Goal: Task Accomplishment & Management: Use online tool/utility

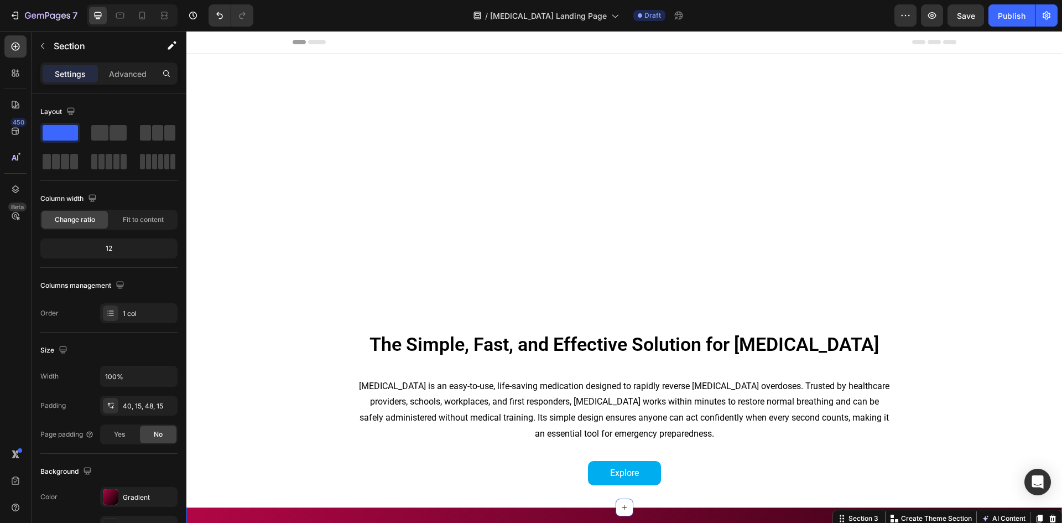
scroll to position [443, 0]
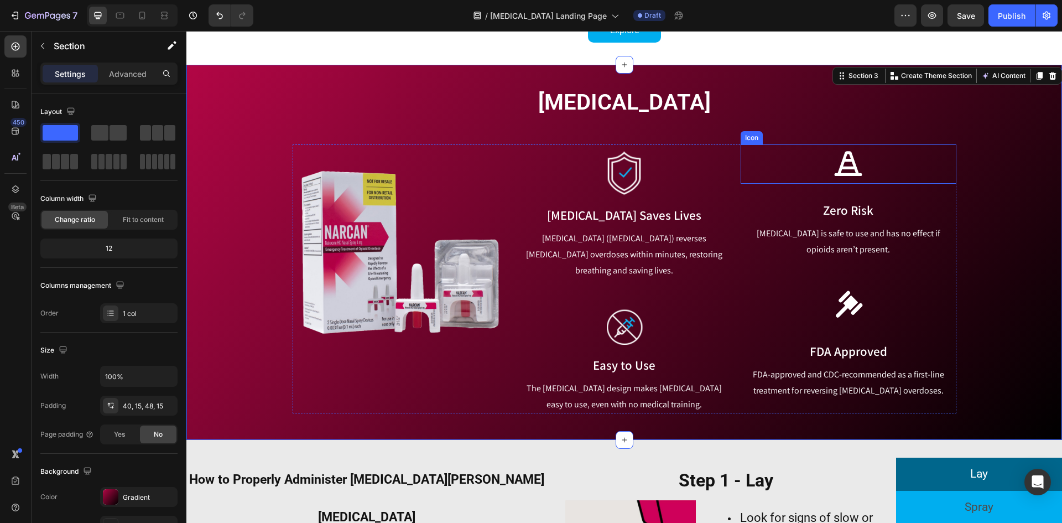
click at [858, 164] on icon at bounding box center [848, 164] width 30 height 30
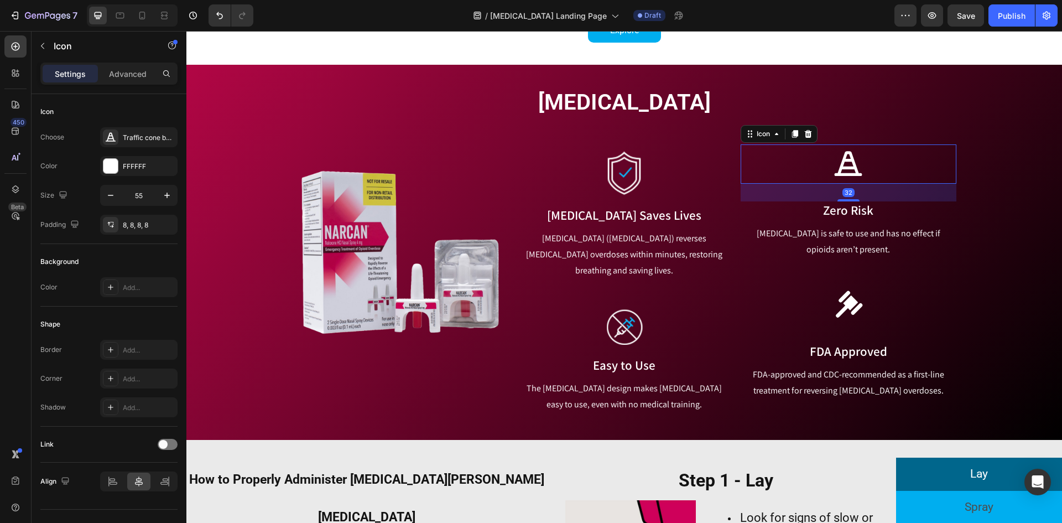
click at [815, 138] on div "[MEDICAL_DATA] Heading Row Image Image [MEDICAL_DATA] Saves Lives Text block [M…" at bounding box center [624, 250] width 859 height 326
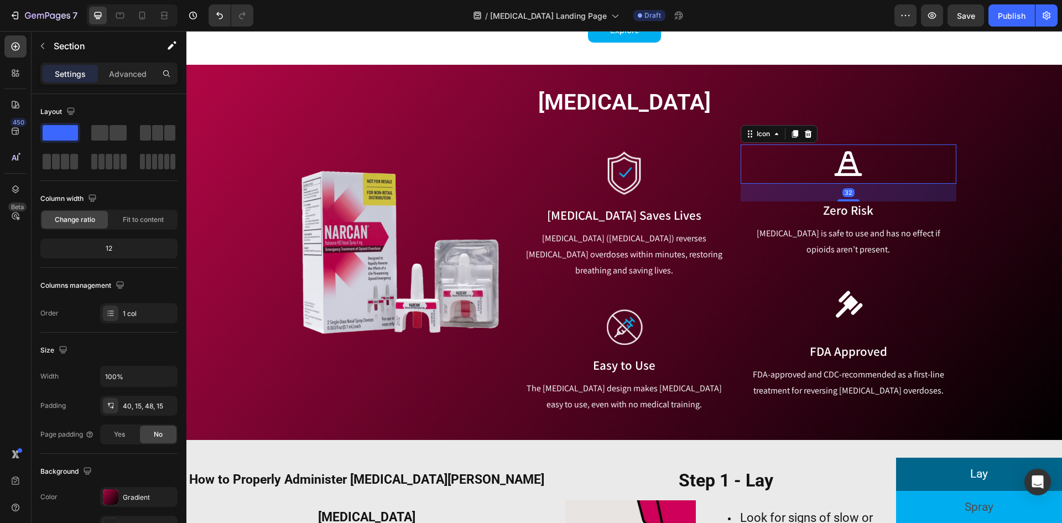
click at [833, 172] on icon at bounding box center [848, 164] width 30 height 30
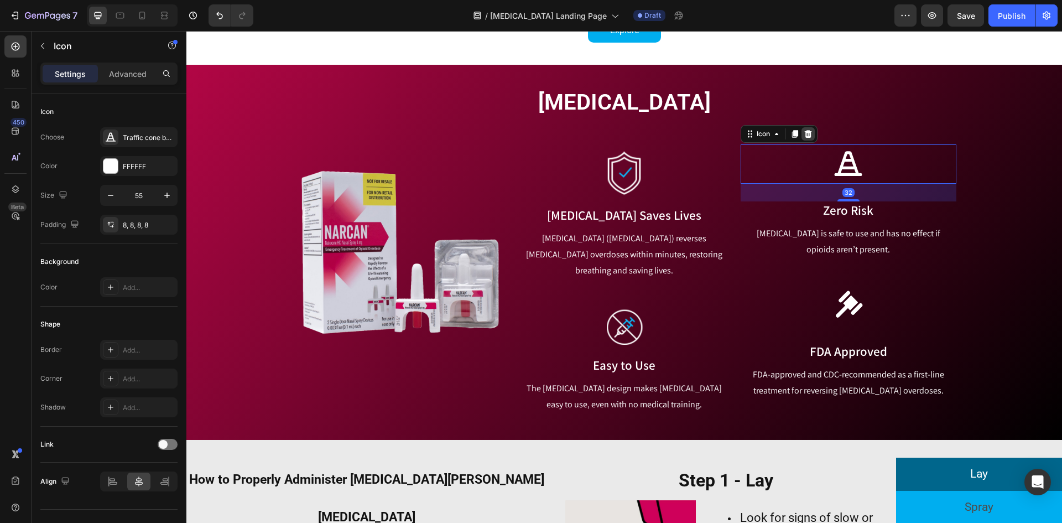
click at [804, 136] on icon at bounding box center [808, 133] width 9 height 9
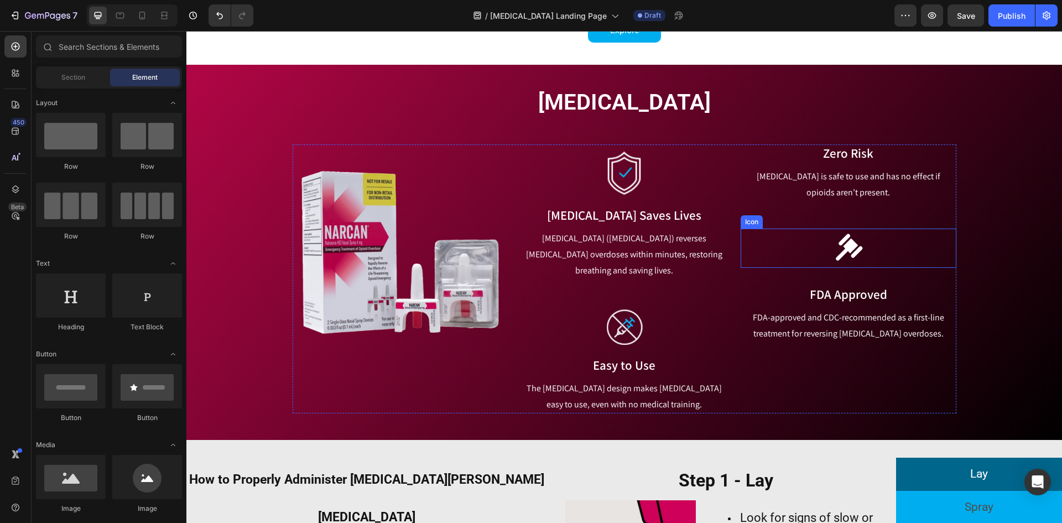
click at [844, 257] on icon at bounding box center [848, 248] width 30 height 30
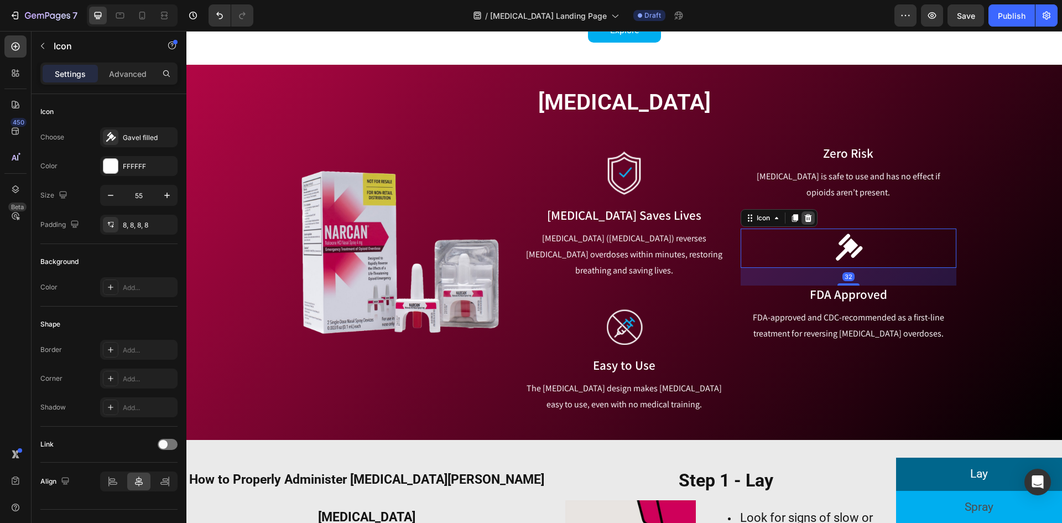
click at [806, 222] on icon at bounding box center [808, 218] width 7 height 8
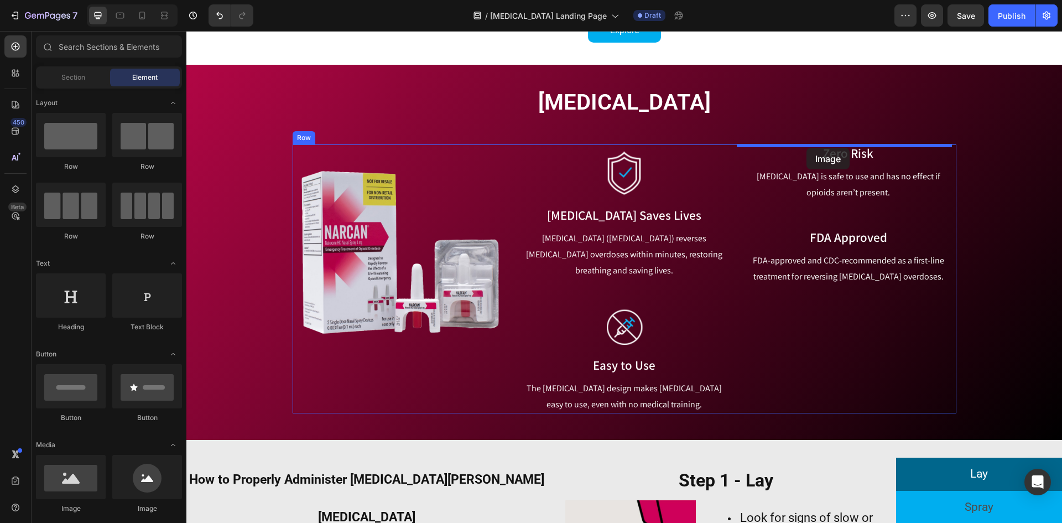
drag, startPoint x: 253, startPoint y: 348, endPoint x: 782, endPoint y: 158, distance: 562.2
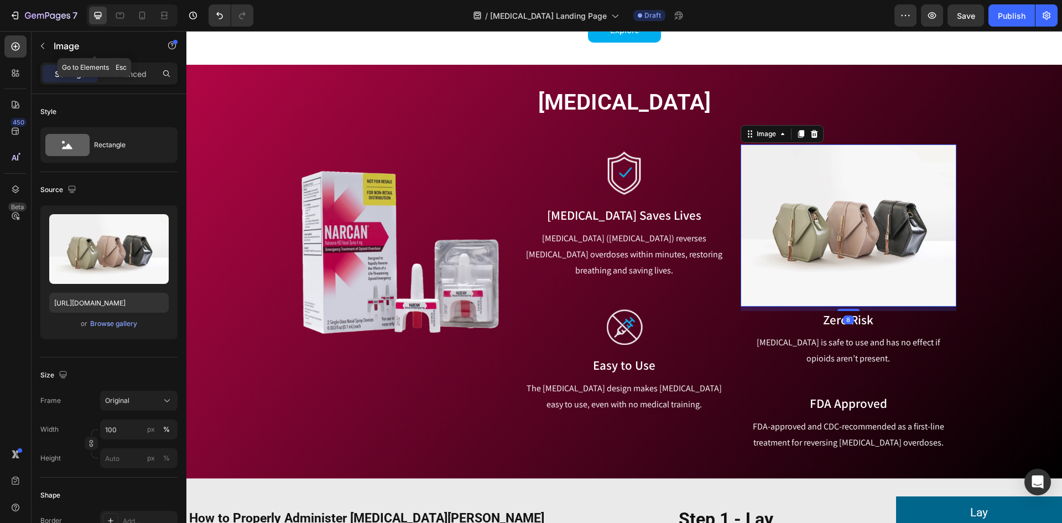
click at [63, 44] on p "Image" at bounding box center [101, 45] width 94 height 13
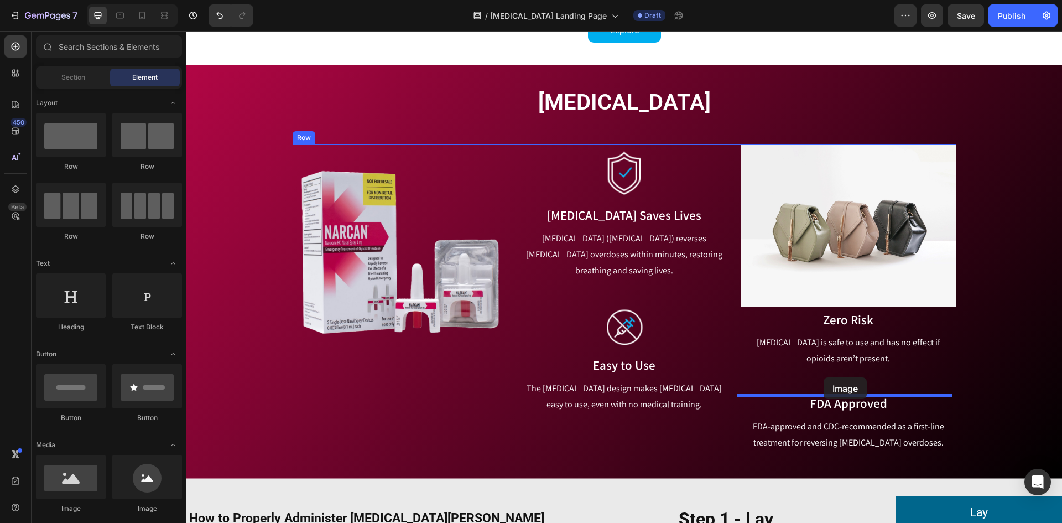
drag, startPoint x: 257, startPoint y: 347, endPoint x: 824, endPoint y: 377, distance: 568.0
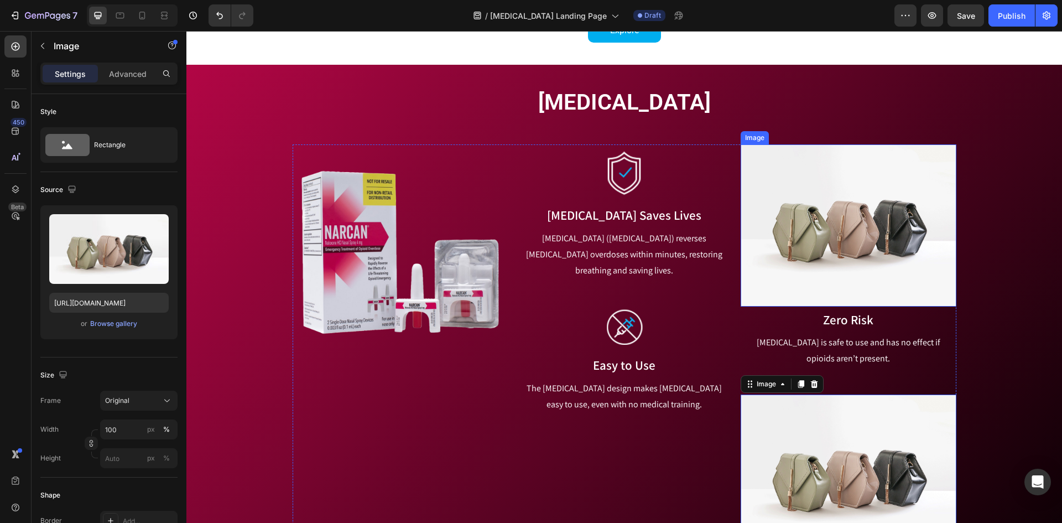
click at [829, 250] on img at bounding box center [848, 225] width 215 height 162
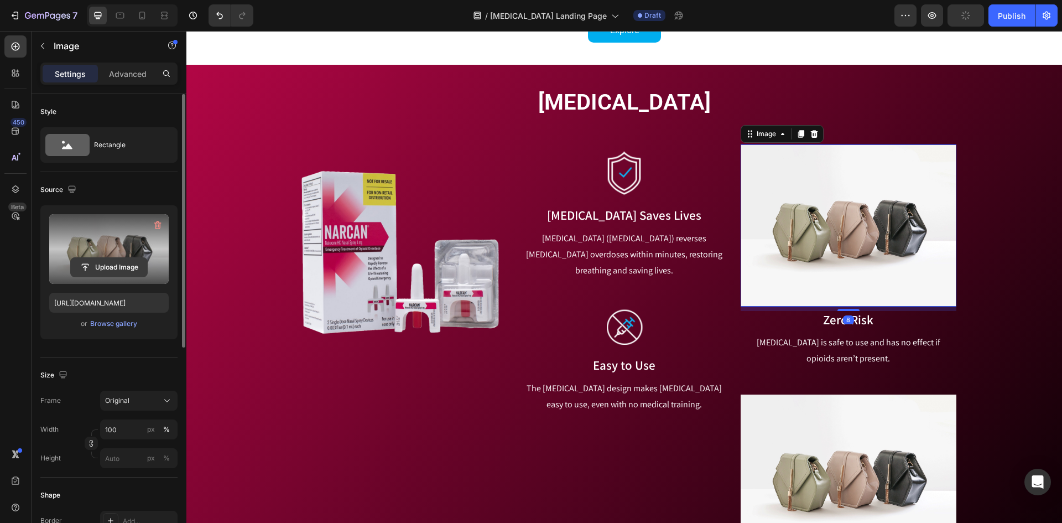
click at [129, 259] on input "file" at bounding box center [109, 267] width 76 height 19
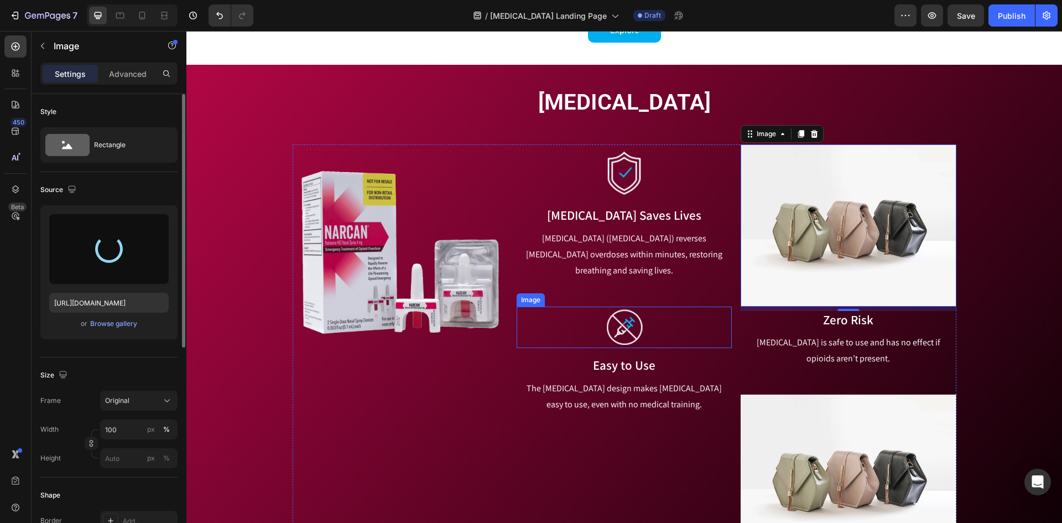
type input "[URL][DOMAIN_NAME]"
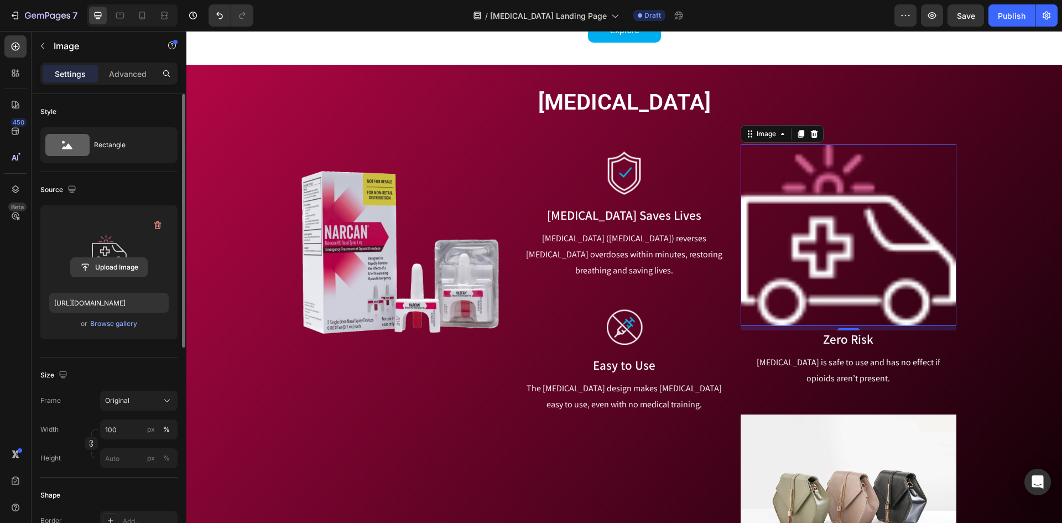
click at [122, 268] on input "file" at bounding box center [109, 267] width 76 height 19
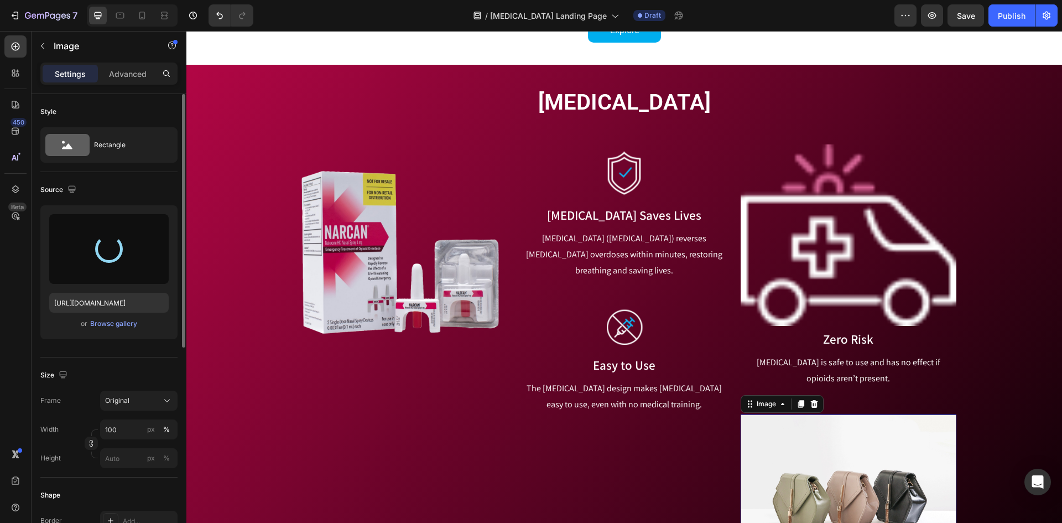
click at [821, 463] on img at bounding box center [848, 495] width 215 height 162
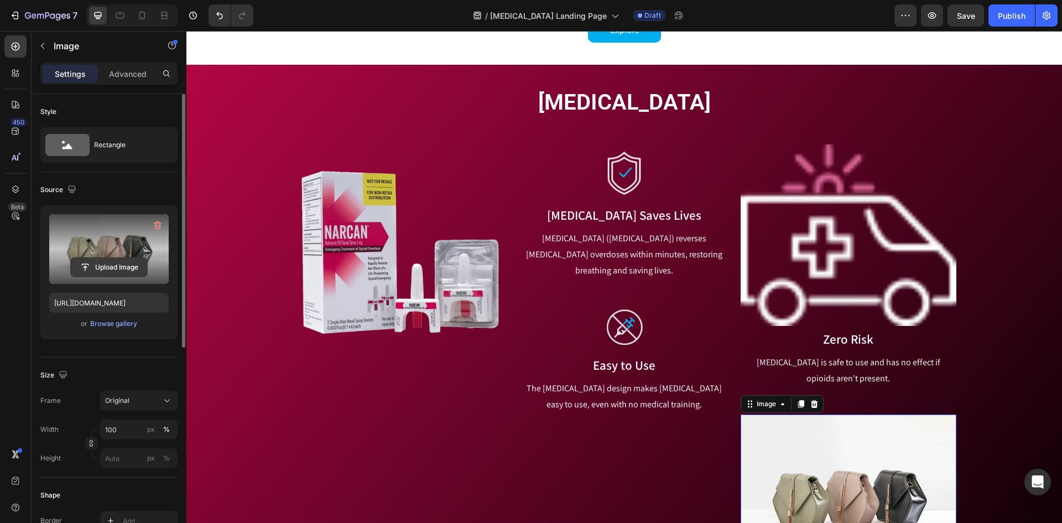
click at [110, 261] on input "file" at bounding box center [109, 267] width 76 height 19
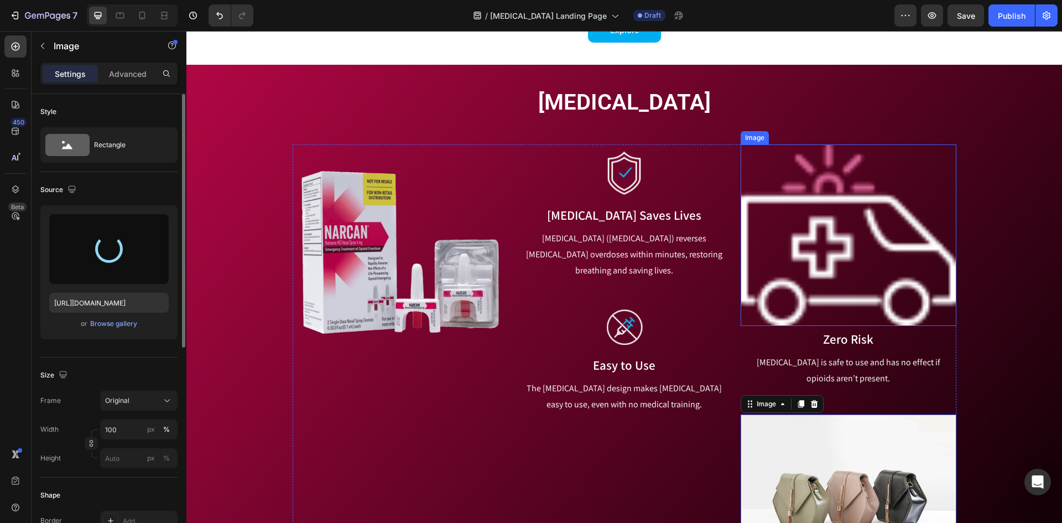
type input "[URL][DOMAIN_NAME]"
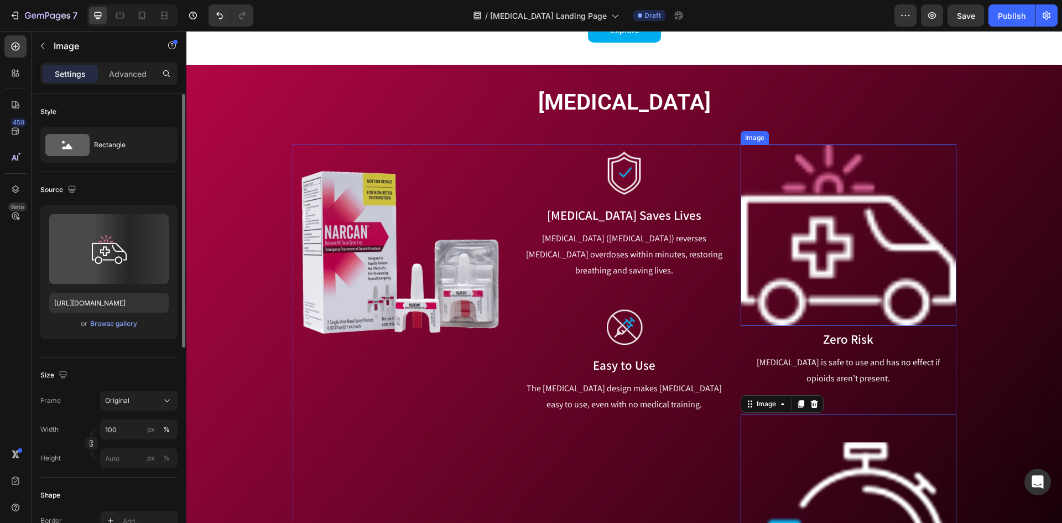
click at [845, 251] on img at bounding box center [848, 234] width 215 height 181
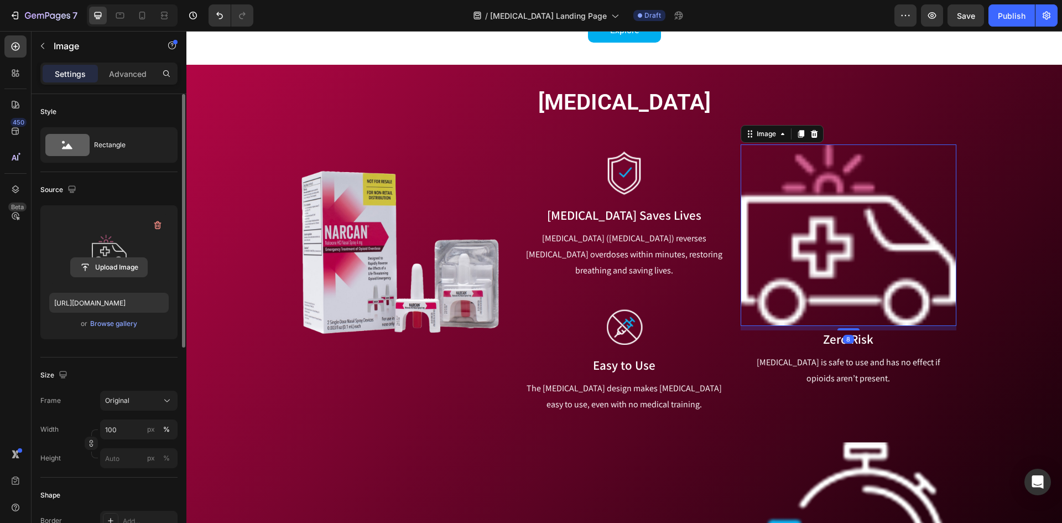
click at [118, 262] on input "file" at bounding box center [109, 267] width 76 height 19
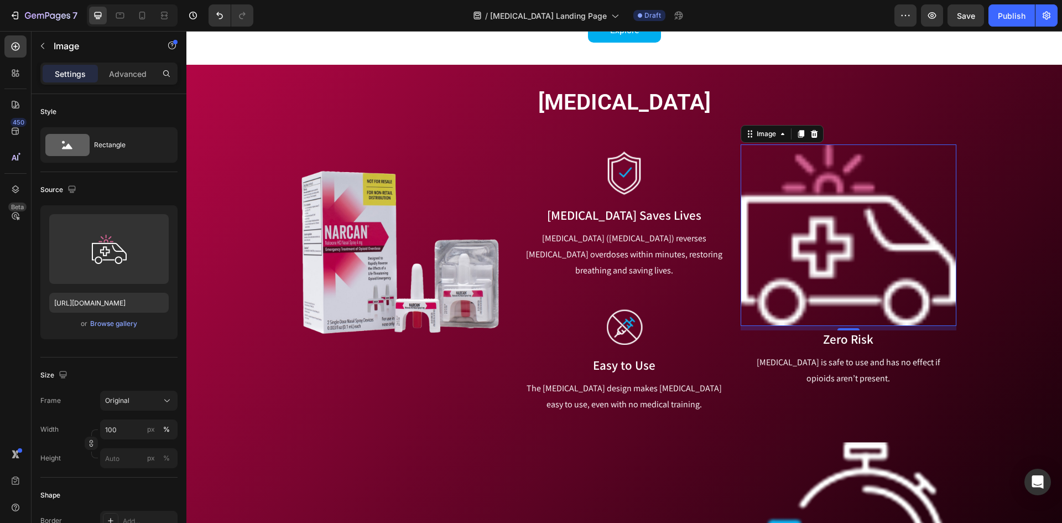
type input "[URL][DOMAIN_NAME]"
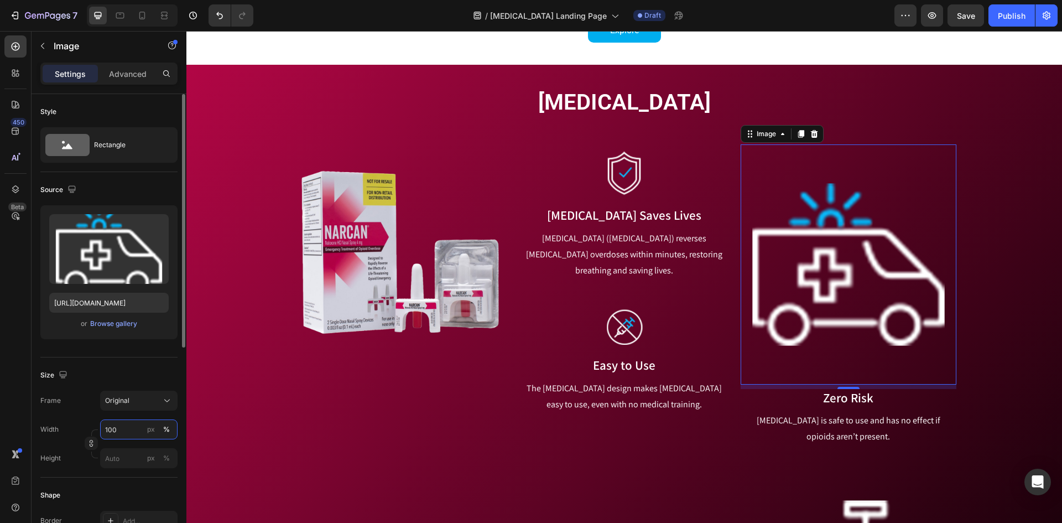
click at [132, 428] on input "100" at bounding box center [138, 429] width 77 height 20
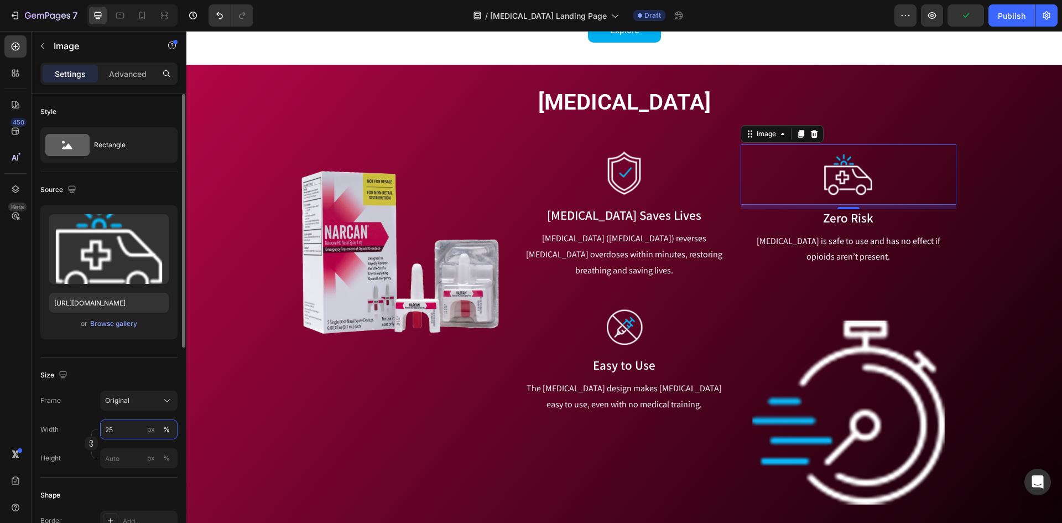
type input "25"
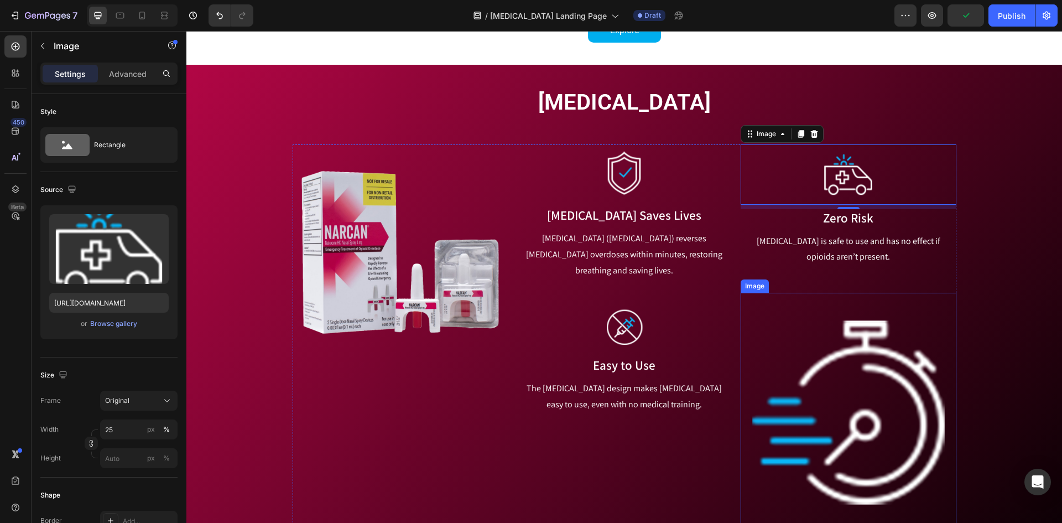
click at [845, 396] on img at bounding box center [848, 413] width 215 height 240
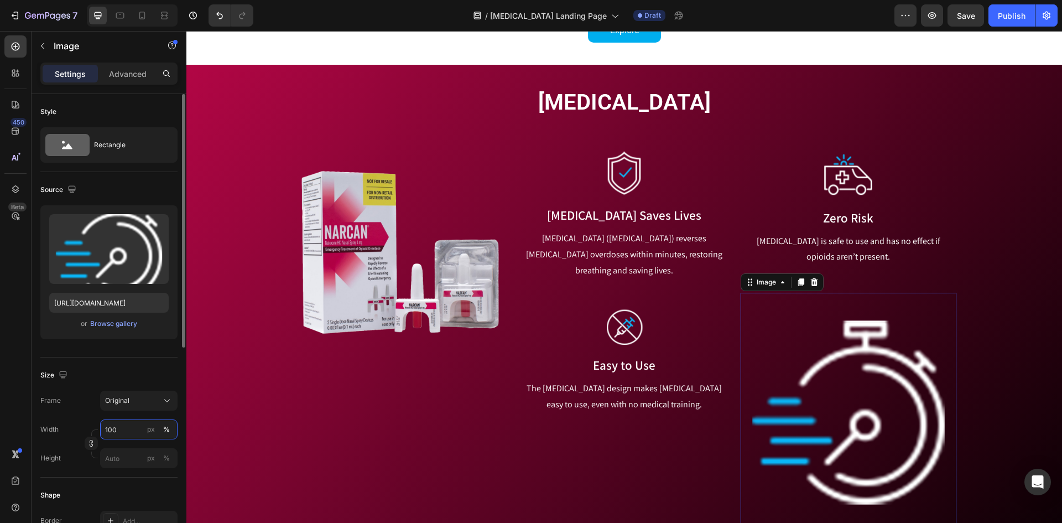
click at [144, 420] on input "100" at bounding box center [138, 429] width 77 height 20
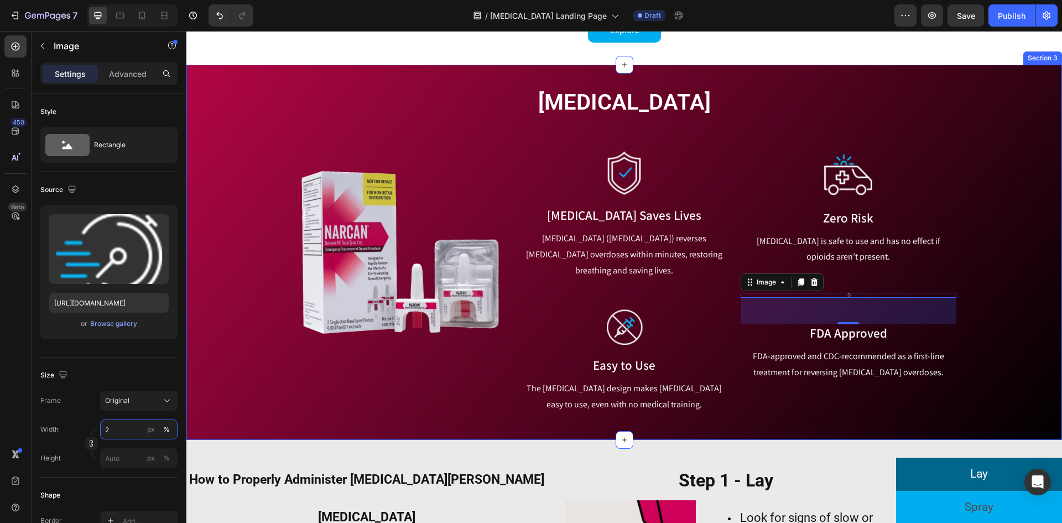
type input "20"
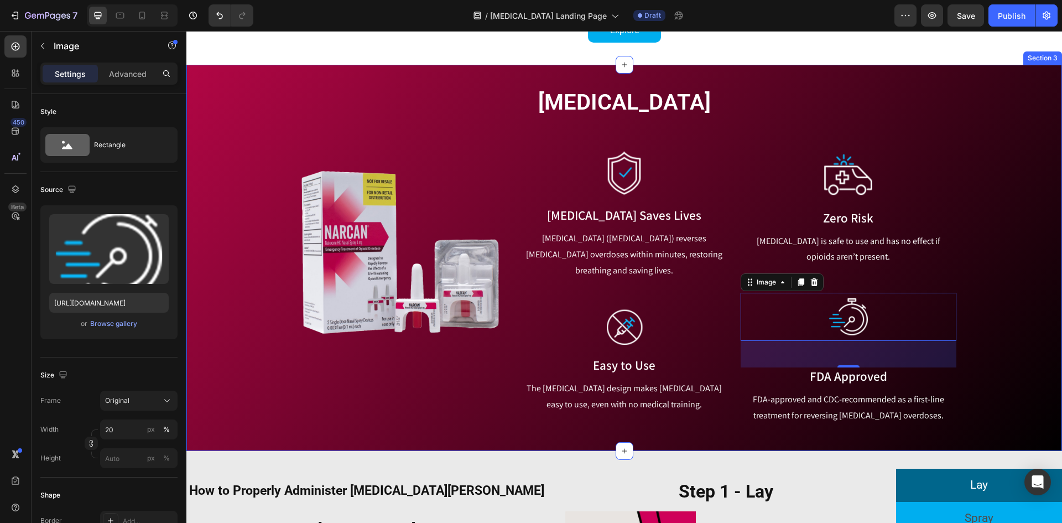
click at [407, 402] on div "Image" at bounding box center [400, 284] width 215 height 280
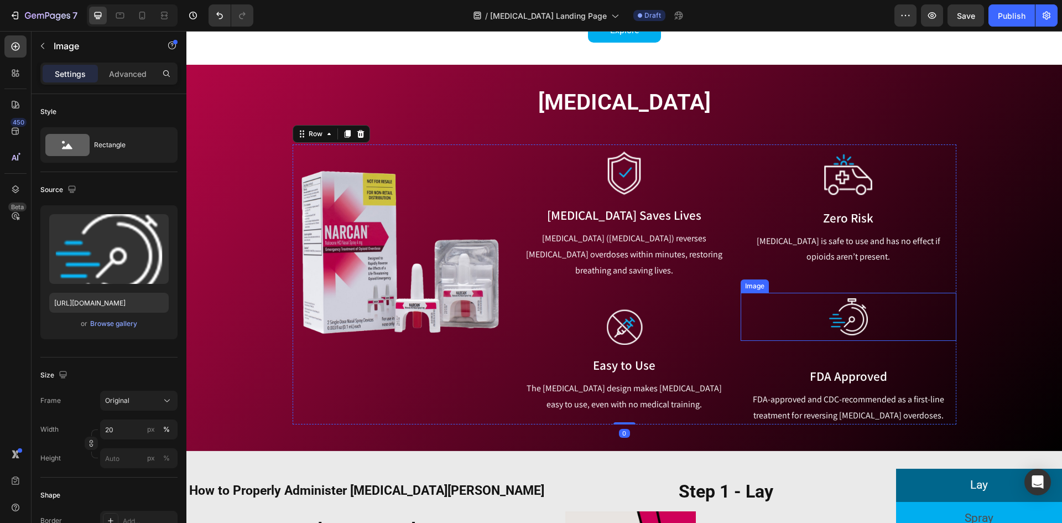
click at [832, 320] on img at bounding box center [848, 317] width 43 height 48
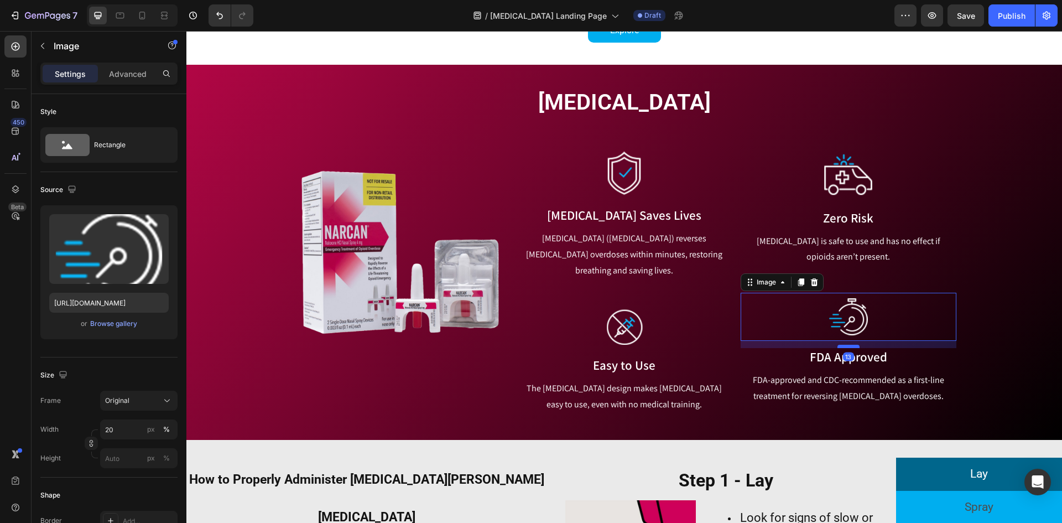
drag, startPoint x: 845, startPoint y: 367, endPoint x: 846, endPoint y: 348, distance: 19.4
click at [846, 348] on div at bounding box center [849, 346] width 22 height 3
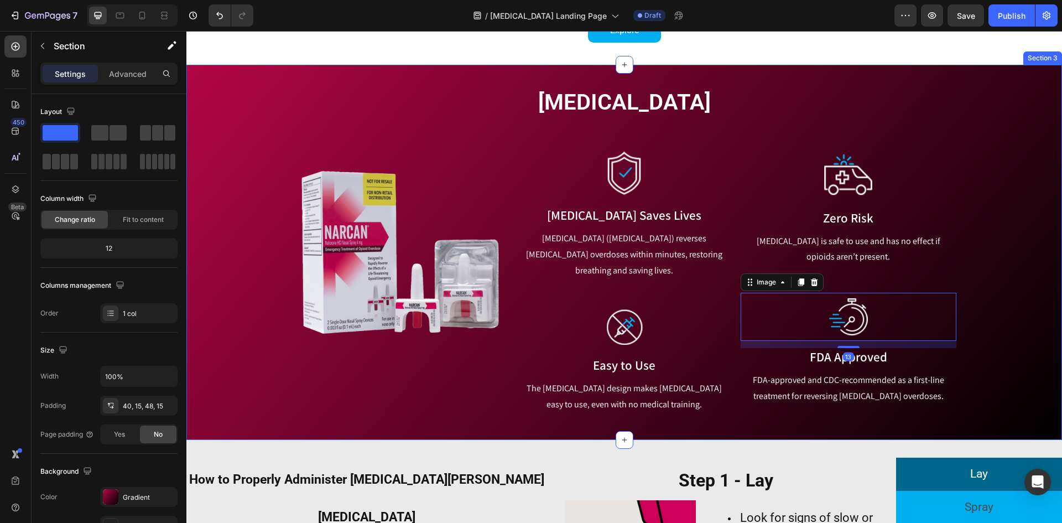
click at [987, 307] on div "[MEDICAL_DATA] Heading Row Image Image [MEDICAL_DATA] Saves Lives Text block [M…" at bounding box center [624, 250] width 859 height 326
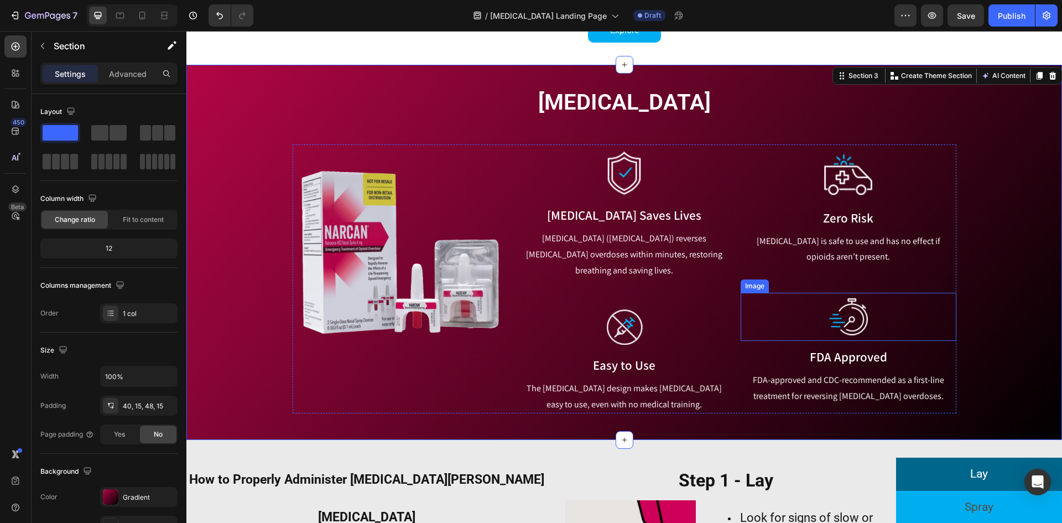
click at [827, 308] on img at bounding box center [848, 317] width 43 height 48
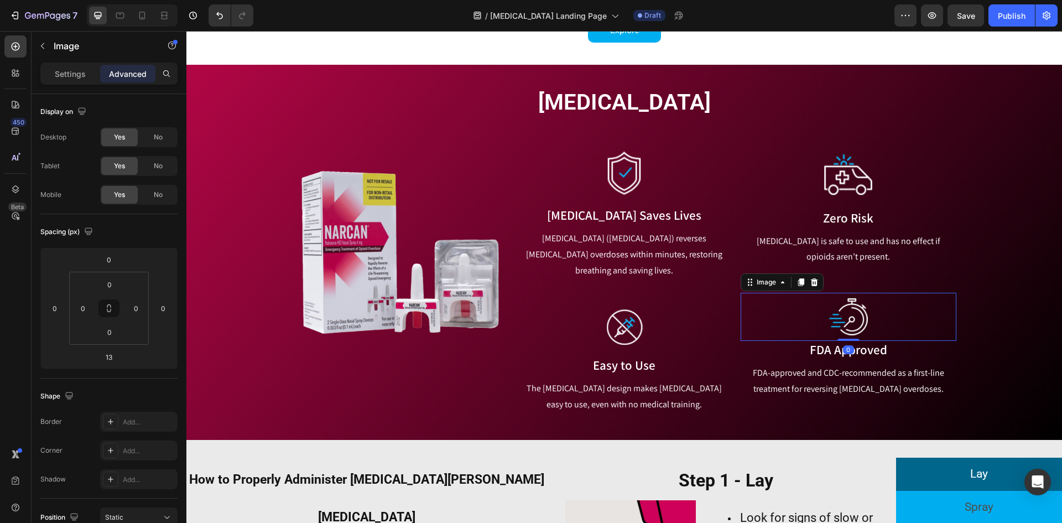
drag, startPoint x: 846, startPoint y: 346, endPoint x: 852, endPoint y: 309, distance: 38.1
click at [847, 319] on div "Image 0" at bounding box center [848, 317] width 215 height 48
type input "0"
click at [855, 201] on img at bounding box center [849, 174] width 54 height 60
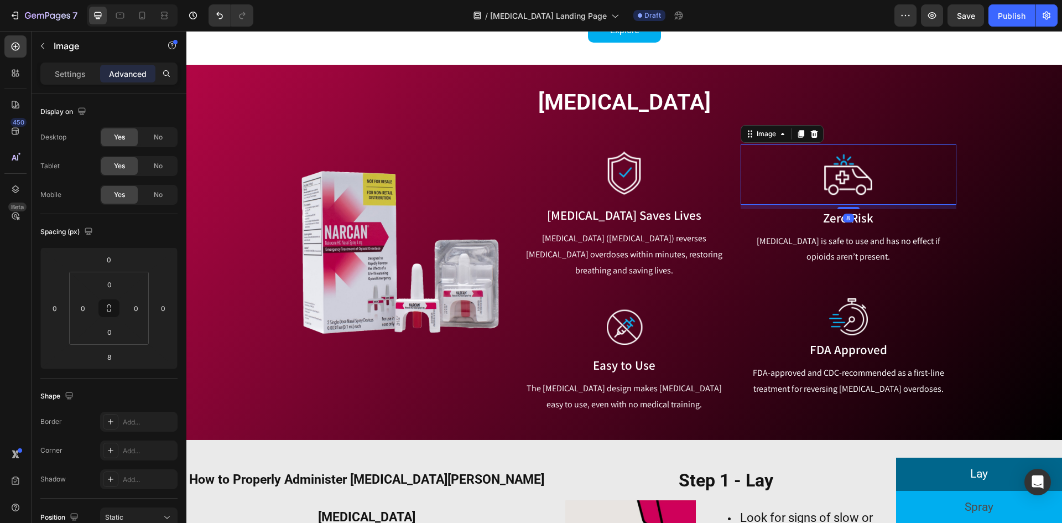
click at [850, 207] on div "8" at bounding box center [848, 207] width 215 height 4
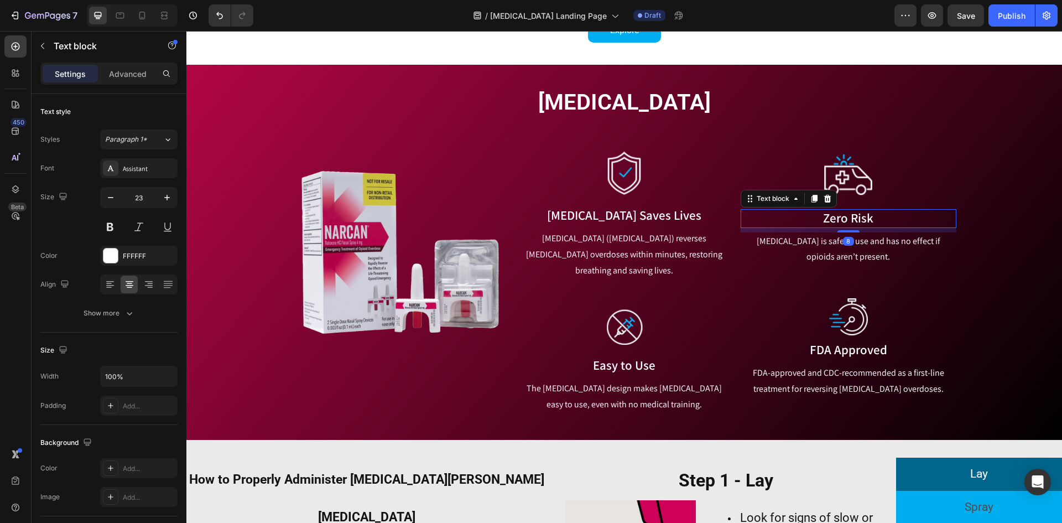
click at [847, 209] on div "Image Zero Risk Text block 8 [MEDICAL_DATA] is safe to use and has no effect if…" at bounding box center [848, 278] width 215 height 269
click at [849, 196] on img at bounding box center [849, 174] width 54 height 60
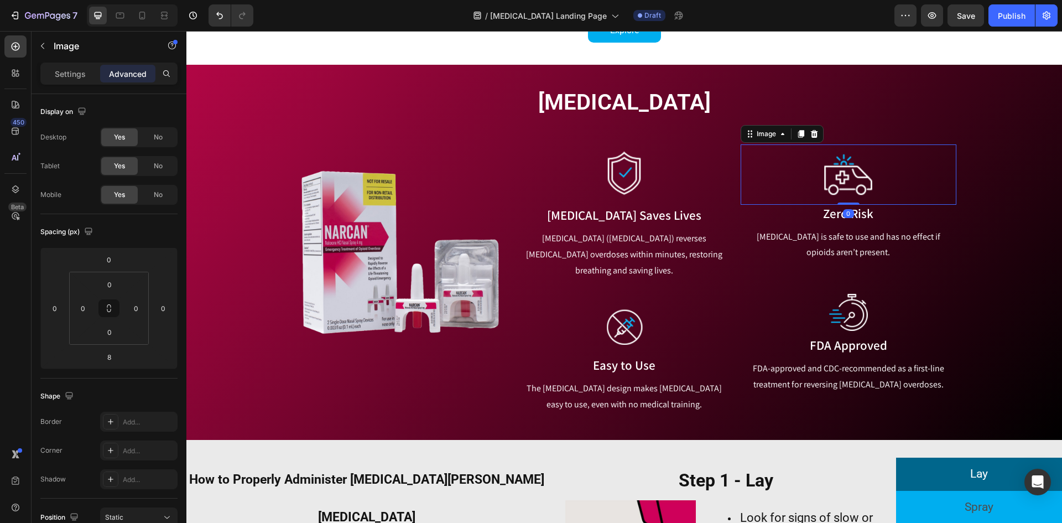
drag, startPoint x: 849, startPoint y: 210, endPoint x: 793, endPoint y: 190, distance: 59.3
click at [849, 185] on div "Image 0" at bounding box center [848, 174] width 215 height 60
type input "0"
click at [624, 186] on img at bounding box center [624, 173] width 51 height 58
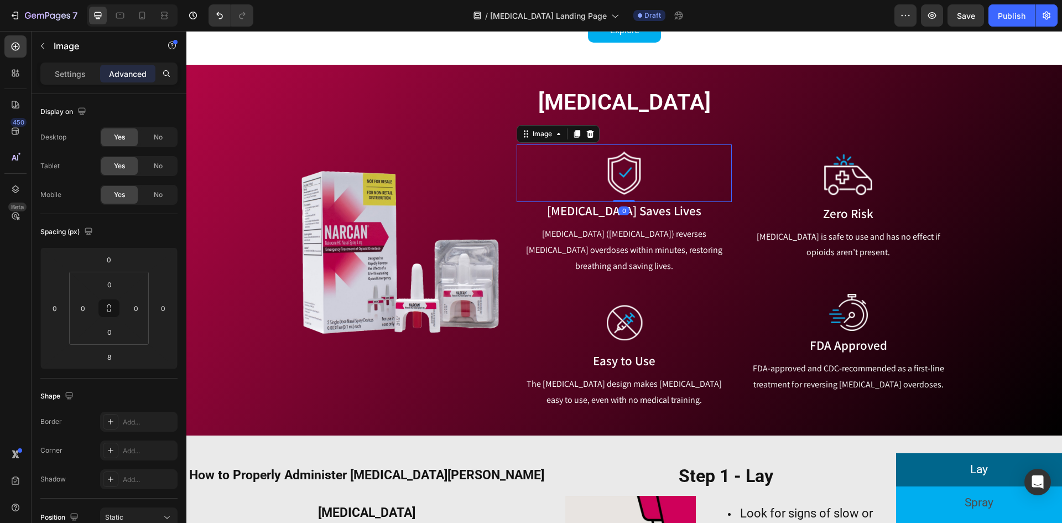
drag, startPoint x: 621, startPoint y: 205, endPoint x: 627, endPoint y: 247, distance: 42.0
click at [625, 182] on div "Image 0" at bounding box center [624, 173] width 215 height 58
type input "0"
click at [618, 309] on img at bounding box center [624, 323] width 43 height 42
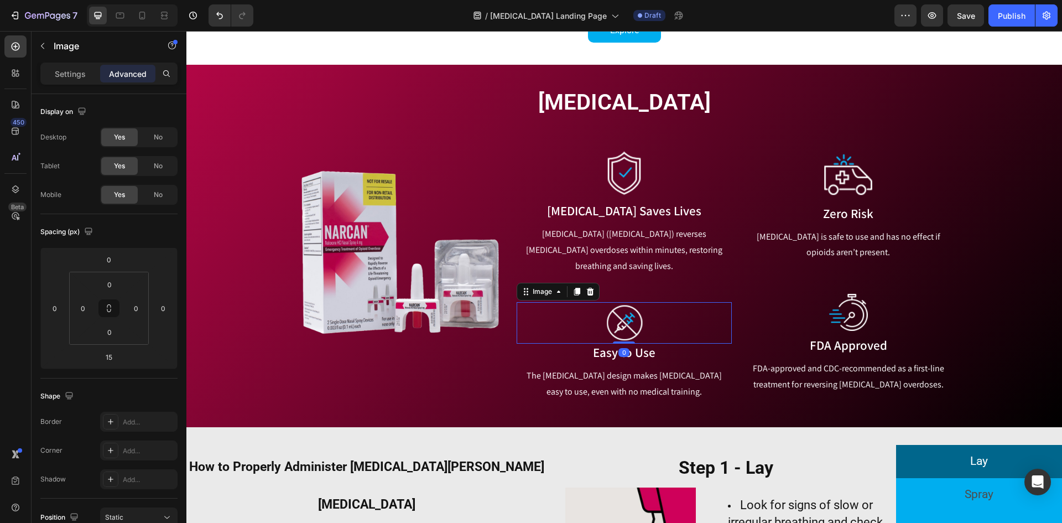
drag, startPoint x: 619, startPoint y: 337, endPoint x: 633, endPoint y: 271, distance: 67.9
click at [630, 275] on div "Image [MEDICAL_DATA] Saves Lives Text block [MEDICAL_DATA] ([MEDICAL_DATA]) rev…" at bounding box center [624, 272] width 215 height 256
type input "0"
click at [930, 195] on div at bounding box center [848, 174] width 215 height 60
click at [875, 188] on div at bounding box center [848, 174] width 215 height 60
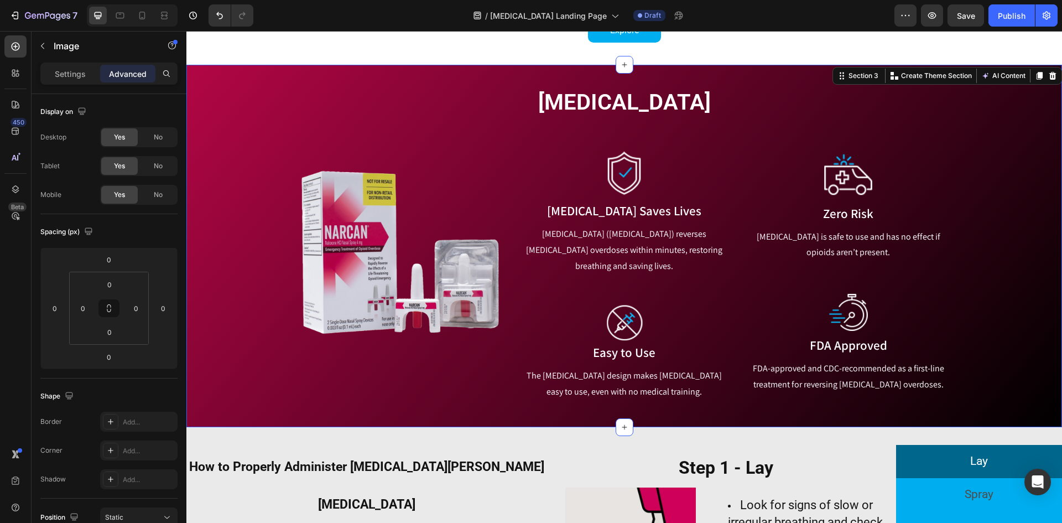
click at [1024, 281] on div "[MEDICAL_DATA] Heading Row Image Image [MEDICAL_DATA] Saves Lives Text block [M…" at bounding box center [624, 244] width 859 height 314
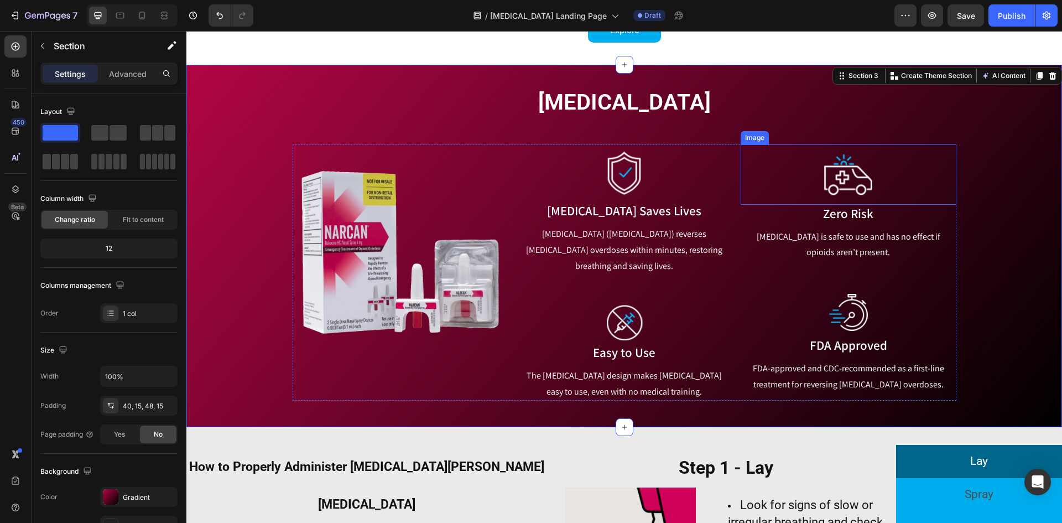
click at [871, 185] on img at bounding box center [849, 174] width 54 height 60
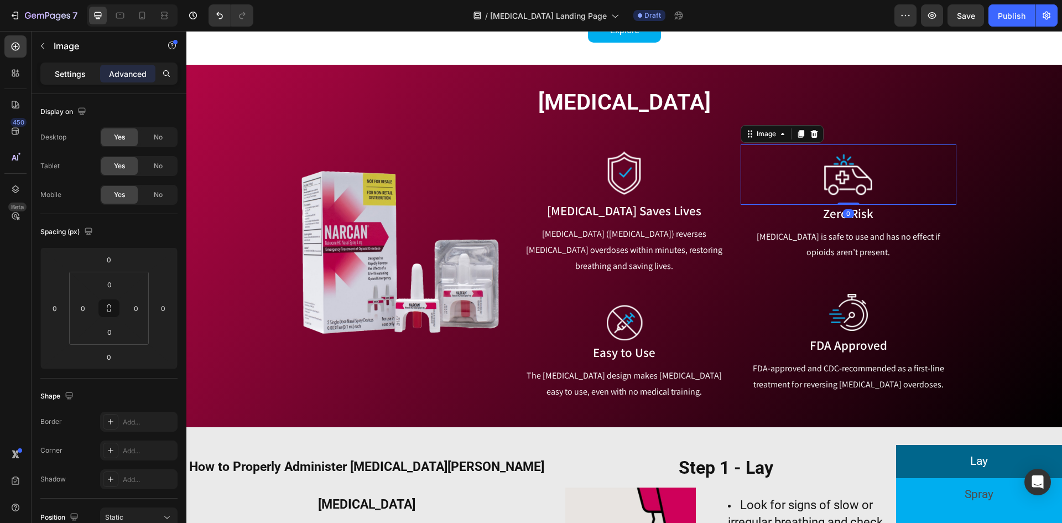
click at [86, 72] on div "Settings" at bounding box center [70, 74] width 55 height 18
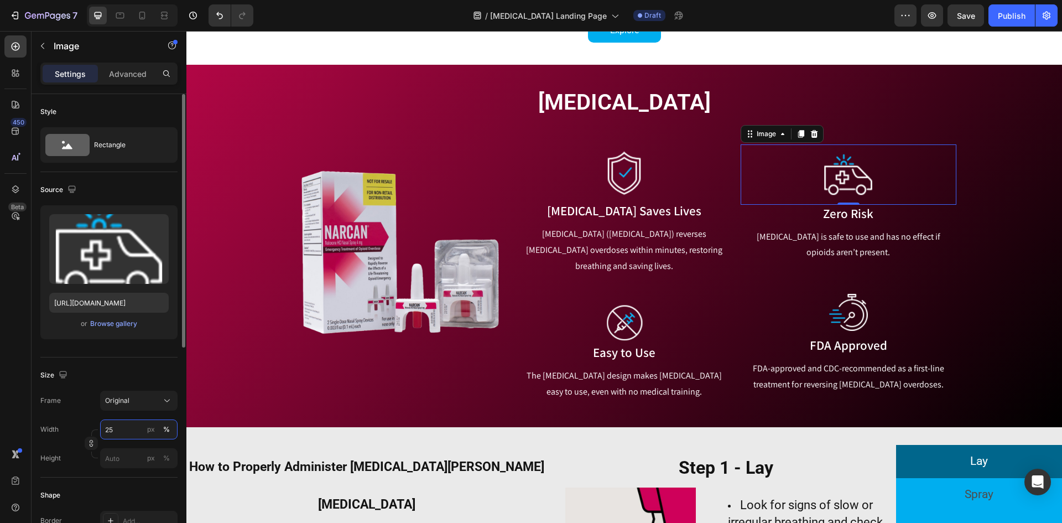
click at [133, 433] on input "25" at bounding box center [138, 429] width 77 height 20
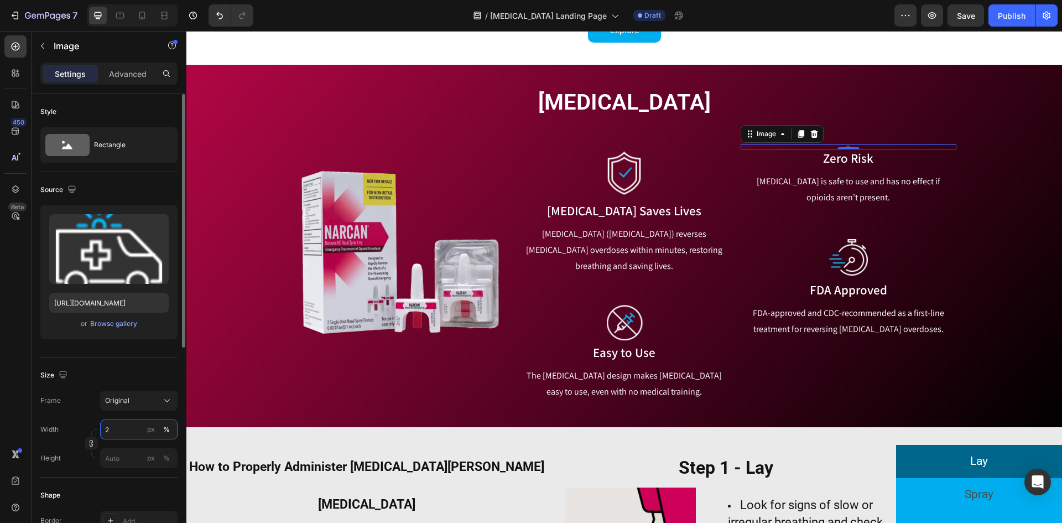
type input "22"
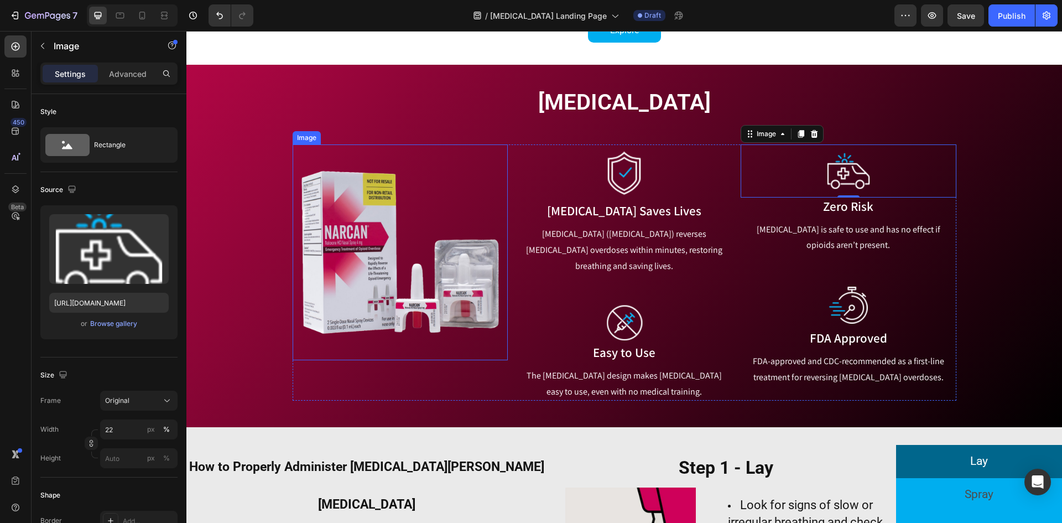
click at [435, 346] on img at bounding box center [400, 251] width 215 height 215
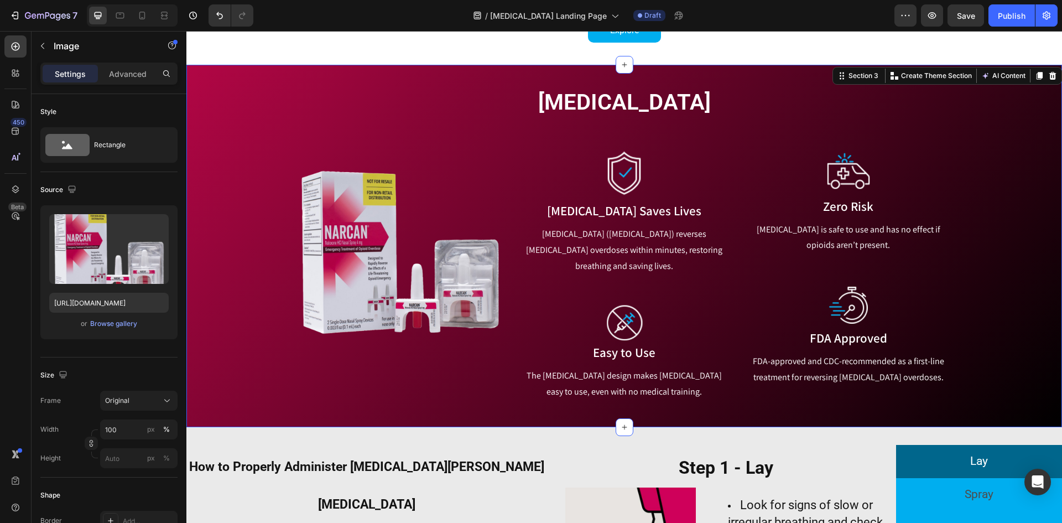
click at [1027, 245] on div "[MEDICAL_DATA] Heading Row Image Image [MEDICAL_DATA] Saves Lives Text block [M…" at bounding box center [624, 244] width 859 height 314
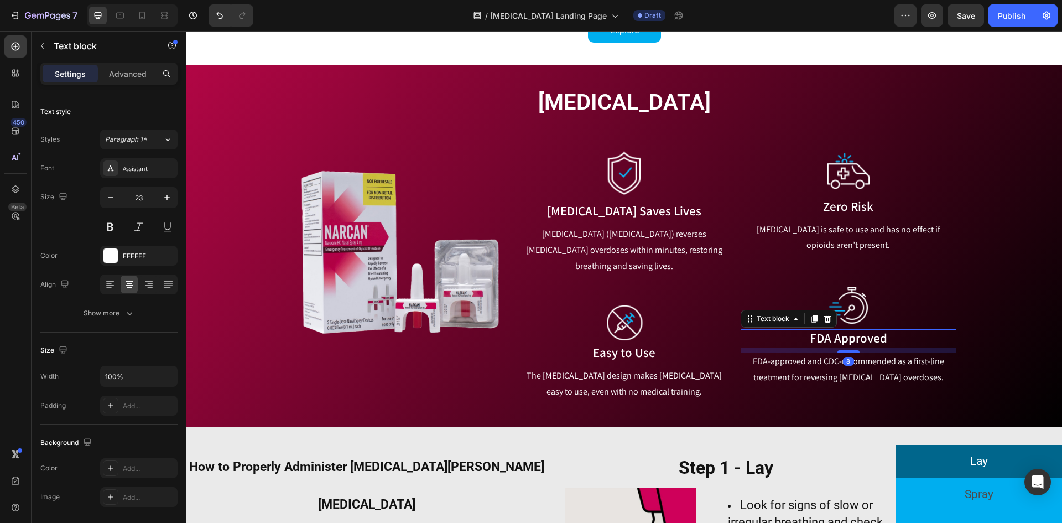
click at [808, 332] on p "FDA Approved" at bounding box center [848, 338] width 213 height 17
click at [635, 246] on p "[MEDICAL_DATA] ([MEDICAL_DATA]) reverses [MEDICAL_DATA] overdoses within minute…" at bounding box center [624, 250] width 213 height 48
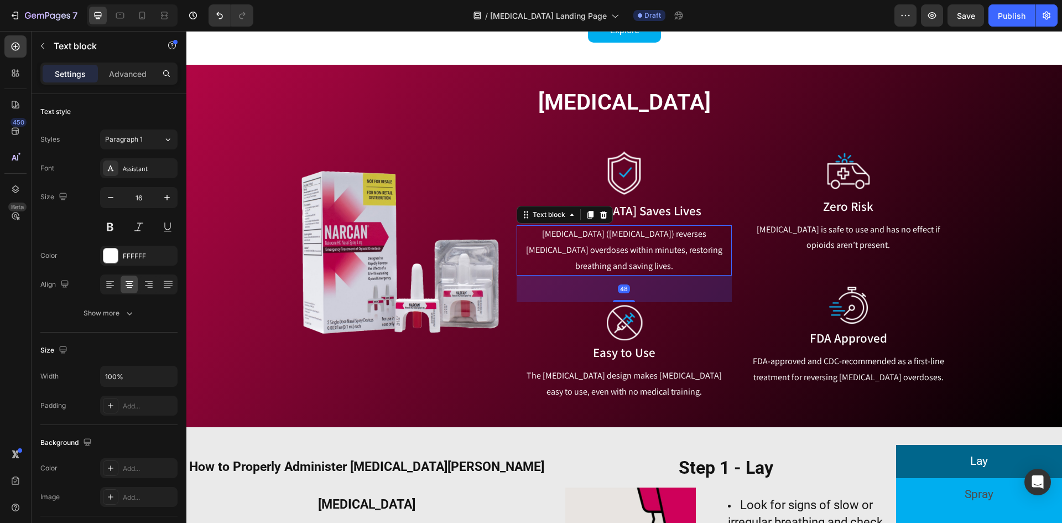
click at [635, 246] on p "[MEDICAL_DATA] ([MEDICAL_DATA]) reverses [MEDICAL_DATA] overdoses within minute…" at bounding box center [624, 250] width 213 height 48
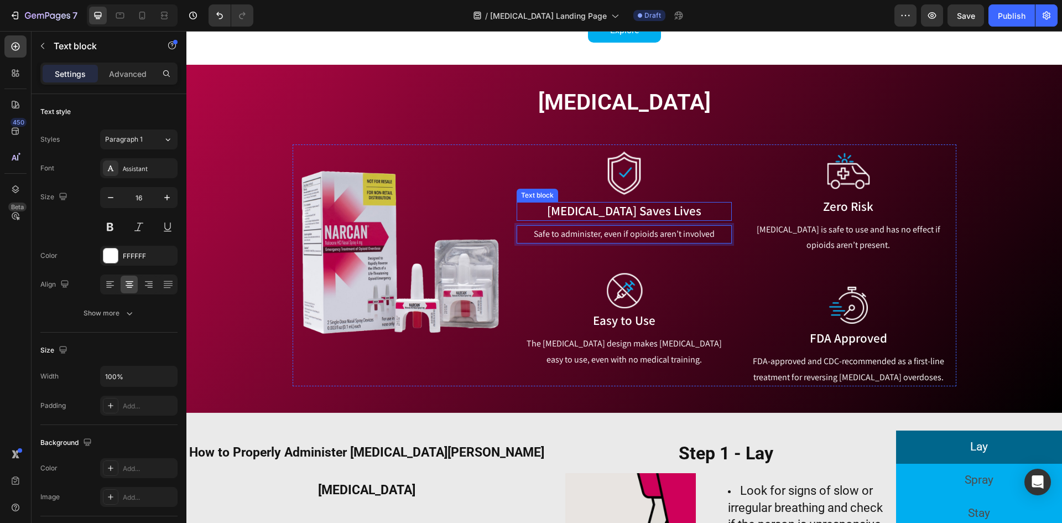
click at [645, 212] on p "[MEDICAL_DATA] Saves Lives" at bounding box center [624, 211] width 213 height 17
click at [663, 212] on p "[MEDICAL_DATA] Saves Lives" at bounding box center [624, 211] width 213 height 17
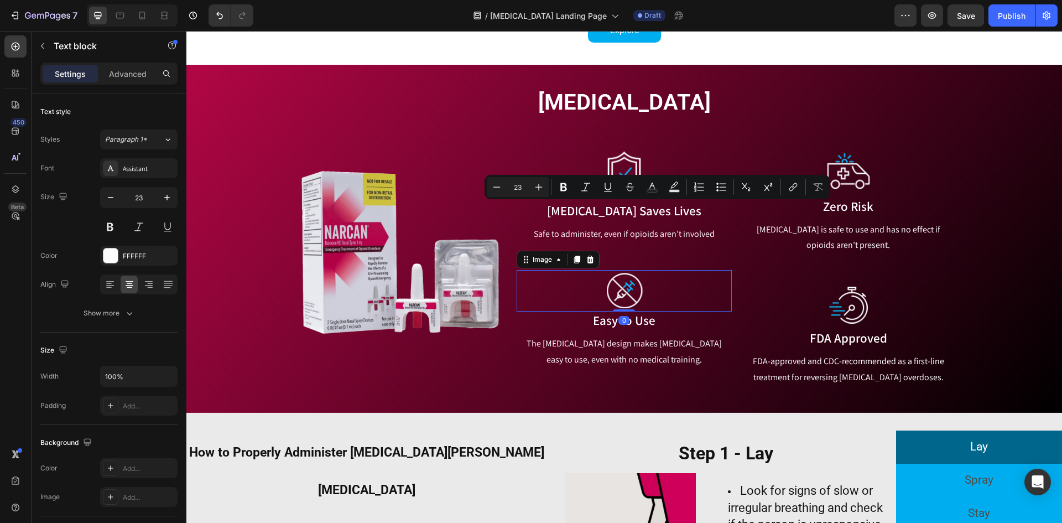
click at [653, 302] on div at bounding box center [624, 291] width 215 height 42
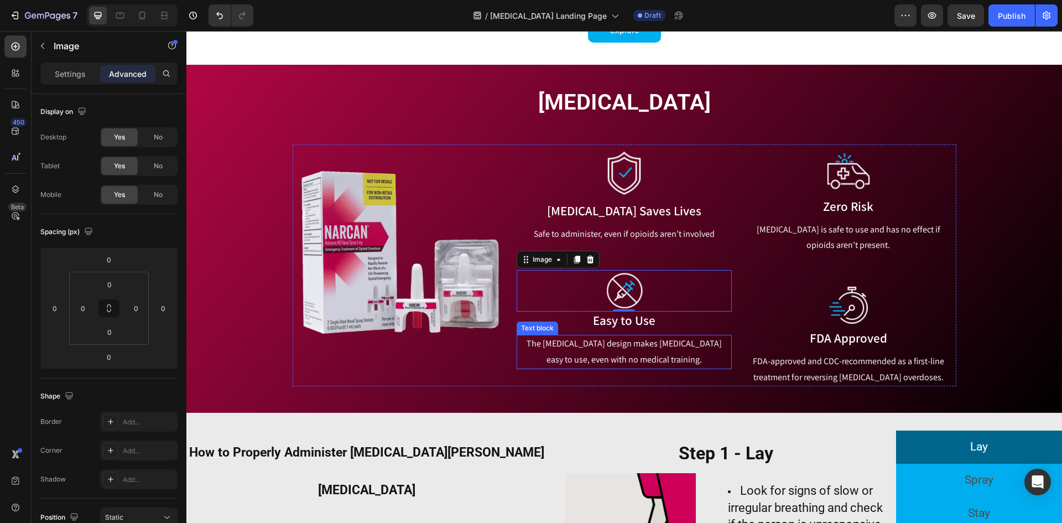
click at [570, 355] on p "The [MEDICAL_DATA] design makes [MEDICAL_DATA] easy to use, even with no medica…" at bounding box center [624, 352] width 213 height 32
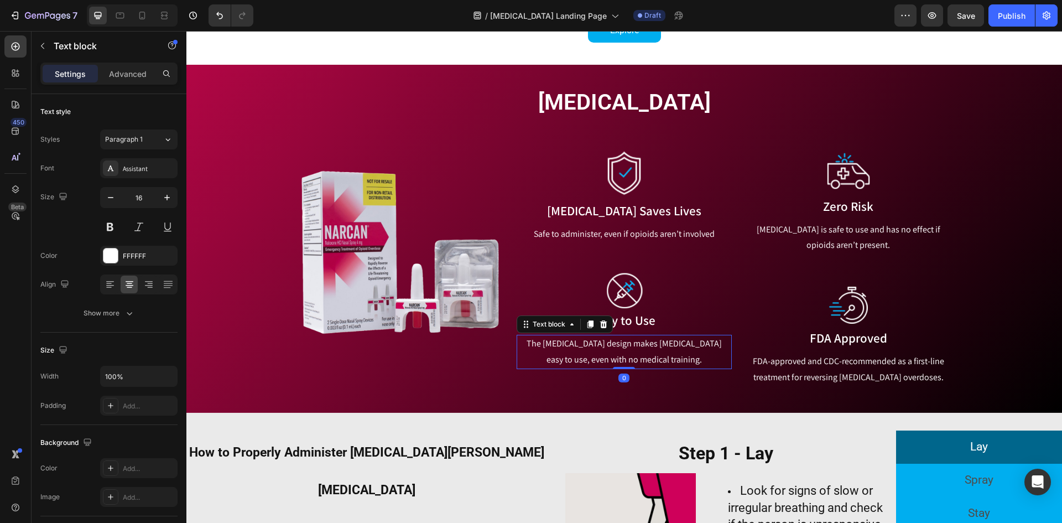
click at [570, 355] on p "The [MEDICAL_DATA] design makes [MEDICAL_DATA] easy to use, even with no medica…" at bounding box center [624, 352] width 213 height 32
click at [626, 345] on p "Simple and user-friendly — no nasal swabs or needles required" at bounding box center [624, 352] width 213 height 32
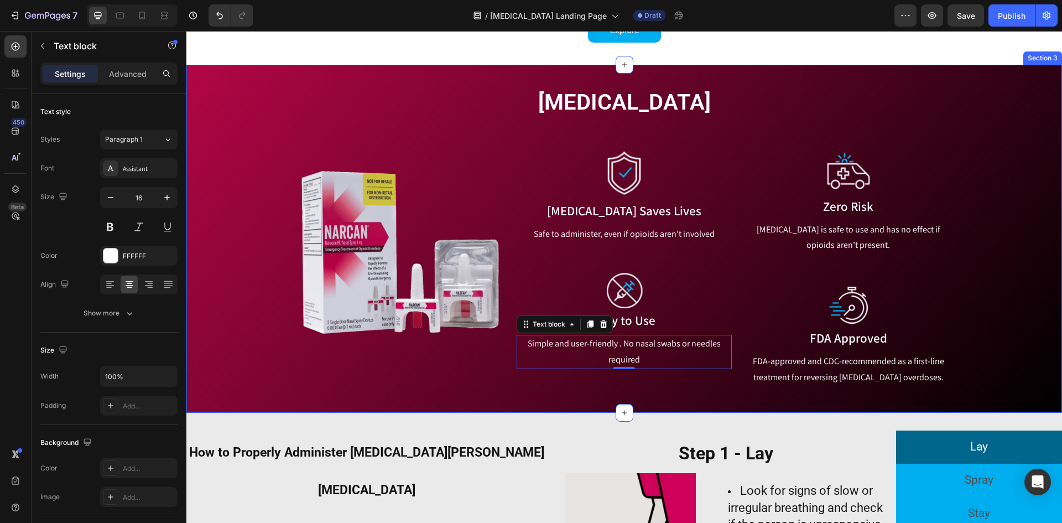
click at [870, 374] on p "FDA-approved and CDC-recommended as a first-line treatment for reversing [MEDIC…" at bounding box center [848, 370] width 213 height 32
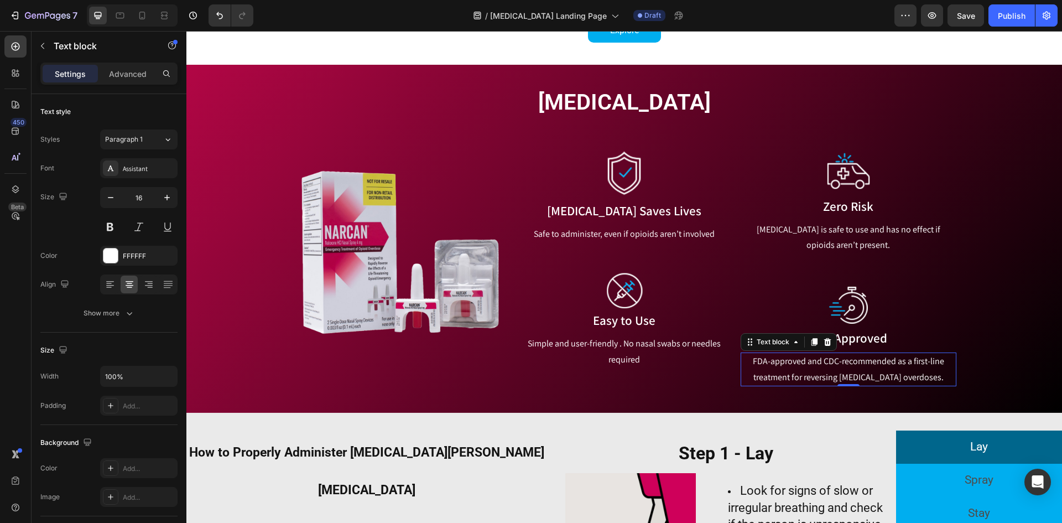
click at [870, 374] on p "FDA-approved and CDC-recommended as a first-line treatment for reversing [MEDIC…" at bounding box center [848, 370] width 213 height 32
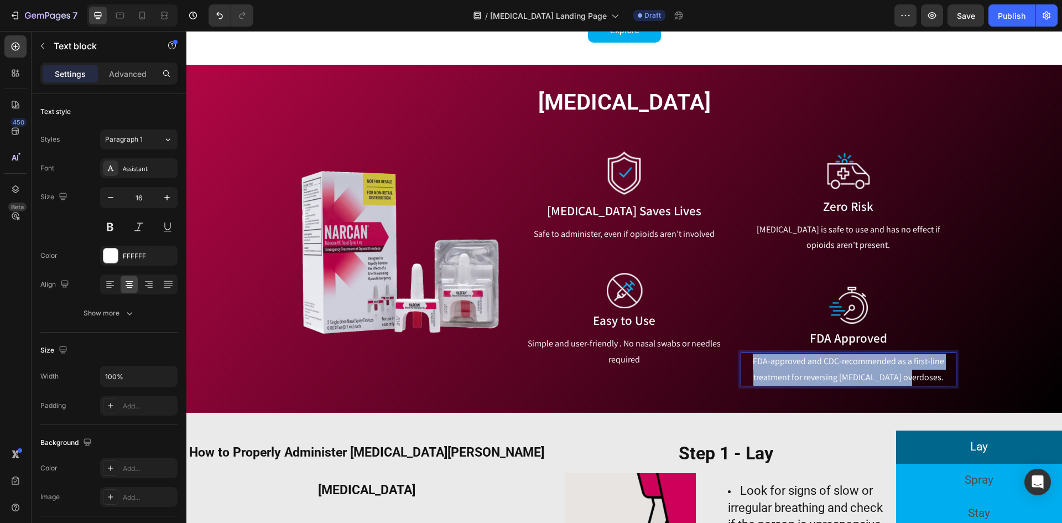
click at [870, 374] on p "FDA-approved and CDC-recommended as a first-line treatment for reversing [MEDIC…" at bounding box center [848, 370] width 213 height 32
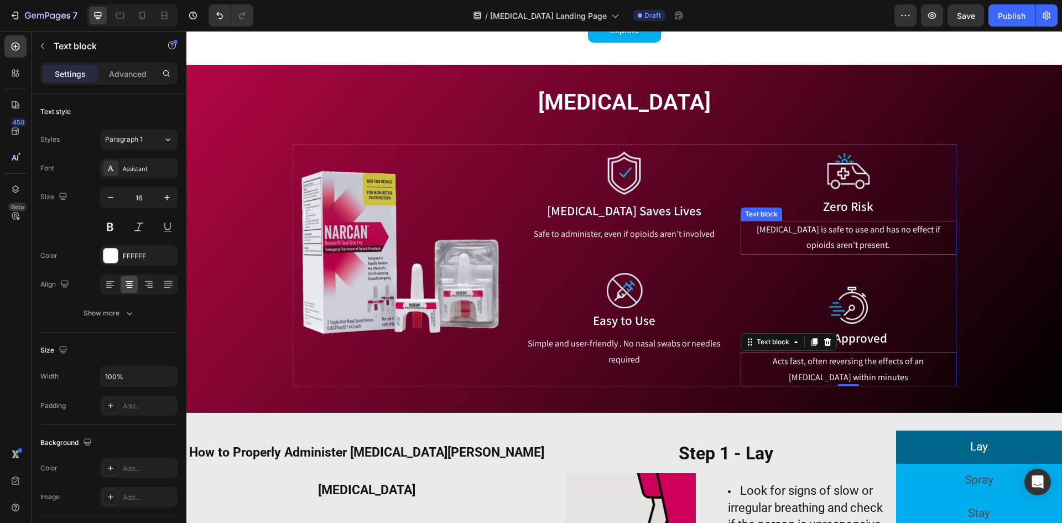
click at [863, 243] on p "[MEDICAL_DATA] is safe to use and has no effect if opioids aren’t present." at bounding box center [848, 238] width 213 height 32
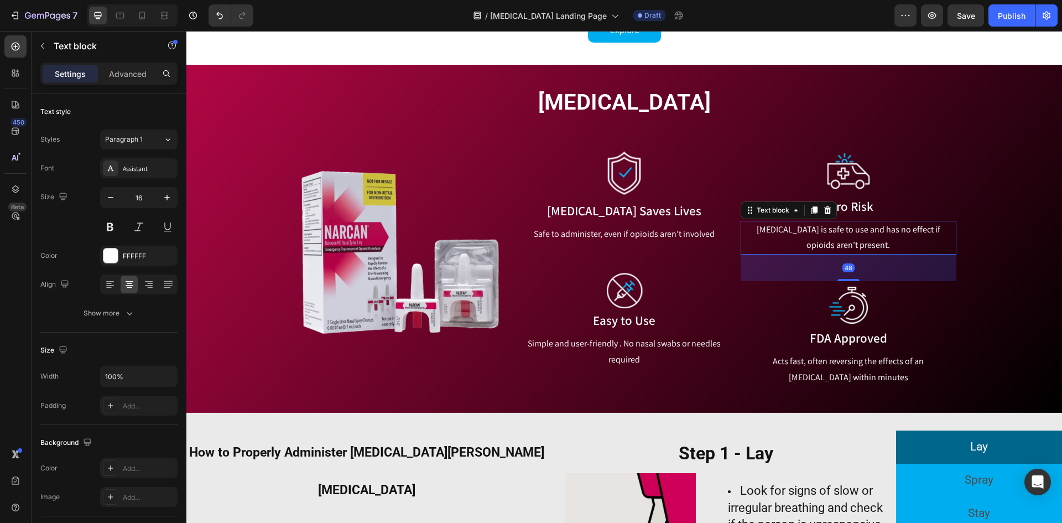
click at [863, 243] on p "[MEDICAL_DATA] is safe to use and has no effect if opioids aren’t present." at bounding box center [848, 238] width 213 height 32
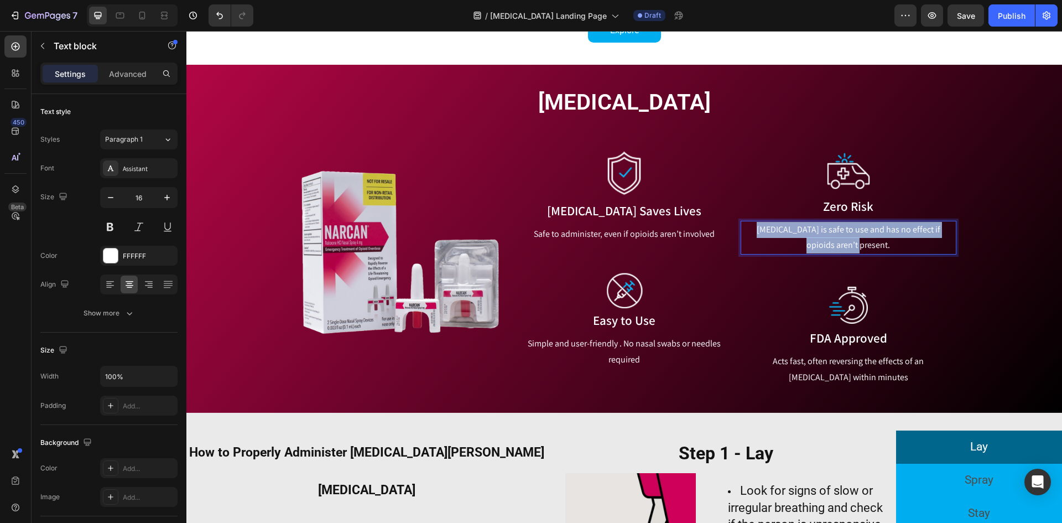
click at [863, 243] on p "[MEDICAL_DATA] is safe to use and has no effect if opioids aren’t present." at bounding box center [848, 238] width 213 height 32
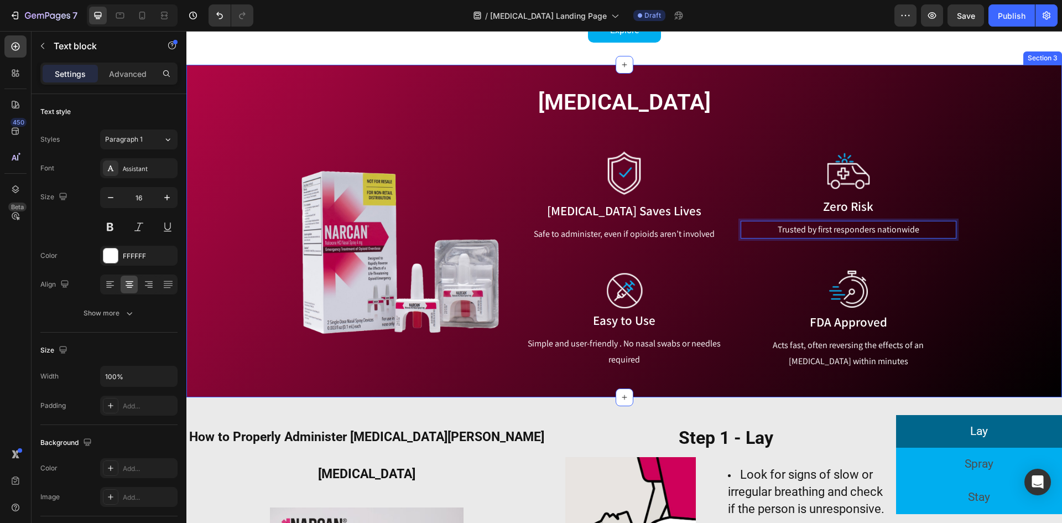
click at [1013, 239] on div "[MEDICAL_DATA] Heading Row Image Image [MEDICAL_DATA] Saves Lives Text block Sa…" at bounding box center [624, 228] width 859 height 283
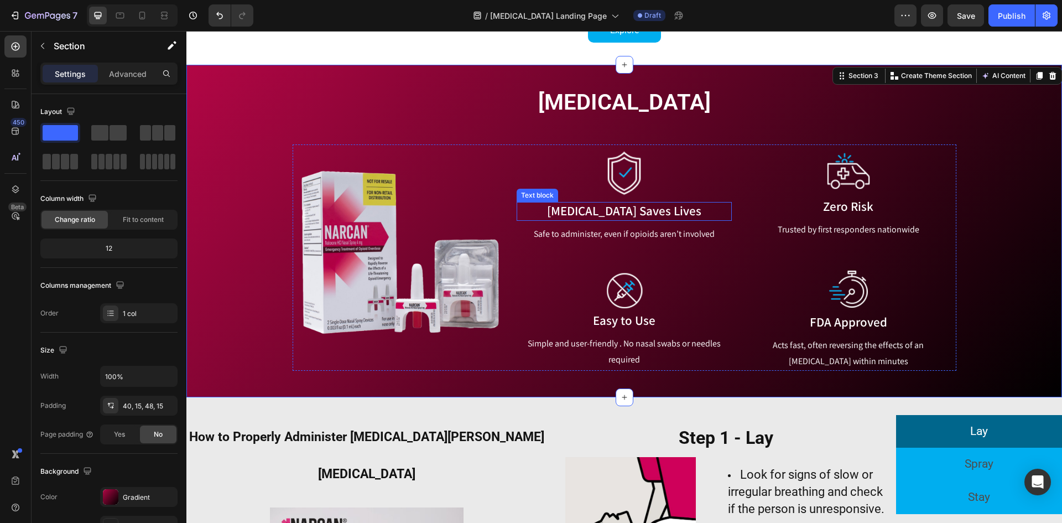
click at [613, 212] on p "[MEDICAL_DATA] Saves Lives" at bounding box center [624, 211] width 213 height 17
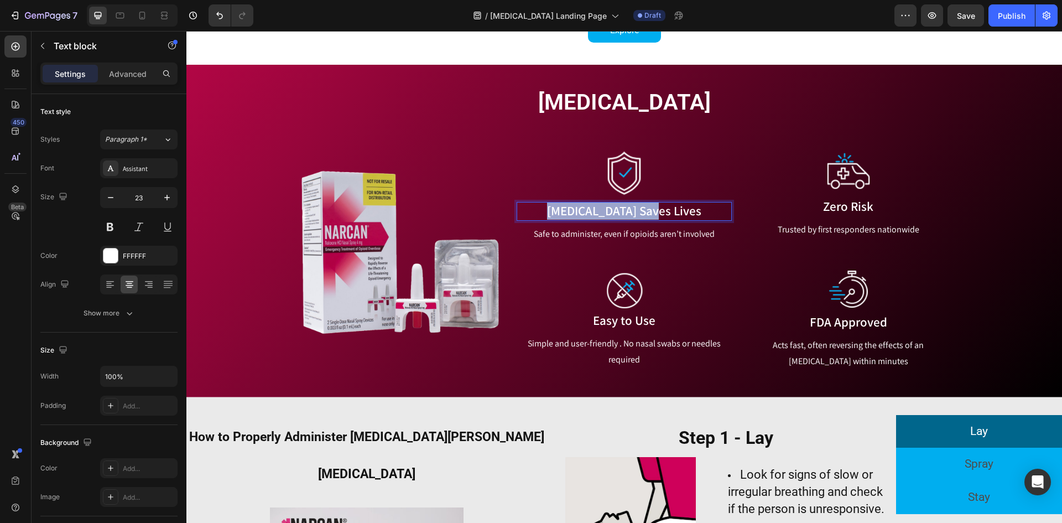
click at [613, 212] on p "[MEDICAL_DATA] Saves Lives" at bounding box center [624, 211] width 213 height 17
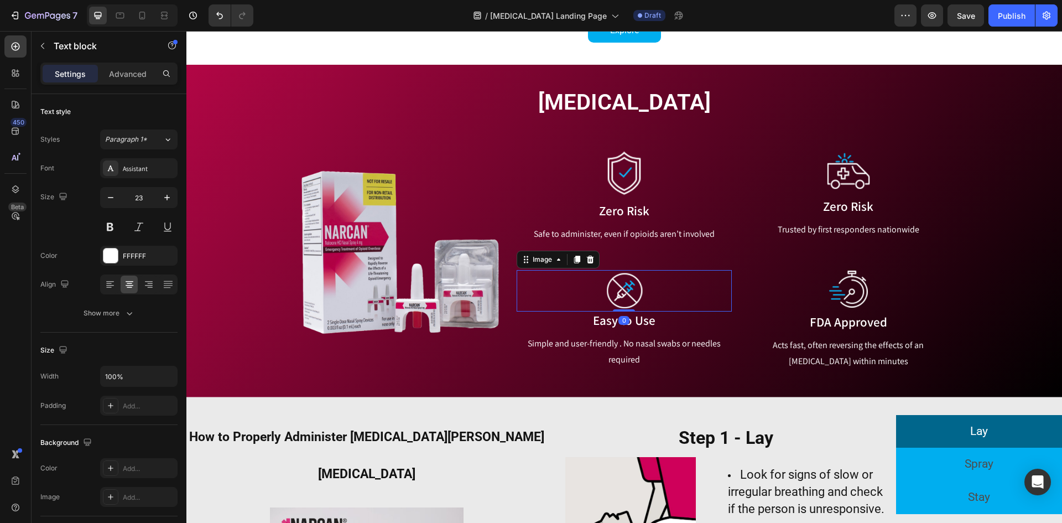
click at [629, 306] on img at bounding box center [624, 291] width 43 height 42
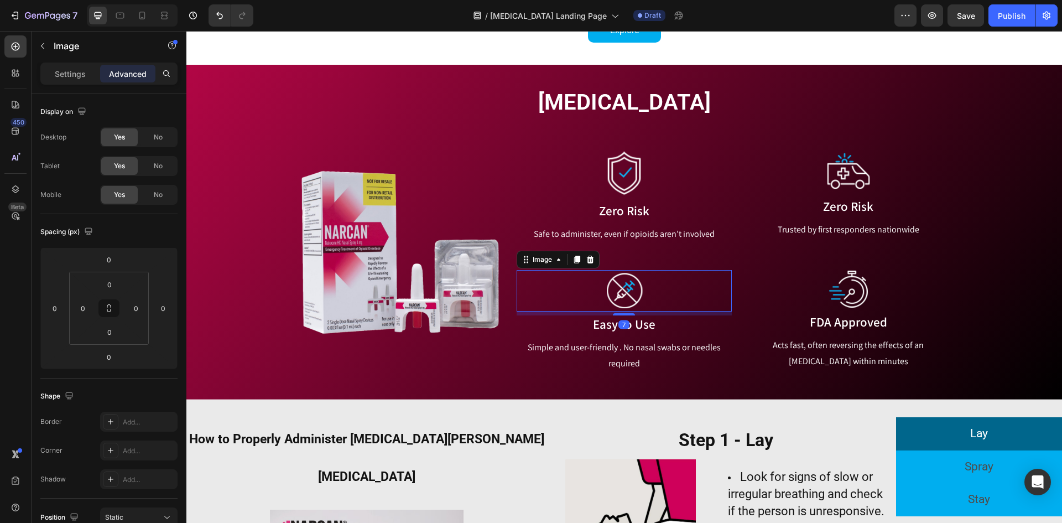
click at [624, 315] on div at bounding box center [624, 314] width 22 height 2
type input "7"
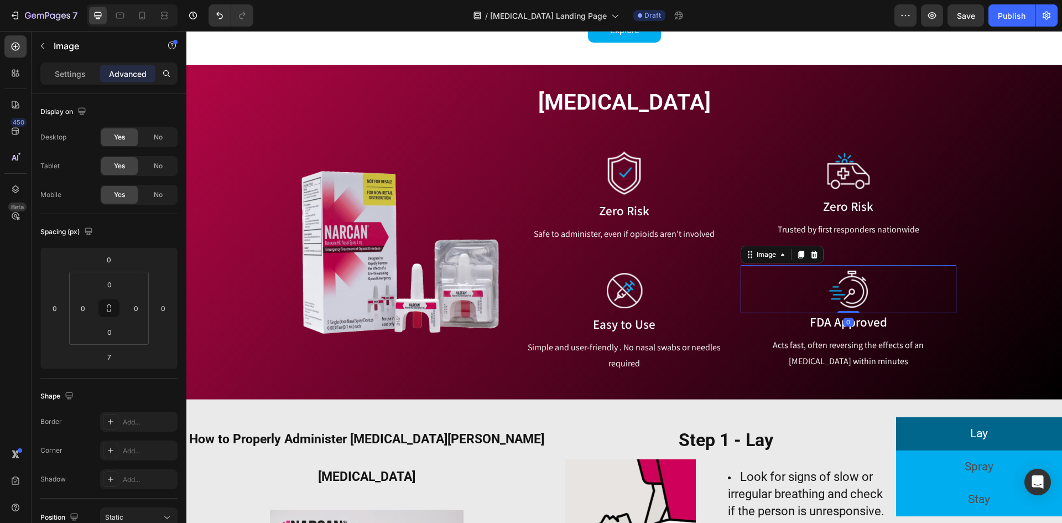
drag, startPoint x: 863, startPoint y: 289, endPoint x: 852, endPoint y: 302, distance: 16.5
click at [862, 291] on img at bounding box center [848, 289] width 43 height 48
click at [847, 315] on div "Image Zero Risk Text block Trusted by first responders nationwide Text block Im…" at bounding box center [848, 258] width 215 height 228
click at [847, 315] on div at bounding box center [849, 314] width 22 height 3
type input "5"
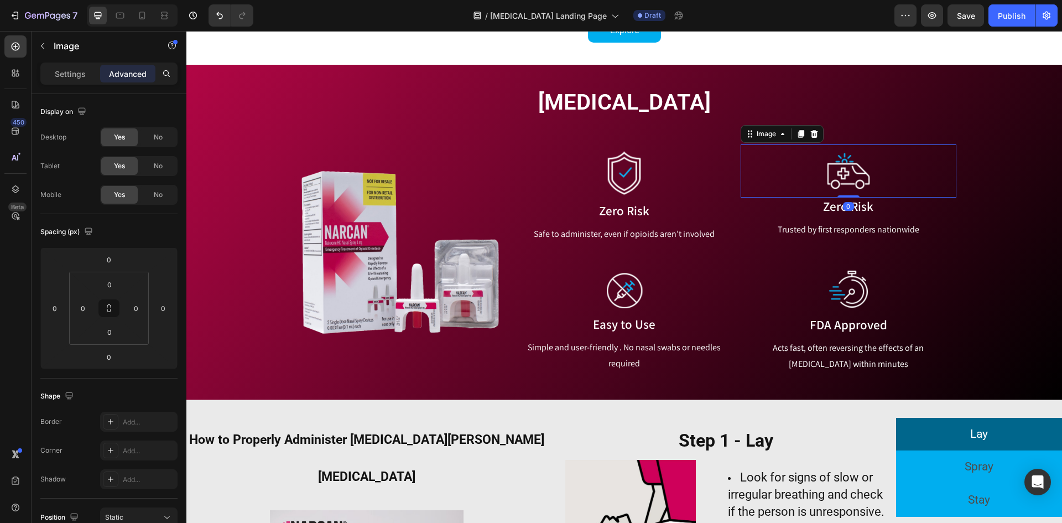
click at [857, 186] on img at bounding box center [849, 170] width 48 height 53
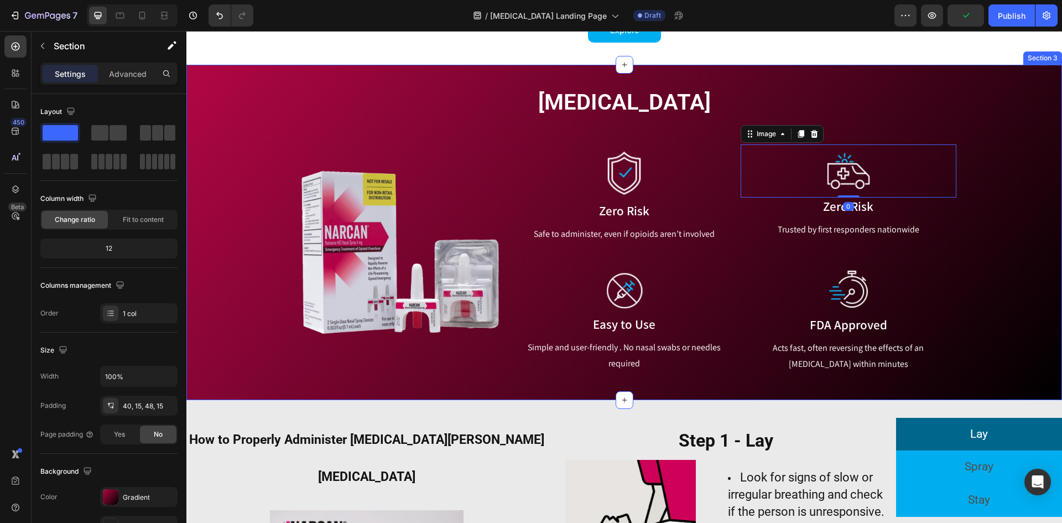
click at [1036, 267] on div "[MEDICAL_DATA] Heading Row Image Image Zero Risk Text block Safe to administer,…" at bounding box center [624, 230] width 859 height 286
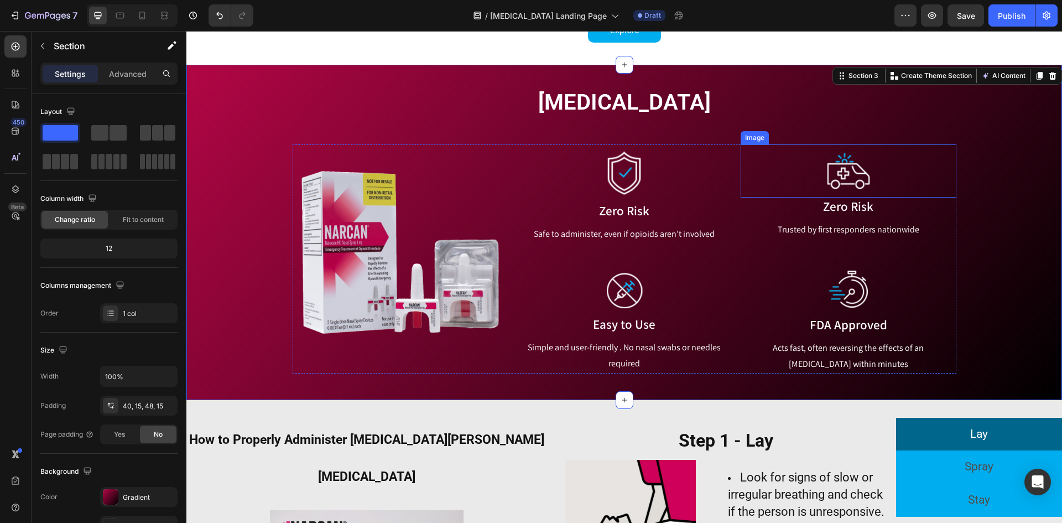
click at [855, 186] on img at bounding box center [849, 170] width 48 height 53
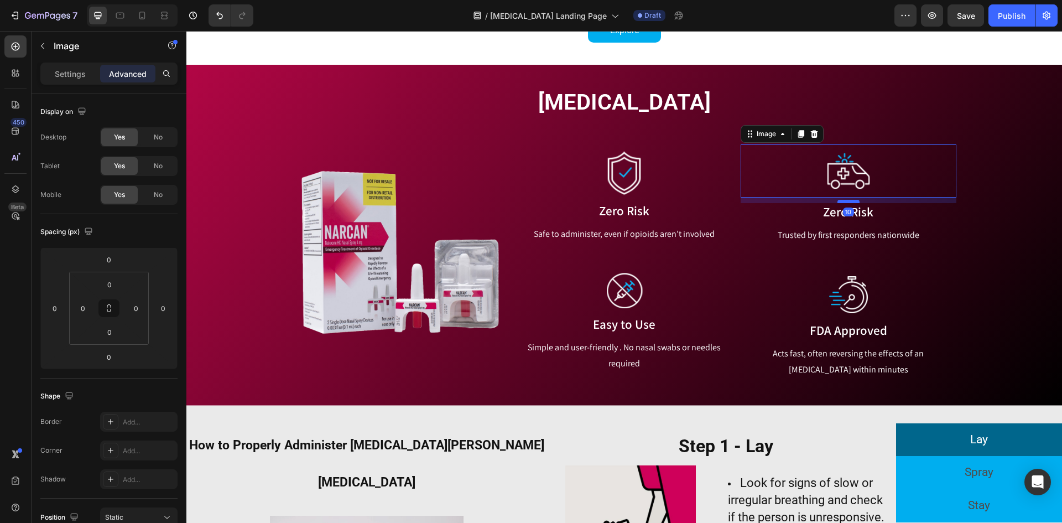
drag, startPoint x: 850, startPoint y: 198, endPoint x: 850, endPoint y: 204, distance: 6.1
click at [850, 203] on div at bounding box center [849, 201] width 22 height 3
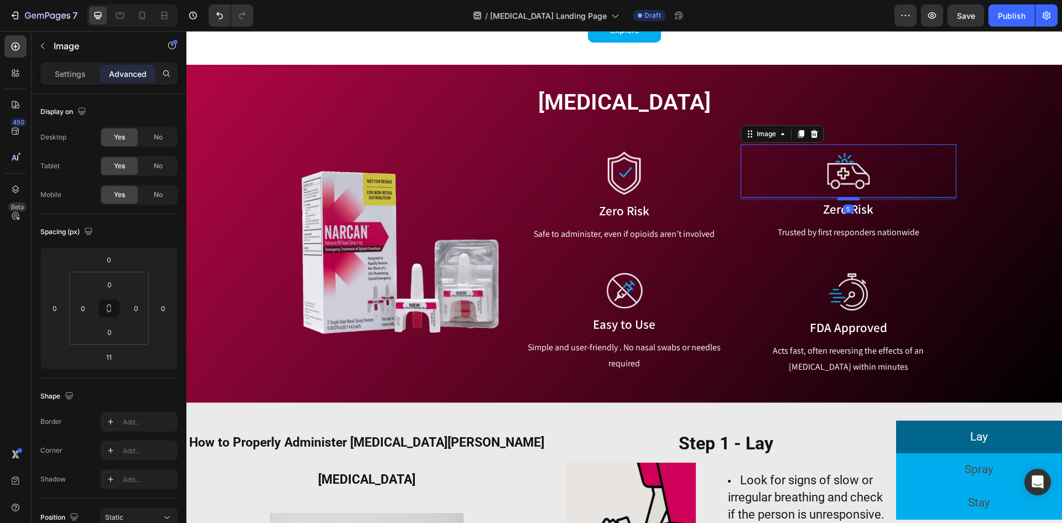
click at [850, 200] on div at bounding box center [849, 198] width 22 height 3
type input "8"
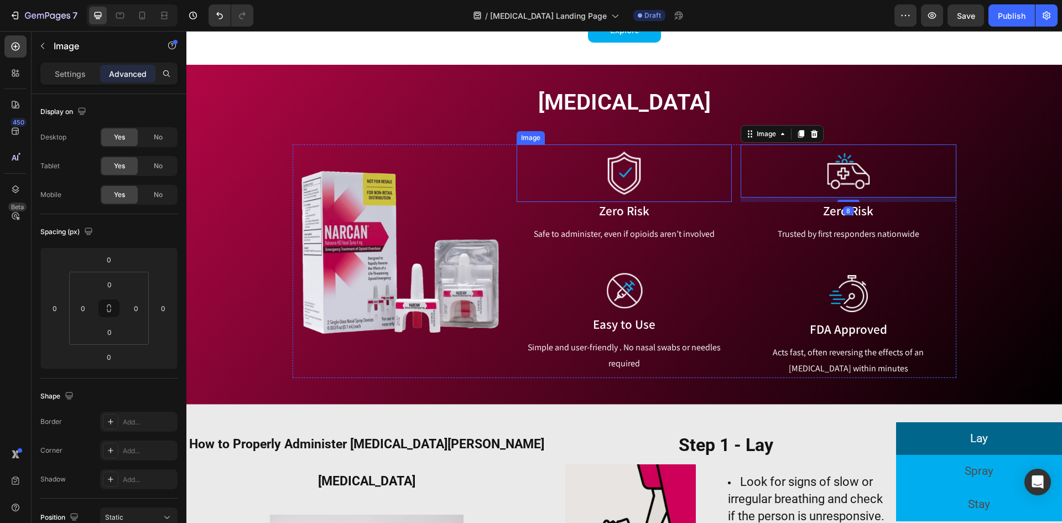
click at [634, 193] on img at bounding box center [624, 173] width 51 height 58
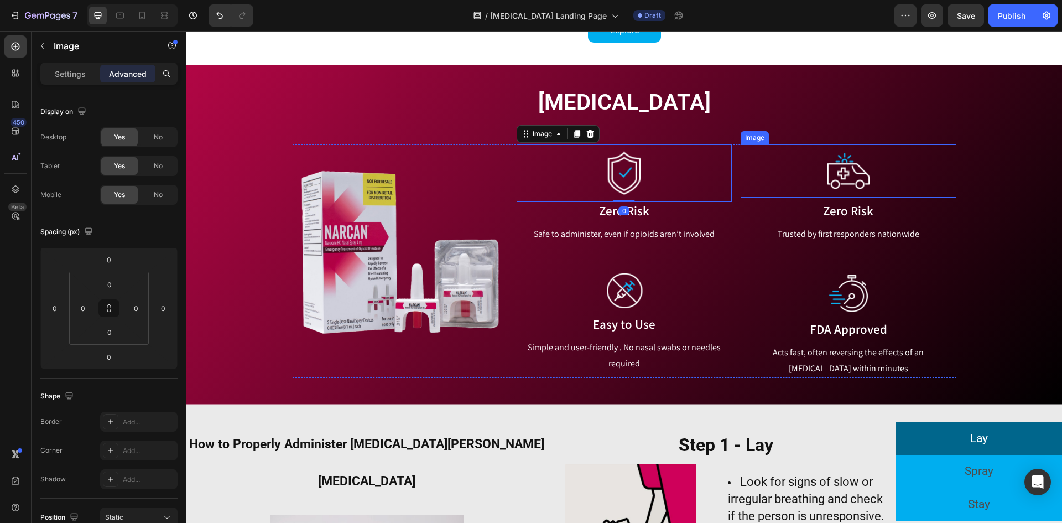
click at [790, 188] on div at bounding box center [848, 170] width 215 height 53
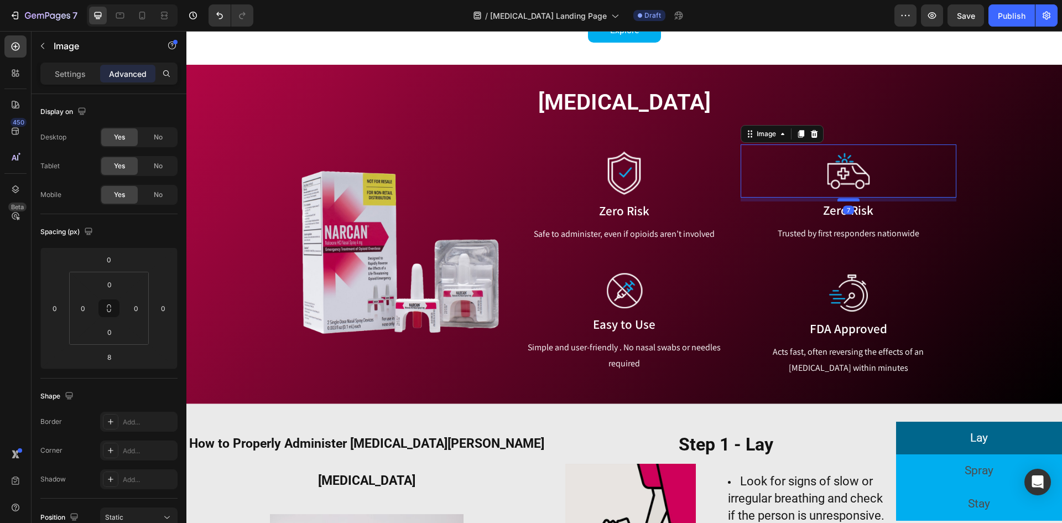
click at [846, 201] on div at bounding box center [849, 199] width 22 height 3
type input "7"
drag, startPoint x: 535, startPoint y: 190, endPoint x: 571, endPoint y: 190, distance: 36.5
click at [545, 190] on div at bounding box center [624, 173] width 215 height 58
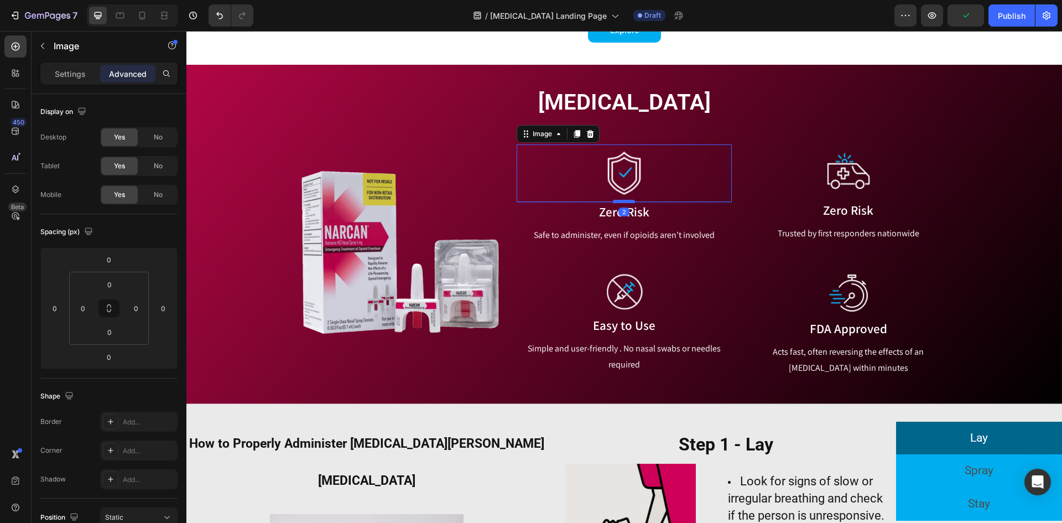
click at [620, 202] on div at bounding box center [624, 201] width 22 height 3
type input "2"
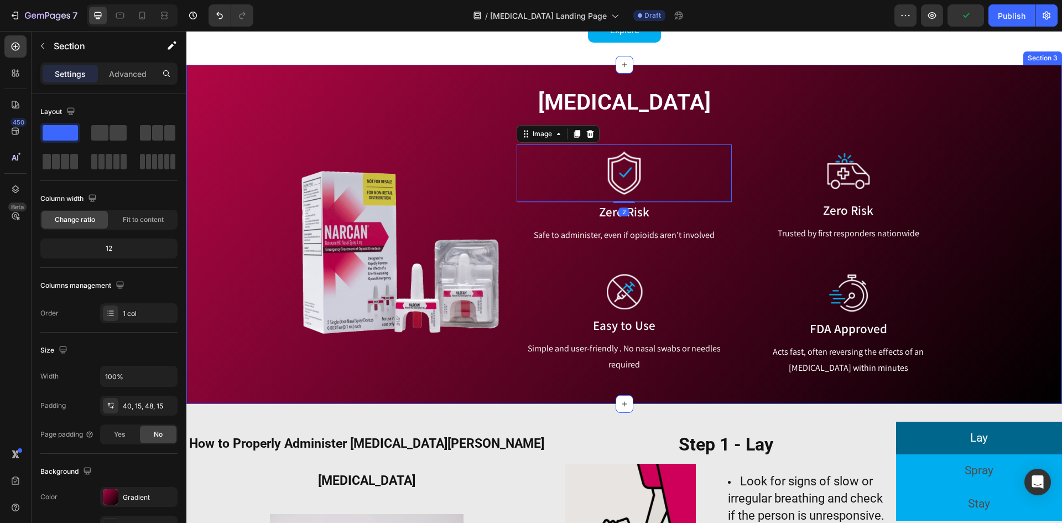
click at [1000, 202] on div "[MEDICAL_DATA] Heading Row Image Image 2 Zero Risk Text block Safe to administe…" at bounding box center [624, 232] width 859 height 290
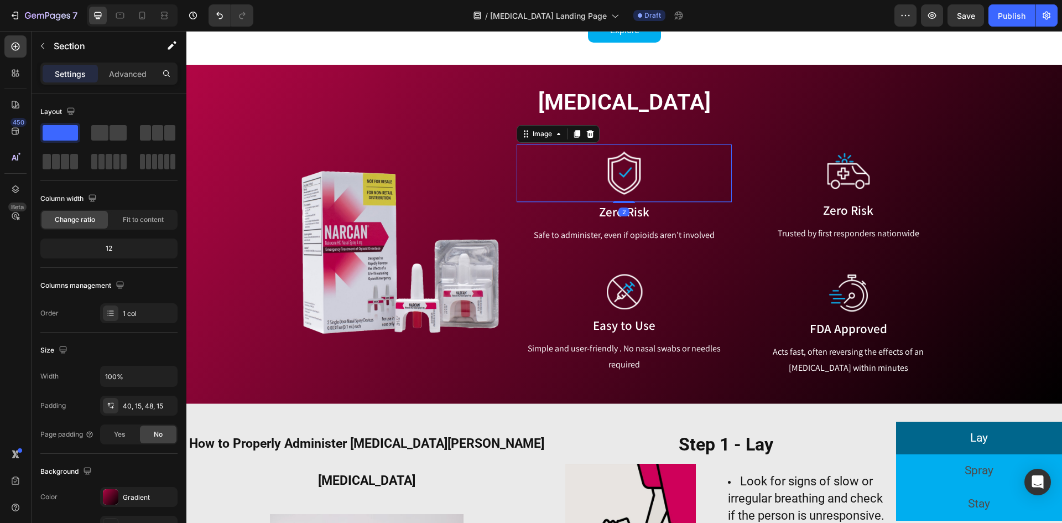
click at [626, 168] on img at bounding box center [624, 173] width 51 height 58
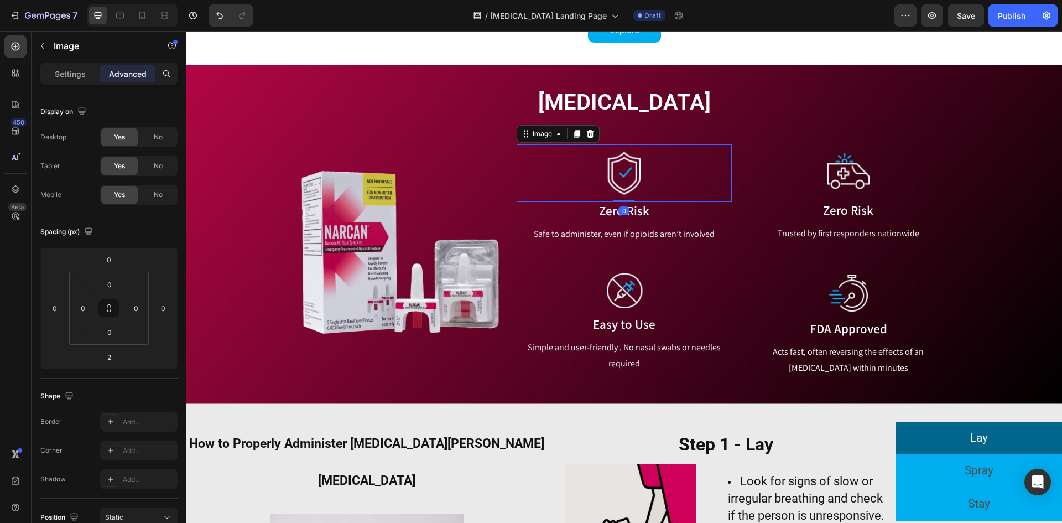
drag, startPoint x: 624, startPoint y: 201, endPoint x: 626, endPoint y: 193, distance: 8.6
click at [626, 193] on div "Image 0" at bounding box center [624, 173] width 215 height 58
type input "0"
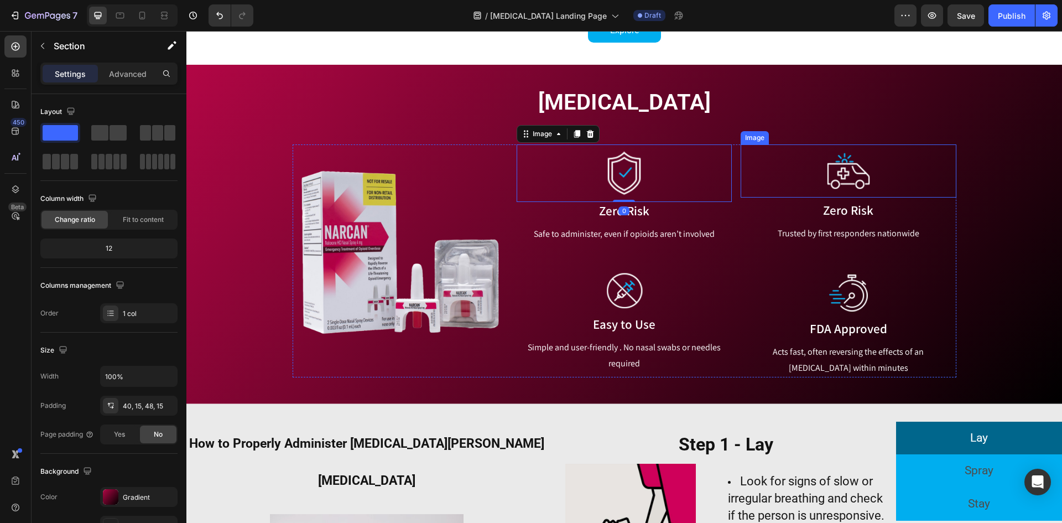
click at [992, 200] on div "[MEDICAL_DATA] Heading Row Image Image 0 Zero Risk Text block Safe to administe…" at bounding box center [624, 232] width 859 height 290
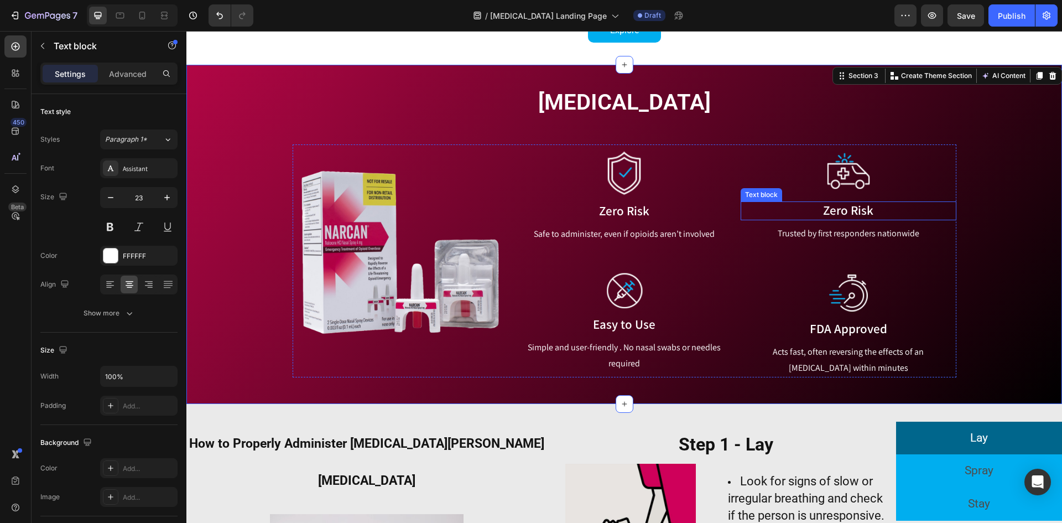
click at [889, 216] on p "Zero Risk" at bounding box center [848, 211] width 213 height 17
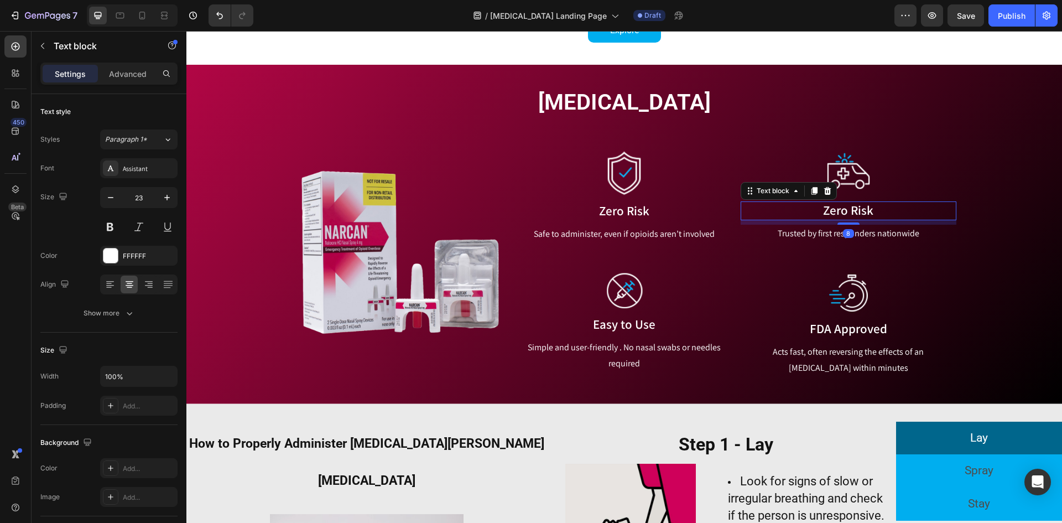
click at [889, 216] on p "Zero Risk" at bounding box center [848, 211] width 213 height 17
click at [875, 210] on p "Zero Risk" at bounding box center [848, 211] width 213 height 17
click at [828, 210] on p "EMS Trusted" at bounding box center [848, 211] width 213 height 17
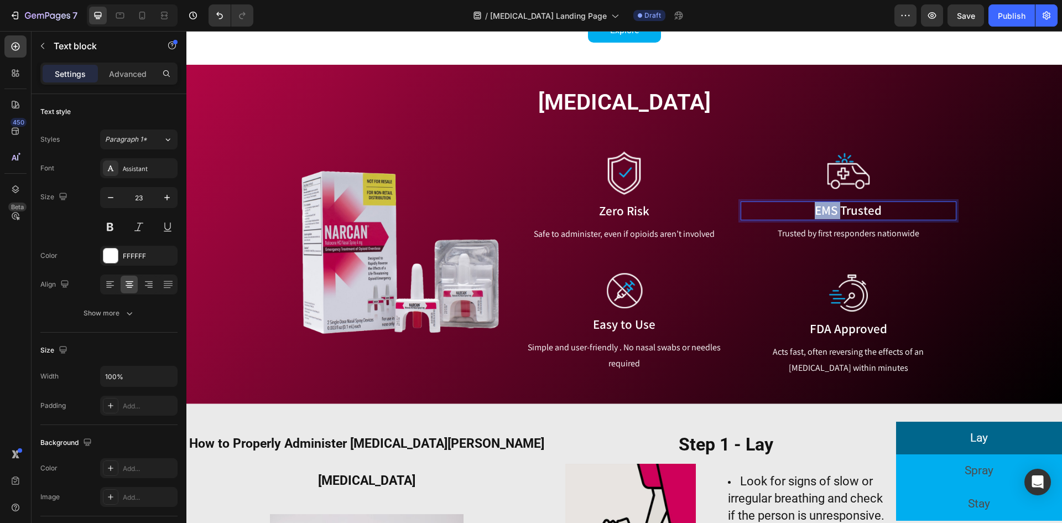
click at [828, 210] on p "EMS Trusted" at bounding box center [848, 211] width 213 height 17
click at [855, 336] on p "FDA Approved" at bounding box center [848, 329] width 213 height 17
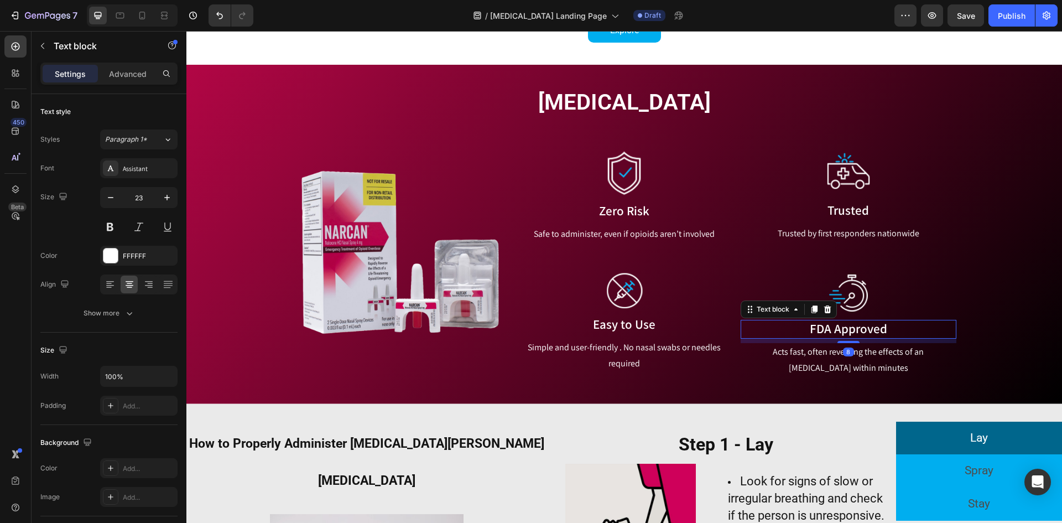
click at [855, 336] on p "FDA Approved" at bounding box center [848, 329] width 213 height 17
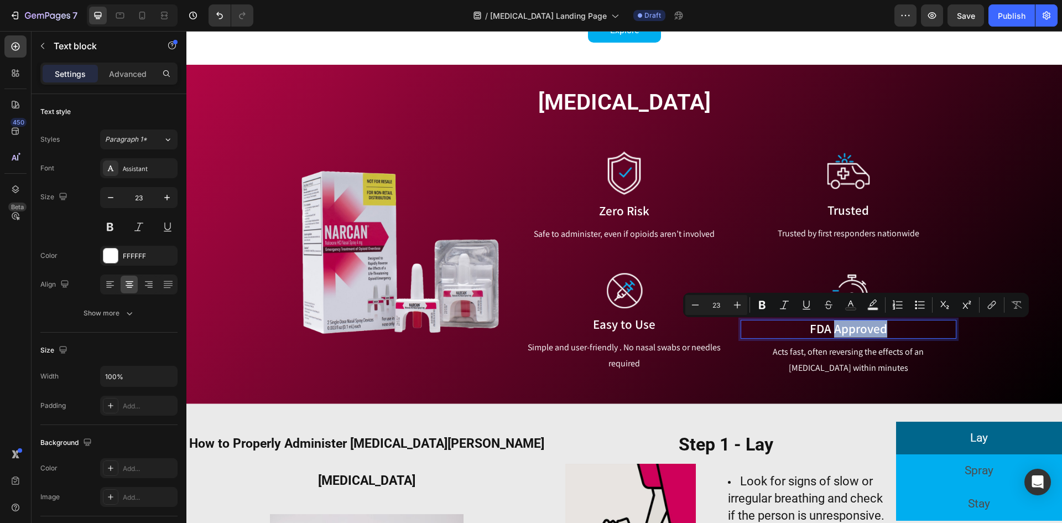
click at [855, 333] on p "FDA Approved" at bounding box center [848, 329] width 213 height 17
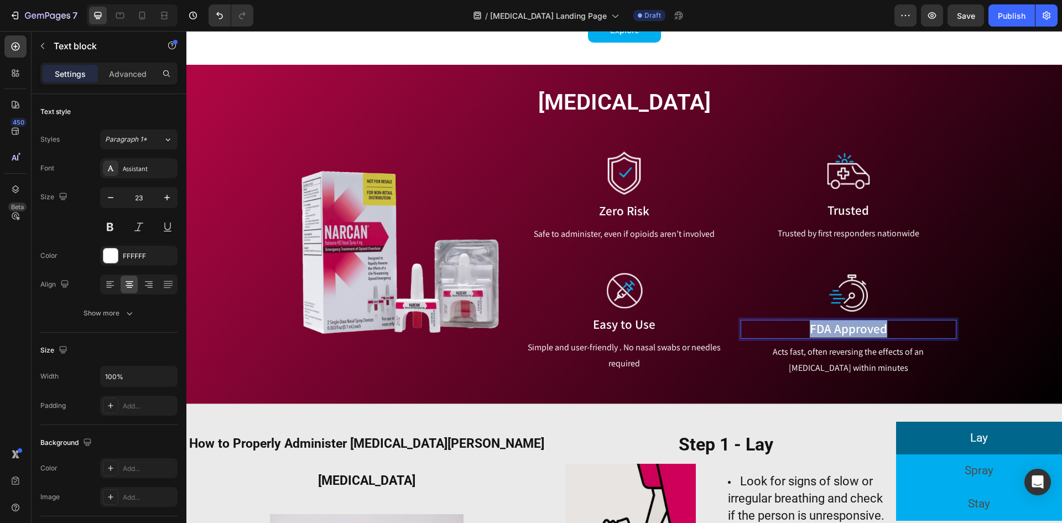
click at [855, 333] on p "FDA Approved" at bounding box center [848, 329] width 213 height 17
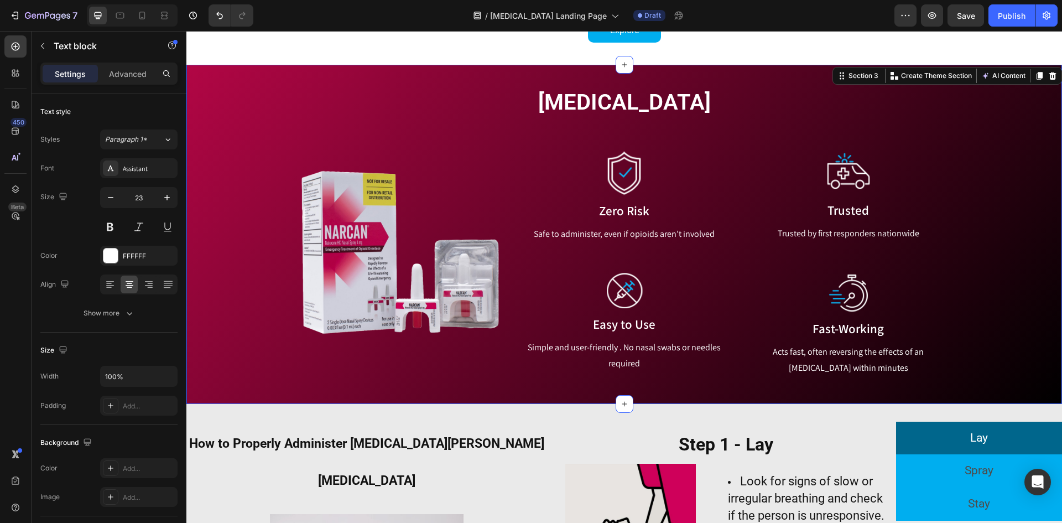
click at [688, 388] on div "[MEDICAL_DATA] Heading Row Image Image Zero Risk Text block Safe to administer,…" at bounding box center [624, 234] width 876 height 339
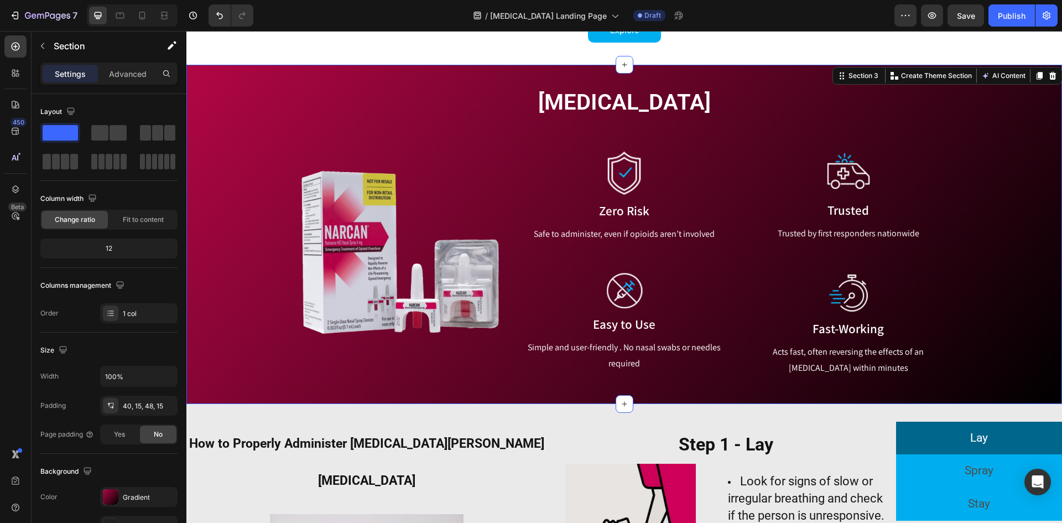
click at [217, 144] on div "[MEDICAL_DATA] Heading Row Image Image Zero Risk Text block Safe to administer,…" at bounding box center [624, 232] width 859 height 290
click at [227, 347] on div "[MEDICAL_DATA] Heading Row Image Image Zero Risk Text block Safe to administer,…" at bounding box center [624, 232] width 859 height 290
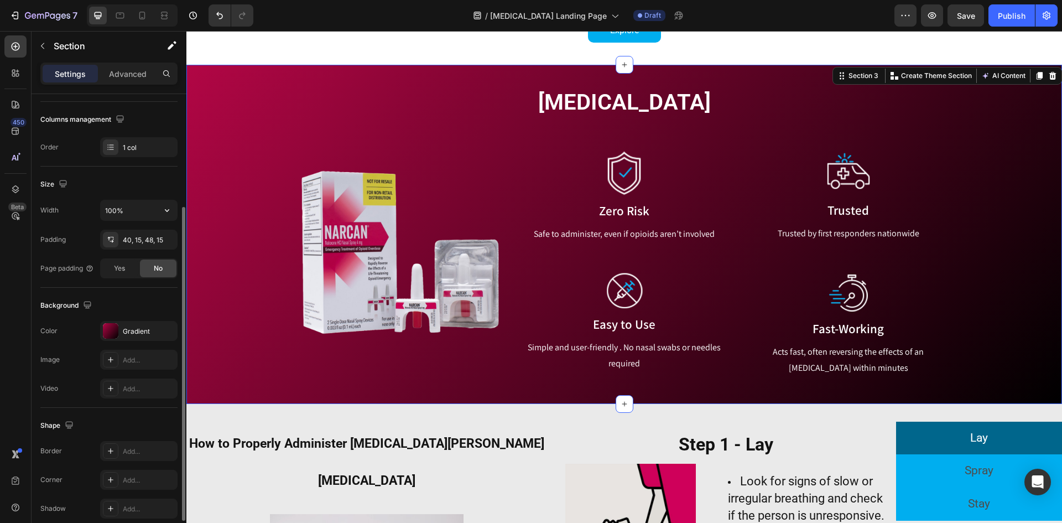
scroll to position [215, 0]
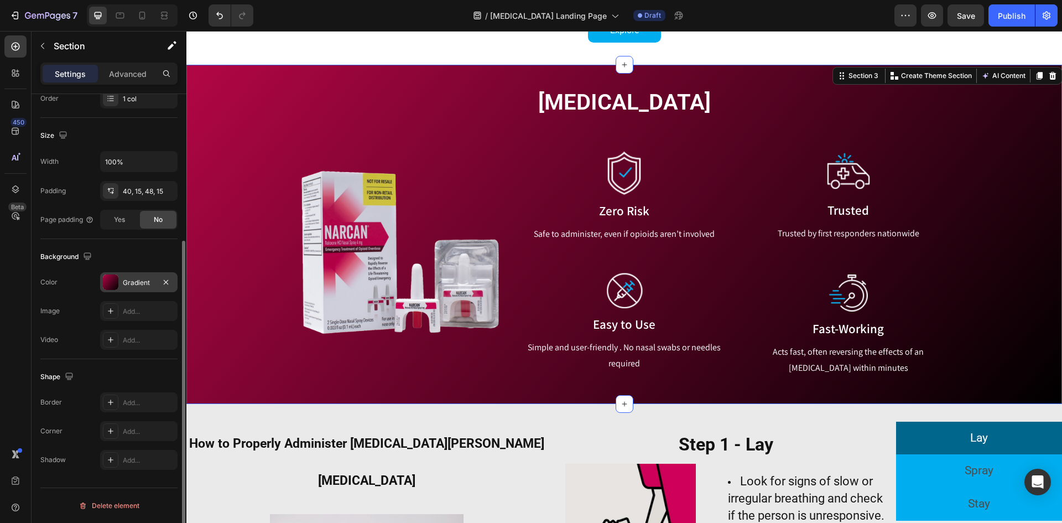
click at [140, 276] on div "Gradient" at bounding box center [138, 282] width 77 height 20
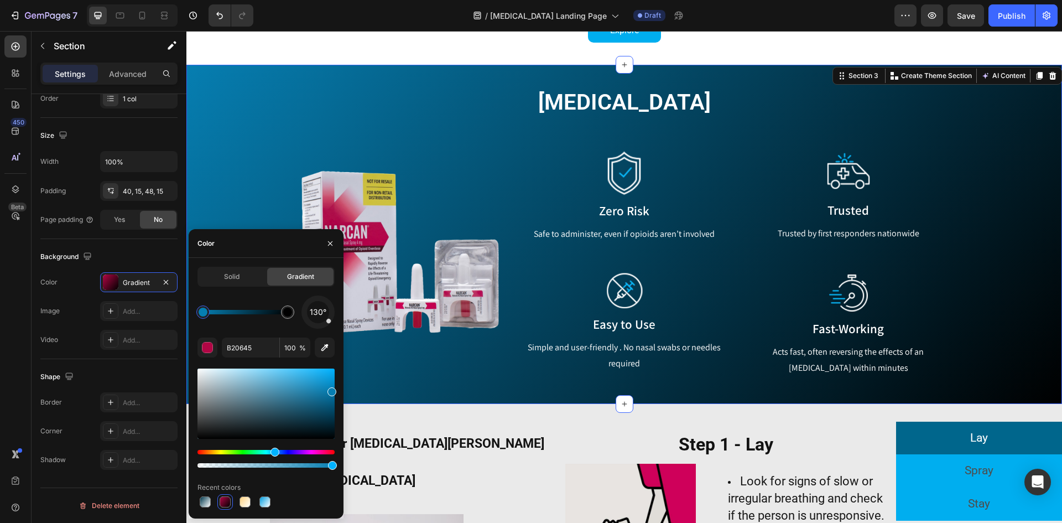
drag, startPoint x: 288, startPoint y: 450, endPoint x: 273, endPoint y: 453, distance: 15.2
click at [273, 453] on div "Hue" at bounding box center [266, 452] width 137 height 4
click at [235, 355] on input "067EB1" at bounding box center [251, 348] width 58 height 20
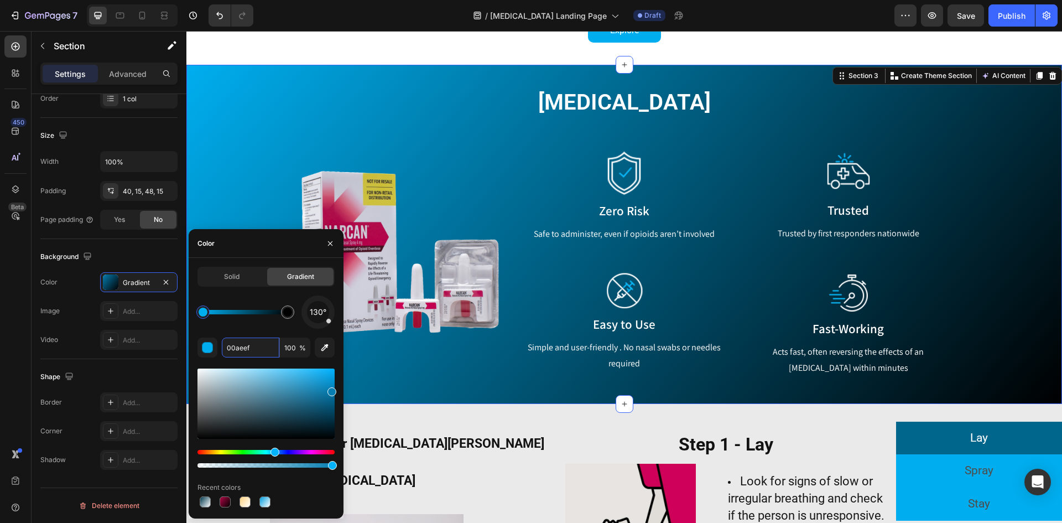
type input "00AEEF"
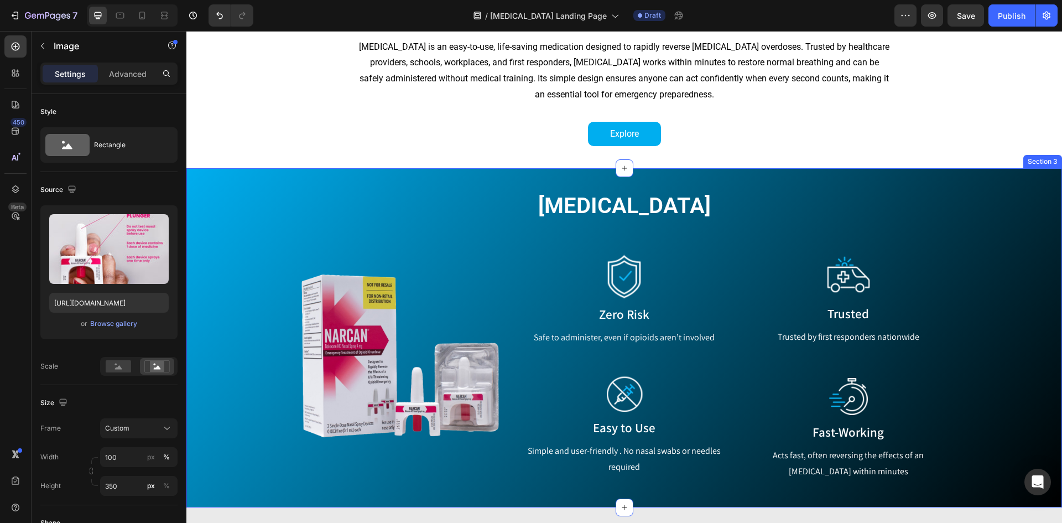
scroll to position [332, 0]
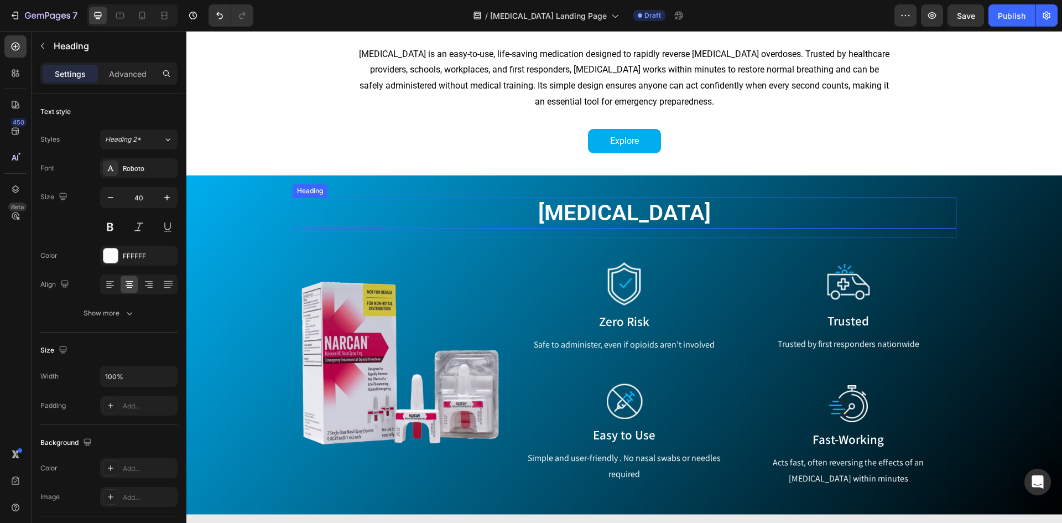
click at [624, 220] on h2 "[MEDICAL_DATA]" at bounding box center [625, 213] width 664 height 31
click at [649, 330] on p "Zero Risk" at bounding box center [624, 322] width 213 height 17
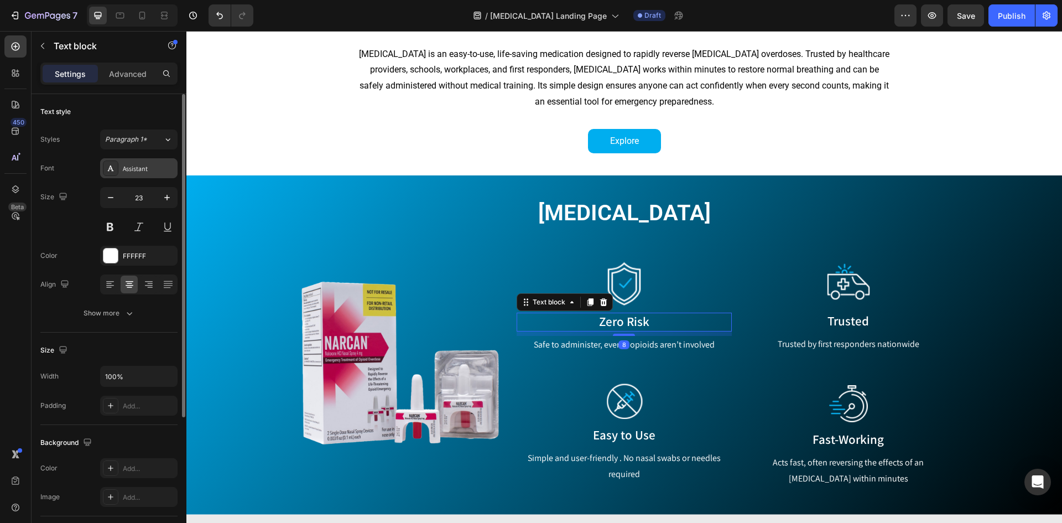
click at [147, 168] on div "Assistant" at bounding box center [149, 169] width 52 height 10
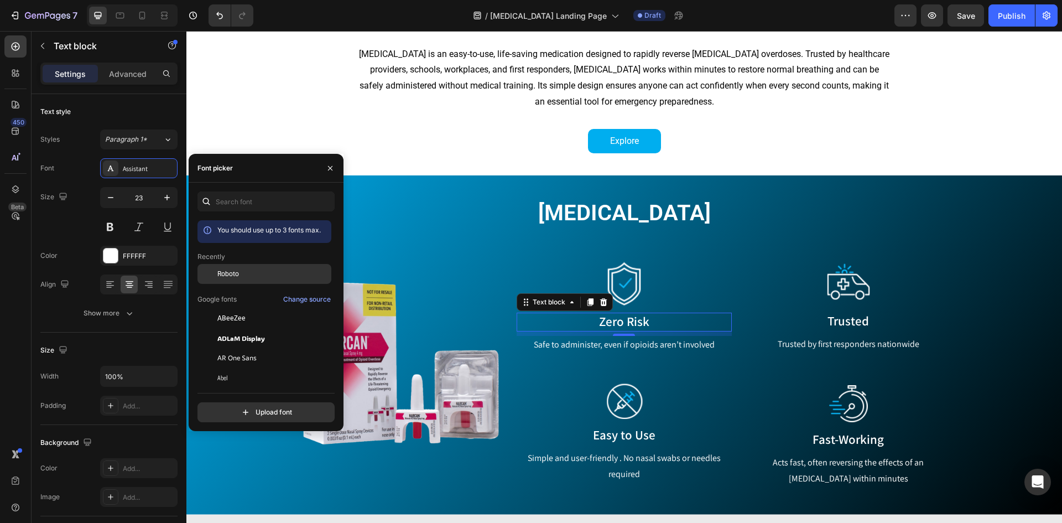
click at [230, 271] on span "Roboto" at bounding box center [228, 274] width 22 height 10
click at [629, 346] on p "Safe to administer, even if opioids aren’t involved" at bounding box center [624, 345] width 213 height 16
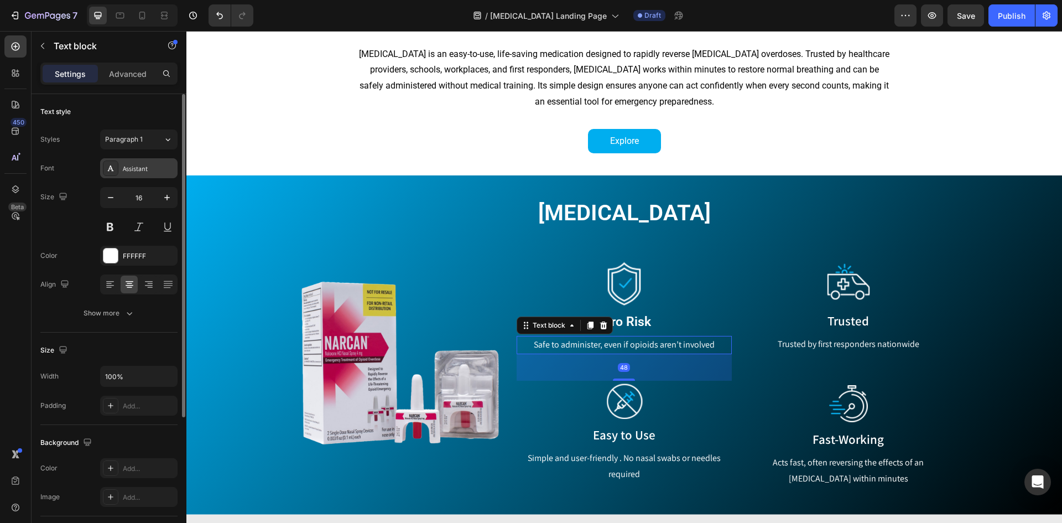
click at [131, 171] on div "Assistant" at bounding box center [149, 169] width 52 height 10
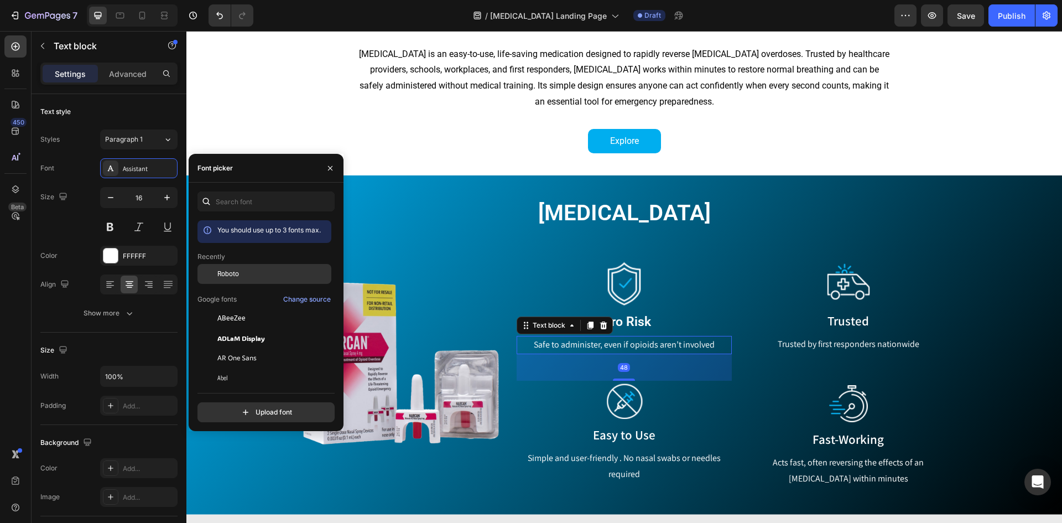
click at [234, 271] on span "Roboto" at bounding box center [228, 274] width 22 height 10
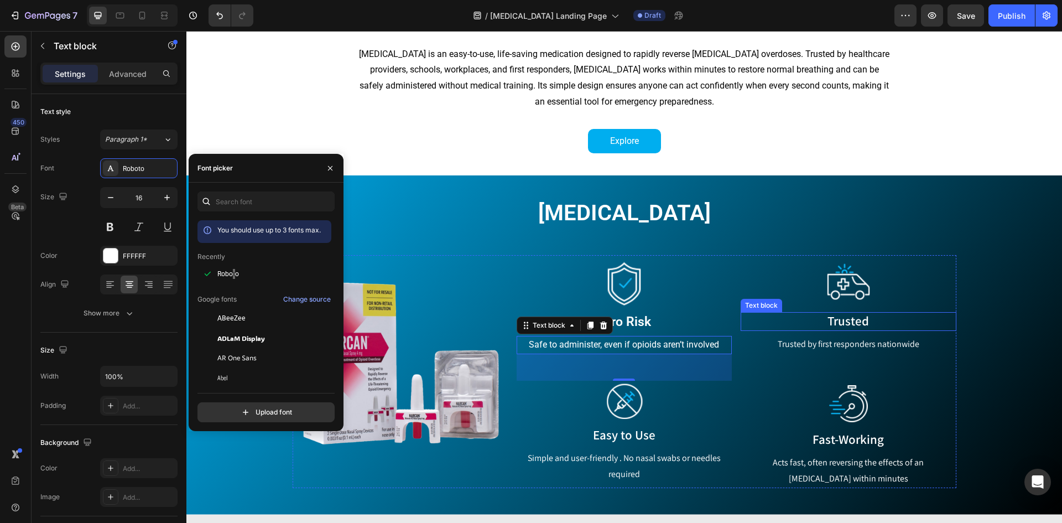
click at [821, 326] on p "Trusted" at bounding box center [848, 321] width 213 height 17
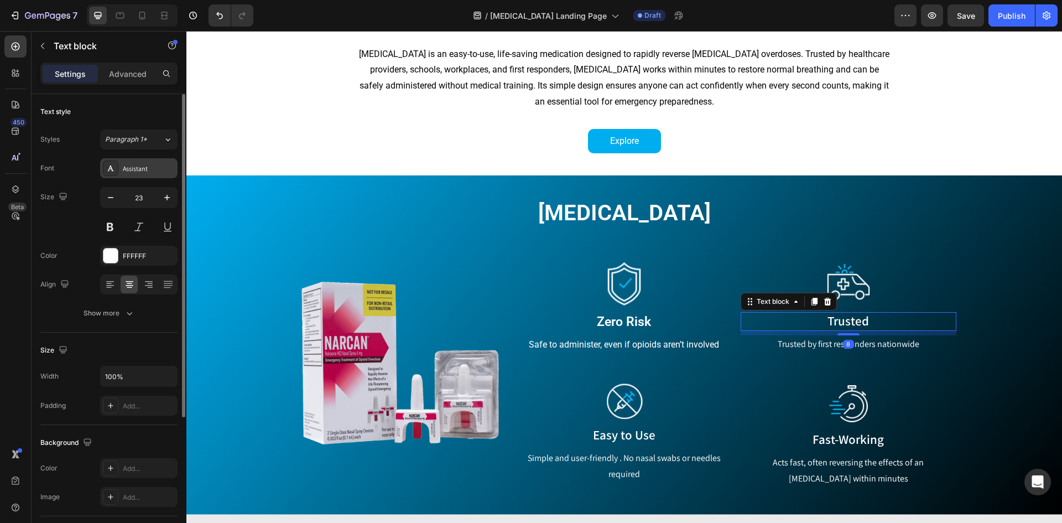
click at [133, 177] on div "Assistant" at bounding box center [138, 168] width 77 height 20
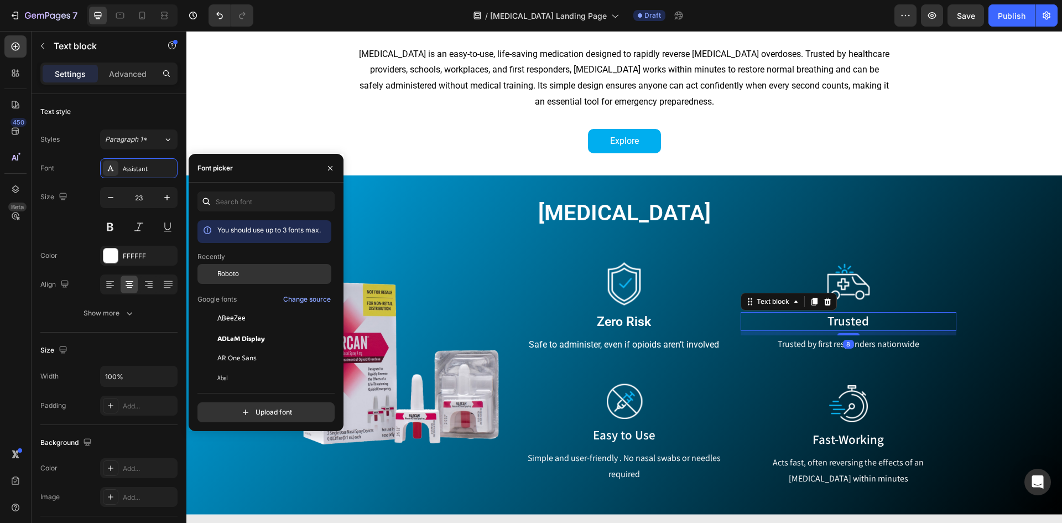
click at [229, 348] on div "Roboto" at bounding box center [265, 358] width 134 height 20
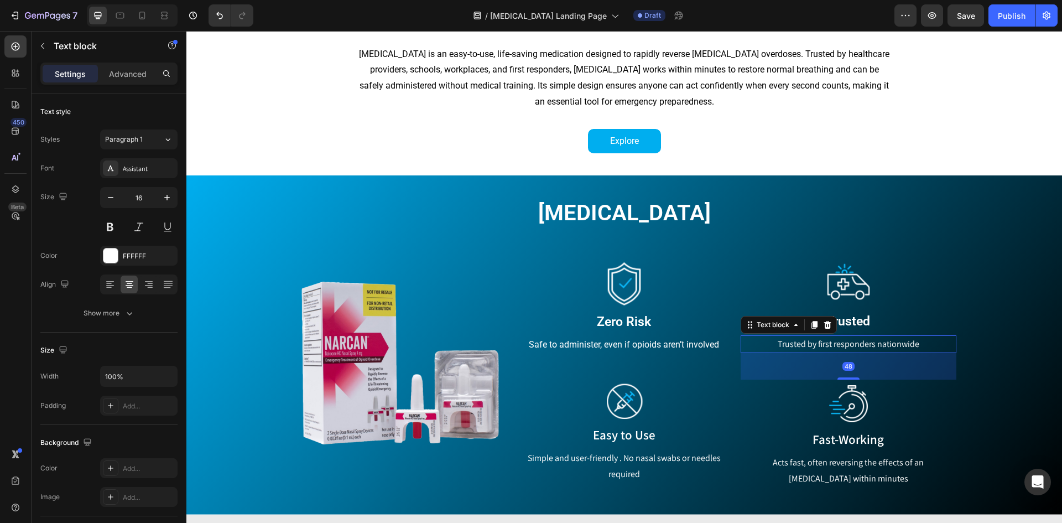
click at [806, 348] on p "Trusted by first responders nationwide" at bounding box center [848, 344] width 213 height 16
click at [134, 170] on div "Assistant" at bounding box center [149, 169] width 52 height 10
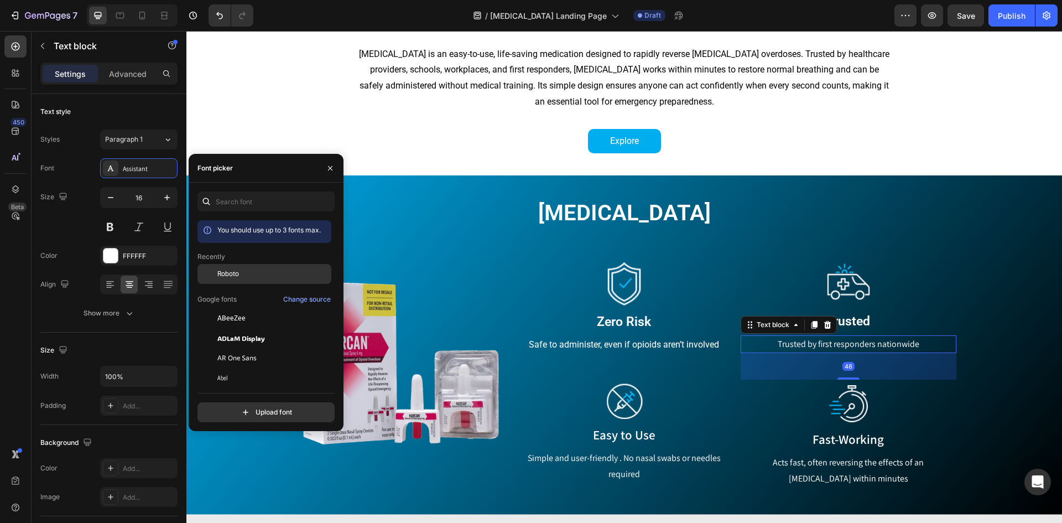
click at [244, 348] on div "Roboto" at bounding box center [265, 358] width 134 height 20
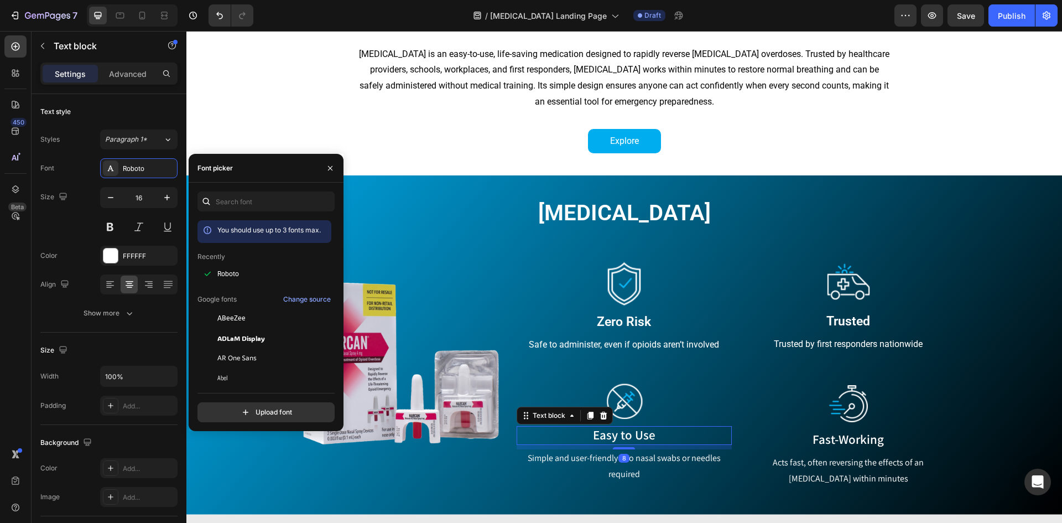
click at [636, 441] on p "Easy to Use" at bounding box center [624, 435] width 213 height 17
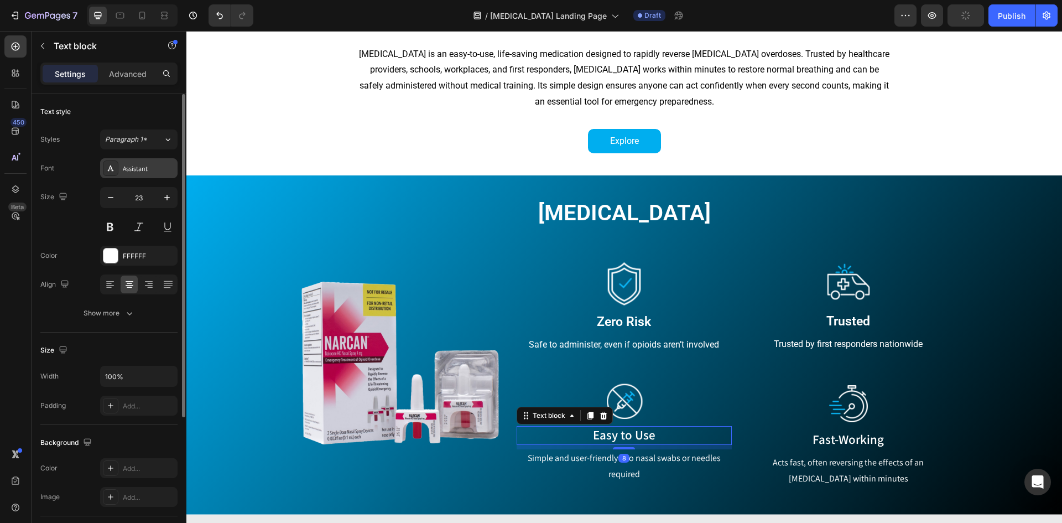
click at [128, 163] on div "Assistant" at bounding box center [138, 168] width 77 height 20
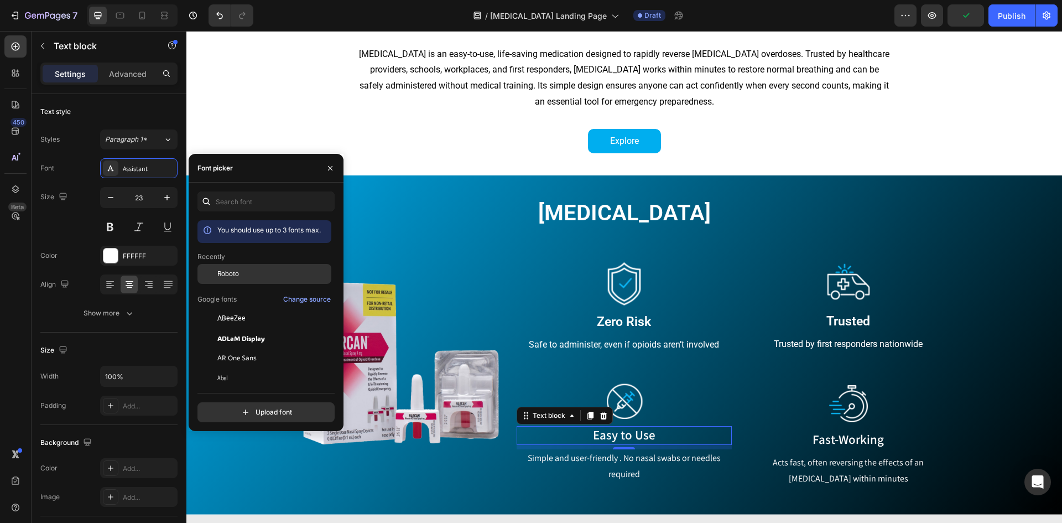
click at [263, 348] on div "Roboto" at bounding box center [265, 358] width 134 height 20
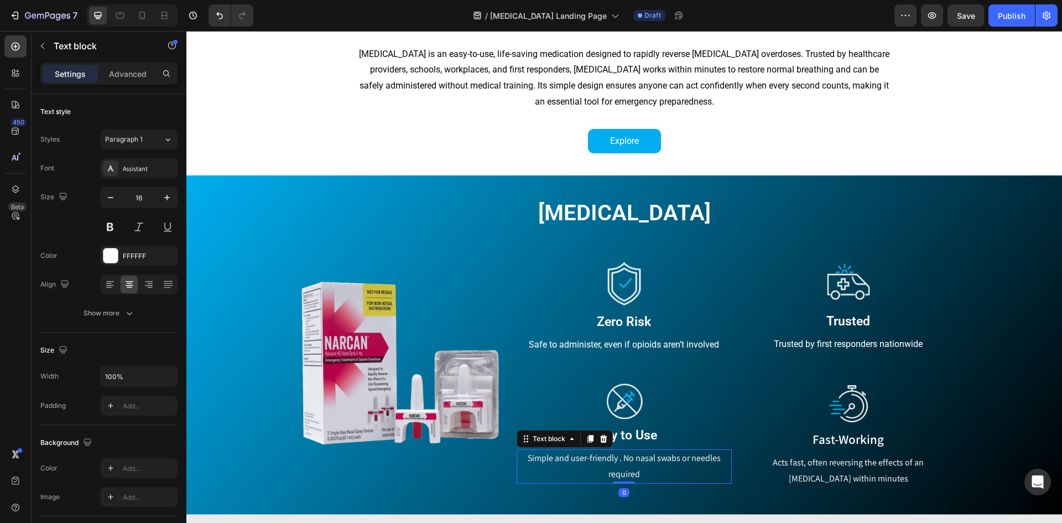
click at [662, 464] on p "Simple and user-friendly . No nasal swabs or needles required" at bounding box center [624, 466] width 213 height 32
click at [145, 174] on div "Assistant" at bounding box center [138, 168] width 77 height 20
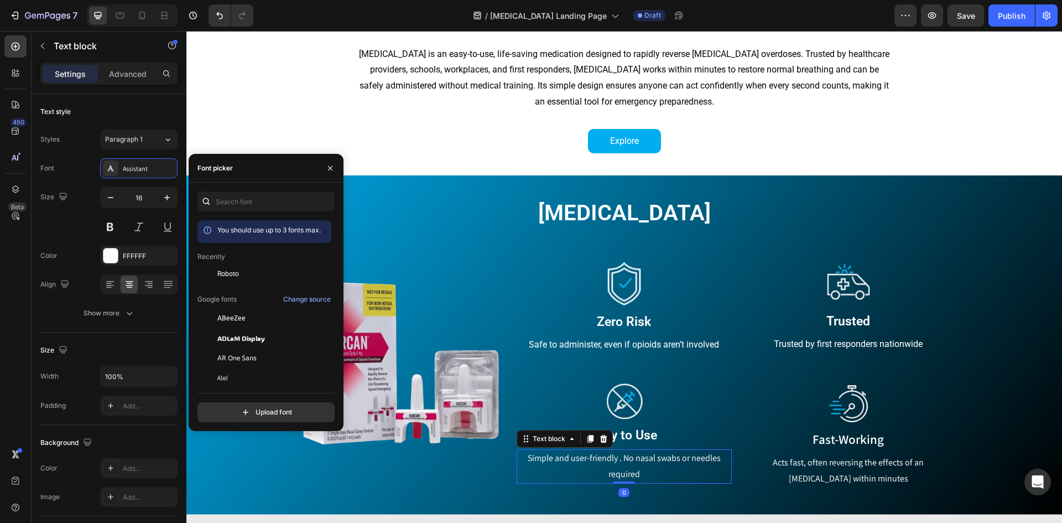
click at [231, 293] on div "Recently" at bounding box center [265, 299] width 134 height 13
click at [234, 270] on span "Roboto" at bounding box center [228, 274] width 22 height 10
click at [847, 437] on p "Fast-Working" at bounding box center [848, 440] width 213 height 17
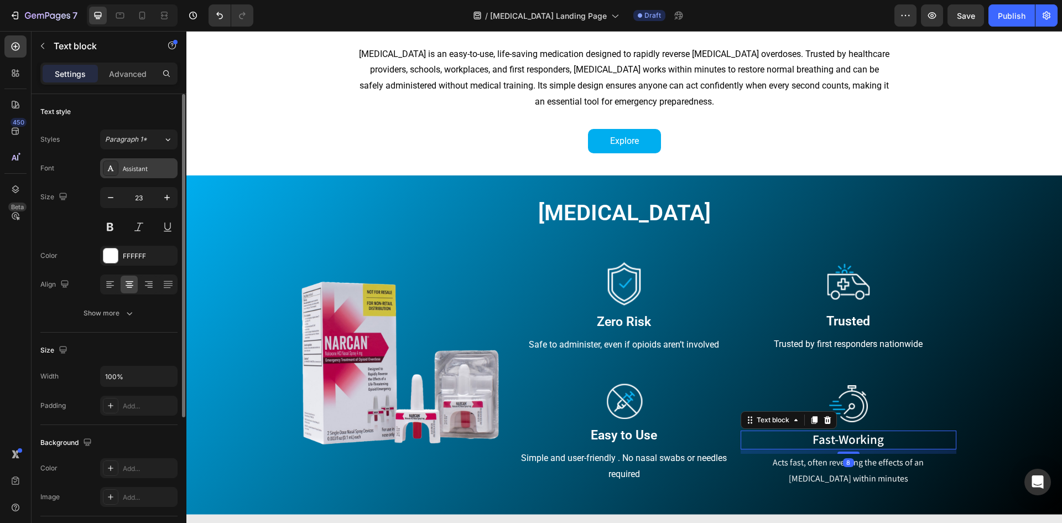
click at [136, 165] on div "Assistant" at bounding box center [149, 169] width 52 height 10
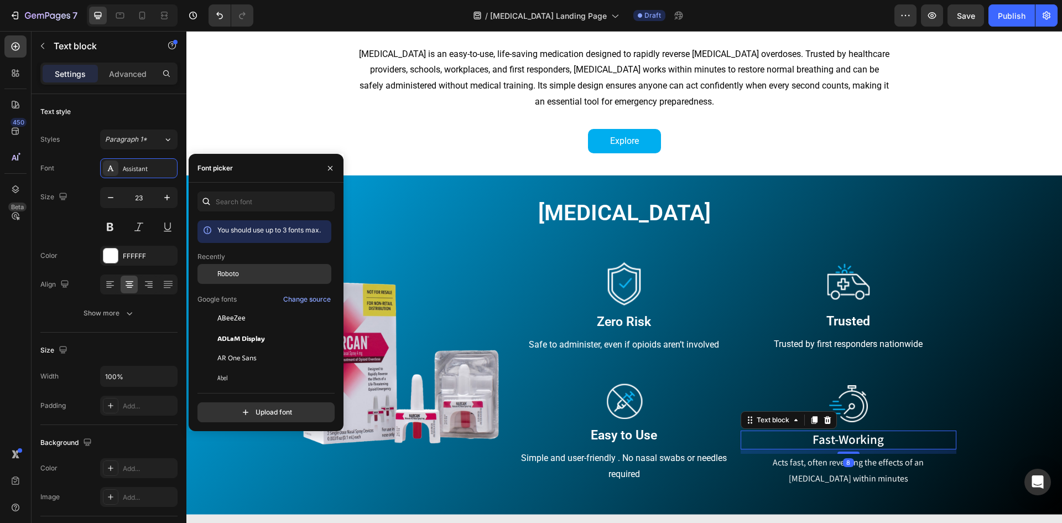
click at [268, 348] on div "Roboto" at bounding box center [265, 358] width 134 height 20
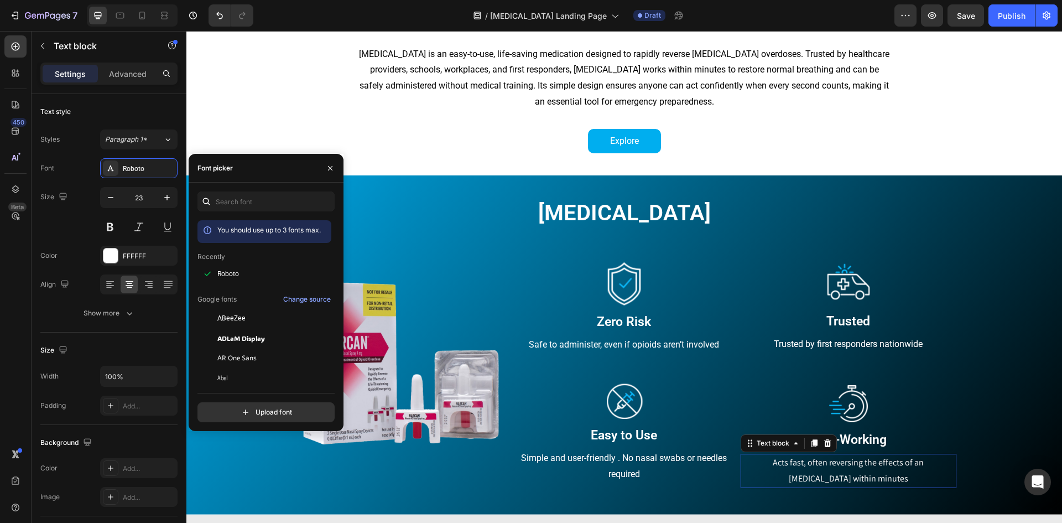
click at [828, 470] on p "Acts fast, often reversing the effects of an [MEDICAL_DATA] within minutes" at bounding box center [848, 471] width 213 height 32
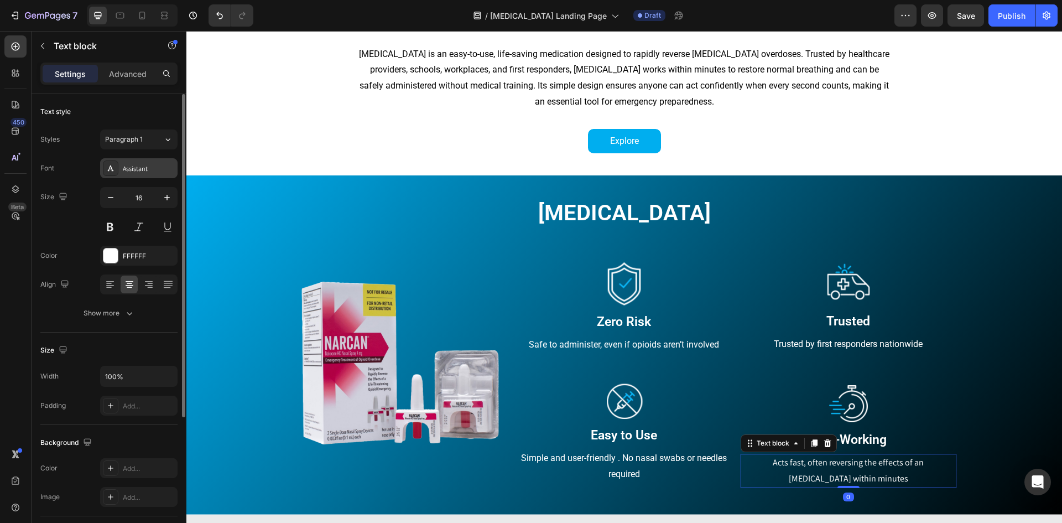
click at [157, 159] on div "Assistant" at bounding box center [138, 168] width 77 height 20
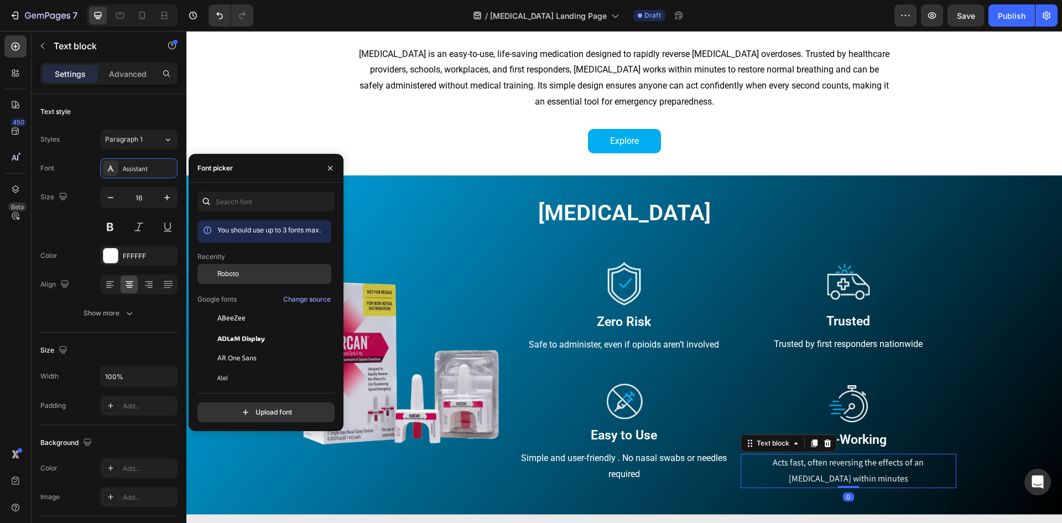
click at [233, 348] on div "Roboto" at bounding box center [265, 358] width 134 height 20
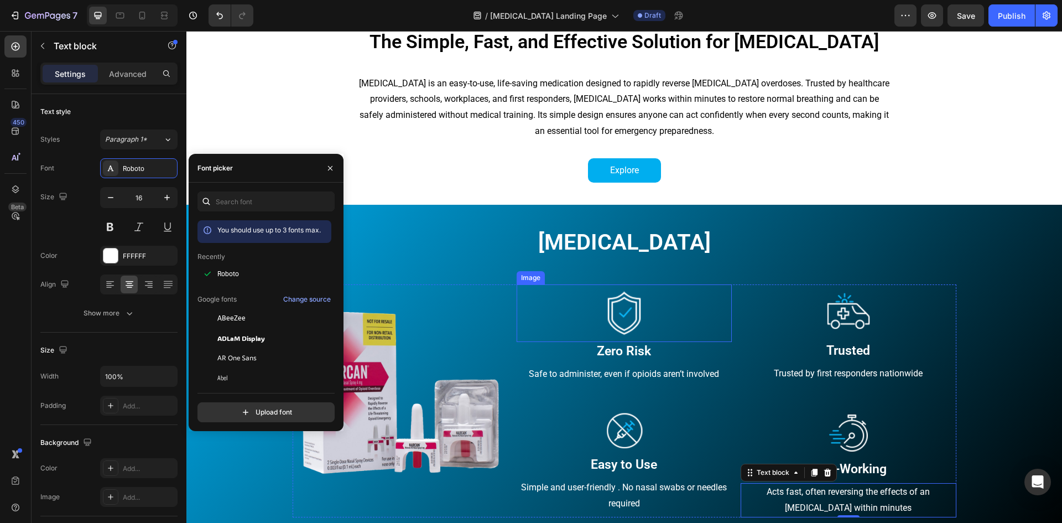
scroll to position [277, 0]
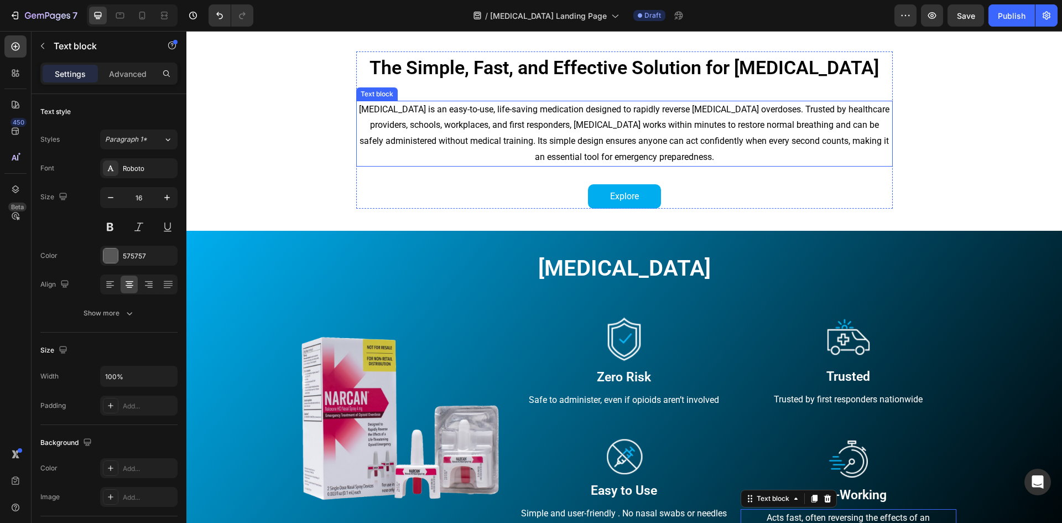
click at [573, 142] on span "[MEDICAL_DATA] is an easy-to-use, life-saving medication designed to rapidly re…" at bounding box center [624, 133] width 531 height 58
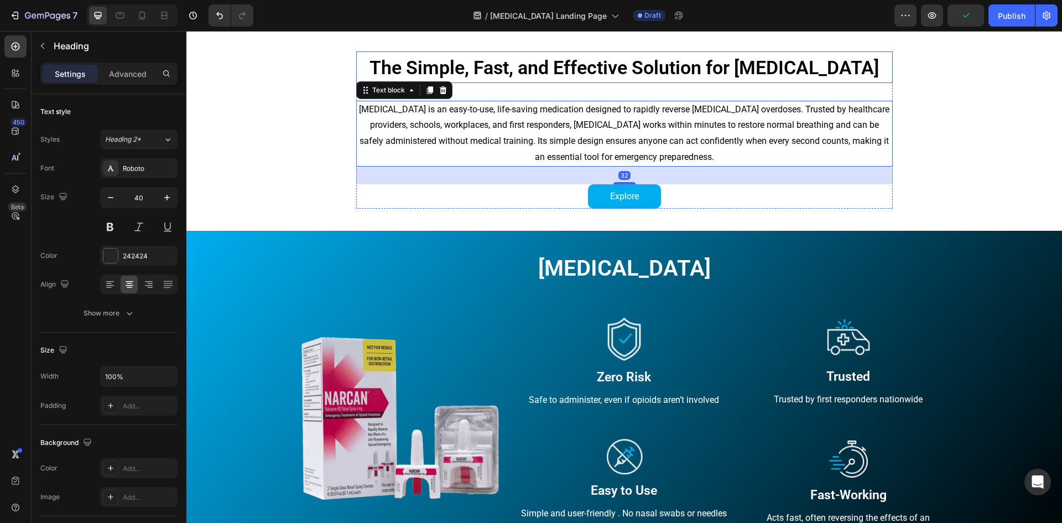
click at [536, 61] on span "The Simple, Fast, and Effective Solution for [MEDICAL_DATA]" at bounding box center [625, 67] width 510 height 22
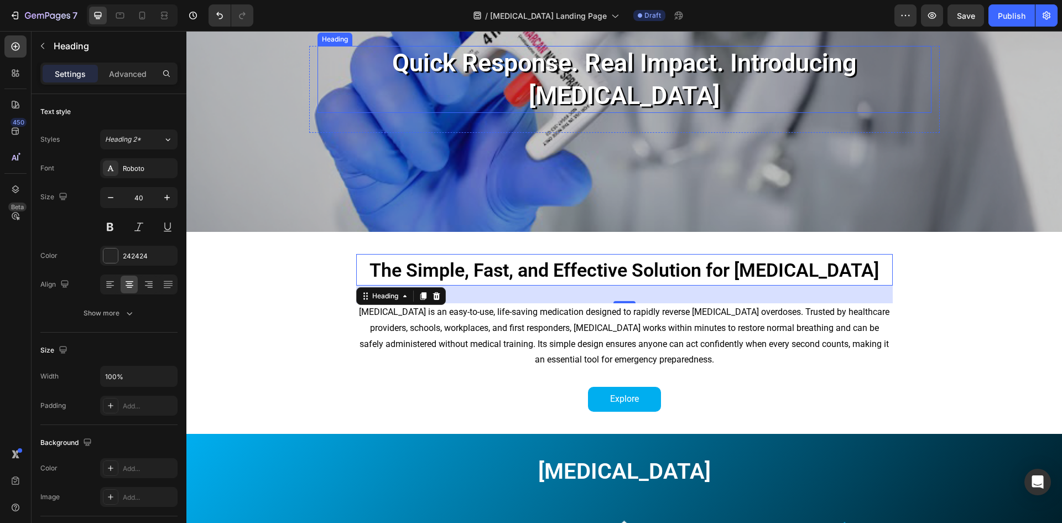
scroll to position [0, 0]
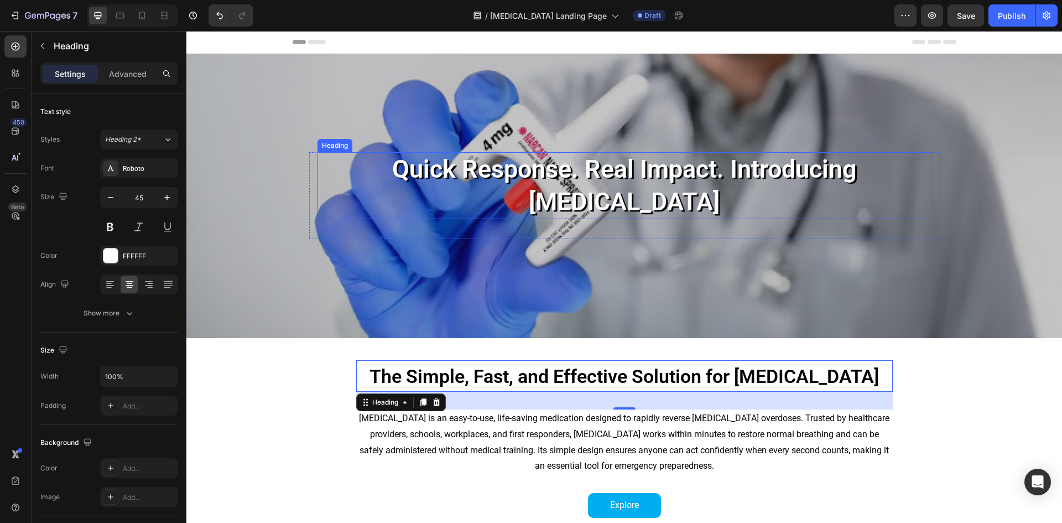
click at [604, 159] on h2 "Quick Response. Real Impact. Introducing [MEDICAL_DATA]" at bounding box center [625, 185] width 614 height 67
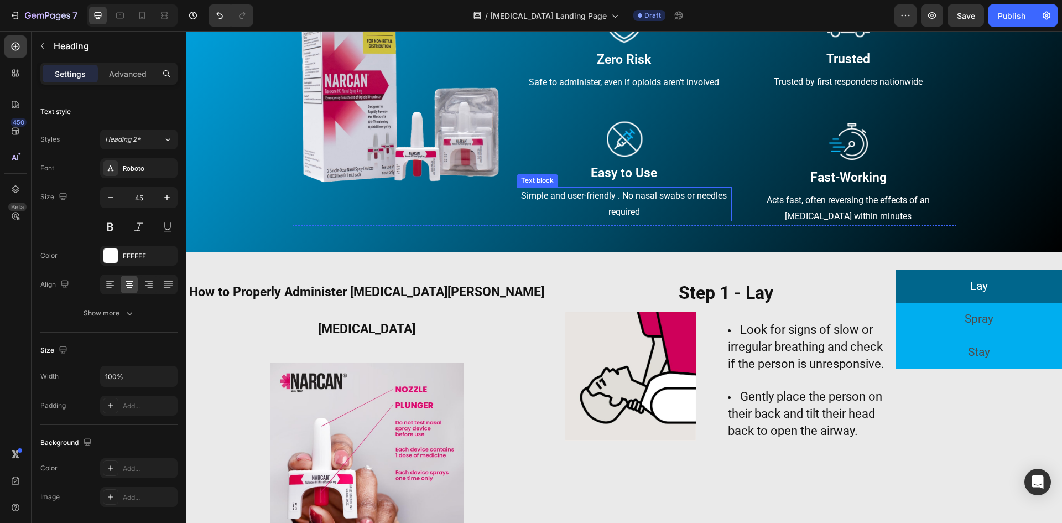
scroll to position [719, 0]
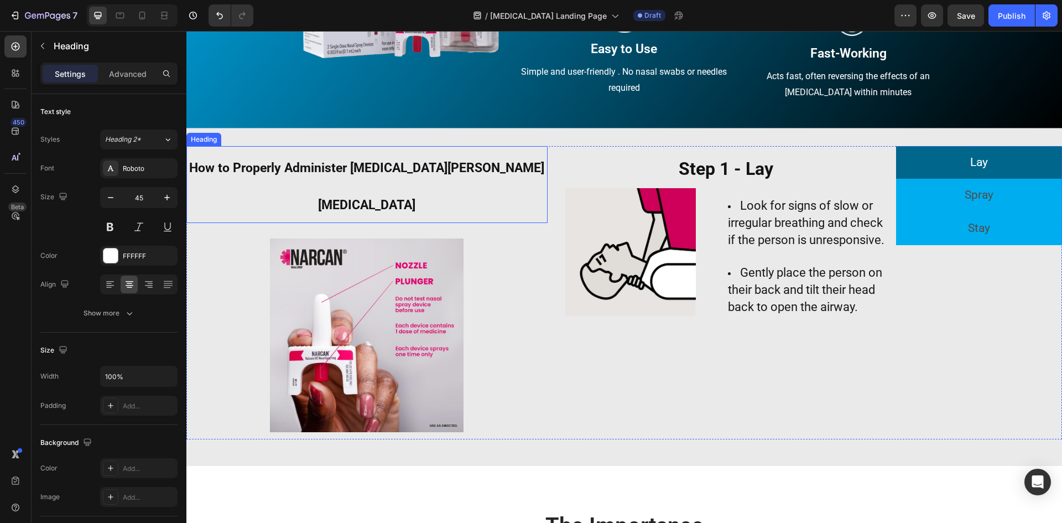
click at [406, 162] on strong "How to Properly Administer [MEDICAL_DATA][PERSON_NAME][MEDICAL_DATA]" at bounding box center [366, 186] width 355 height 53
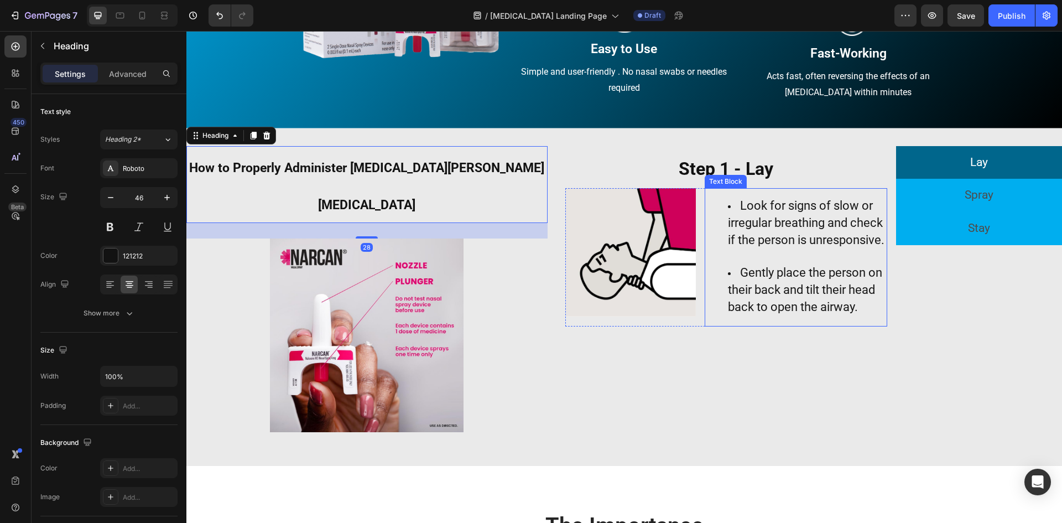
click at [804, 261] on li "Look for signs of slow or irregular breathing and check if the person is unresp…" at bounding box center [807, 231] width 158 height 67
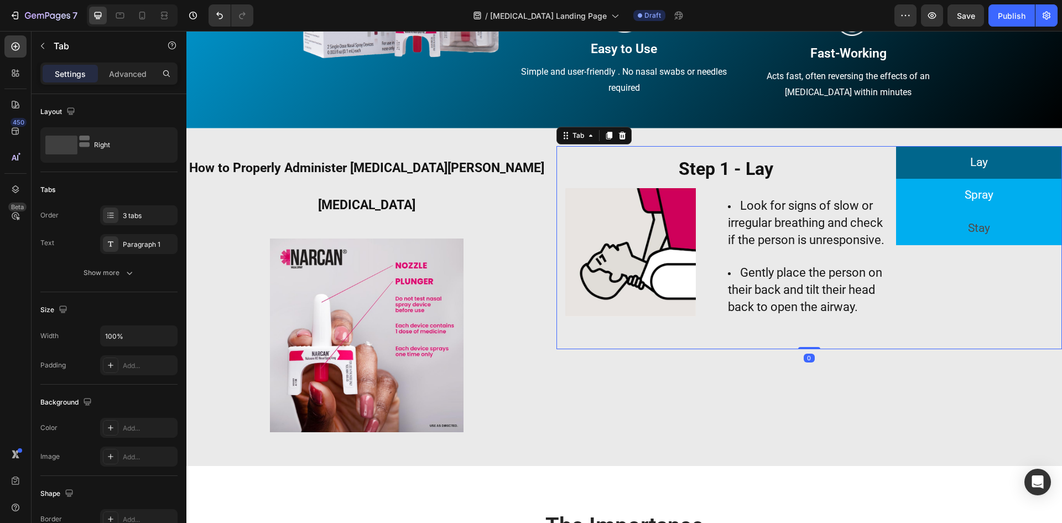
click at [973, 205] on p "Spray" at bounding box center [979, 195] width 29 height 21
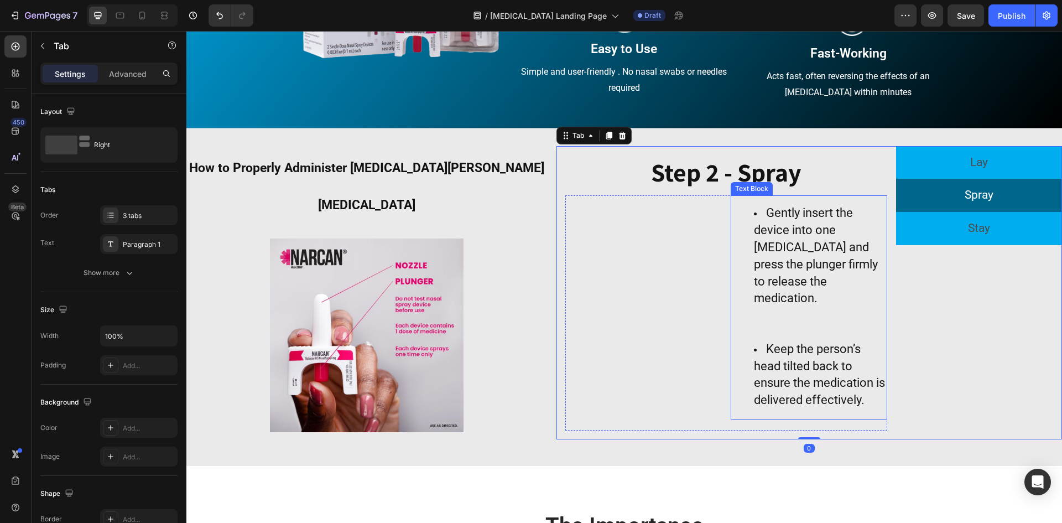
click at [797, 255] on li "Gently insert the device into one [MEDICAL_DATA] and press the plunger firmly t…" at bounding box center [820, 256] width 132 height 102
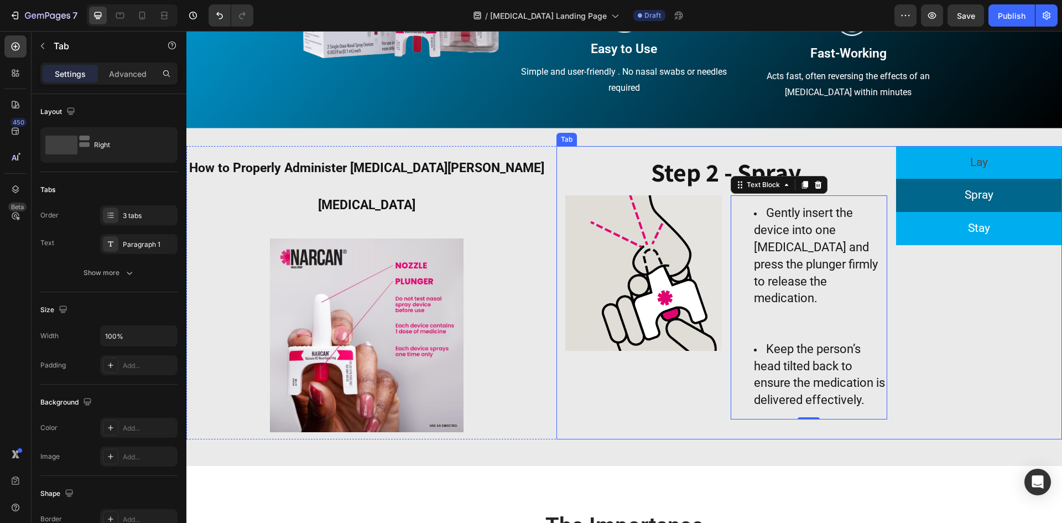
click at [978, 222] on p "Stay" at bounding box center [979, 228] width 22 height 21
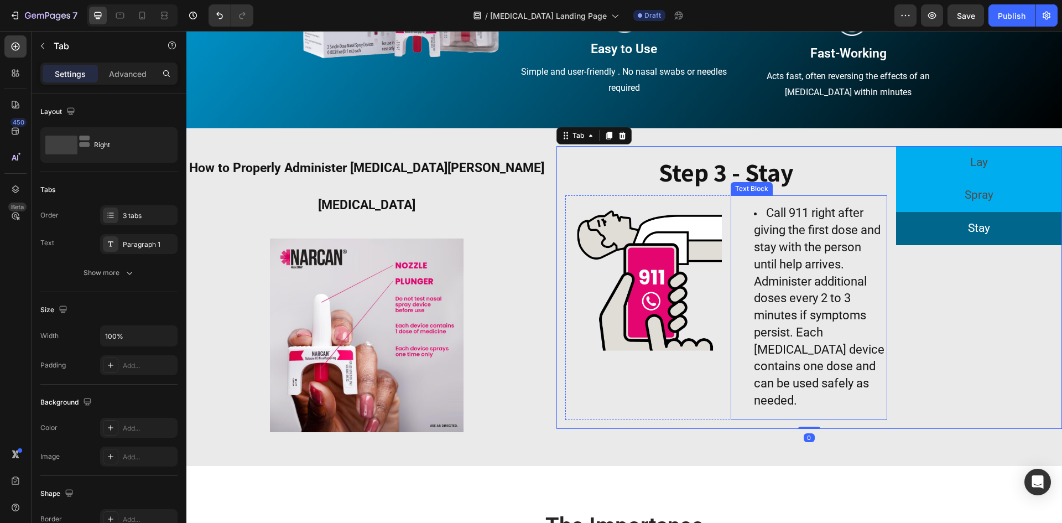
click at [784, 255] on li "Call 911 right after giving the first dose and stay with the person until help …" at bounding box center [820, 307] width 132 height 205
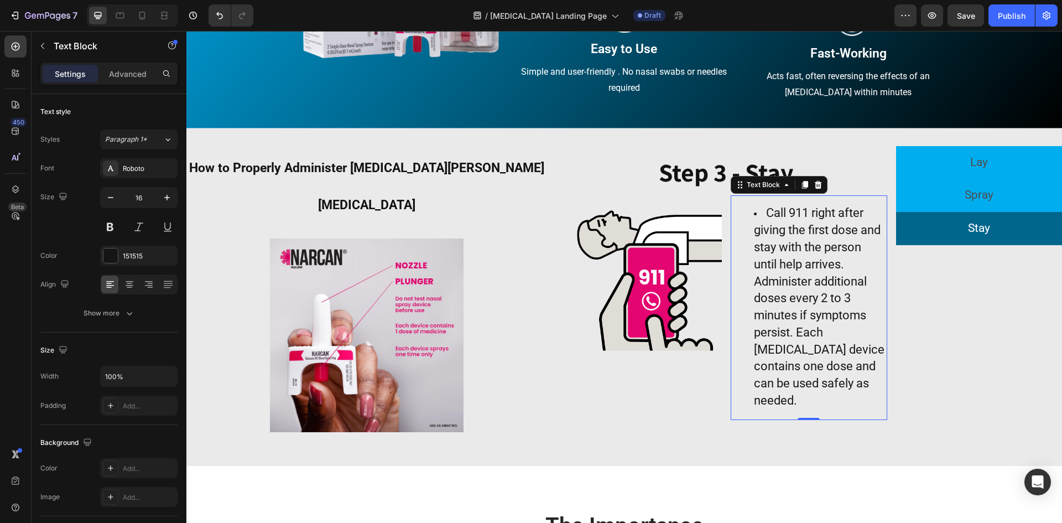
scroll to position [1107, 0]
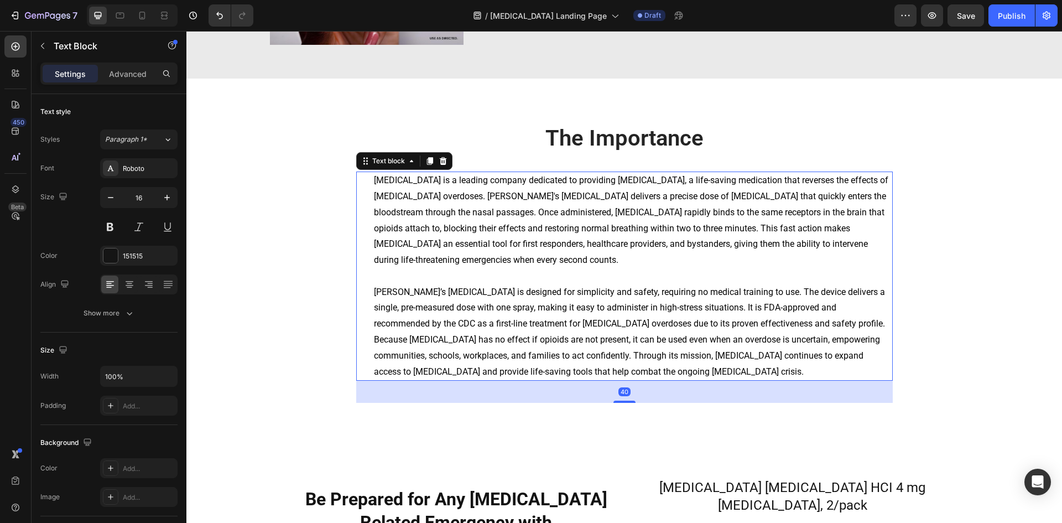
click at [644, 204] on span "[MEDICAL_DATA] is a leading company dedicated to providing [MEDICAL_DATA], a li…" at bounding box center [631, 220] width 515 height 90
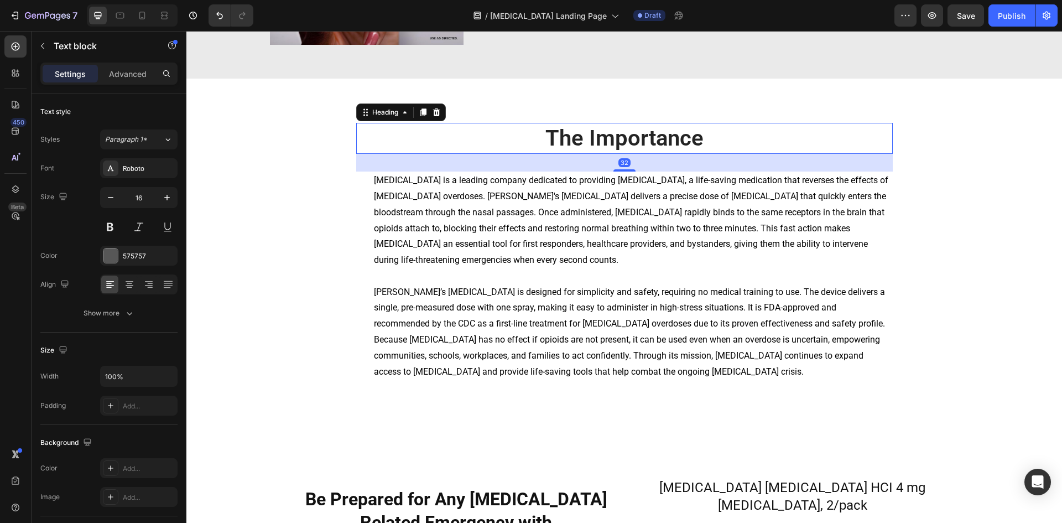
click at [629, 123] on h2 "The Importance" at bounding box center [624, 138] width 537 height 31
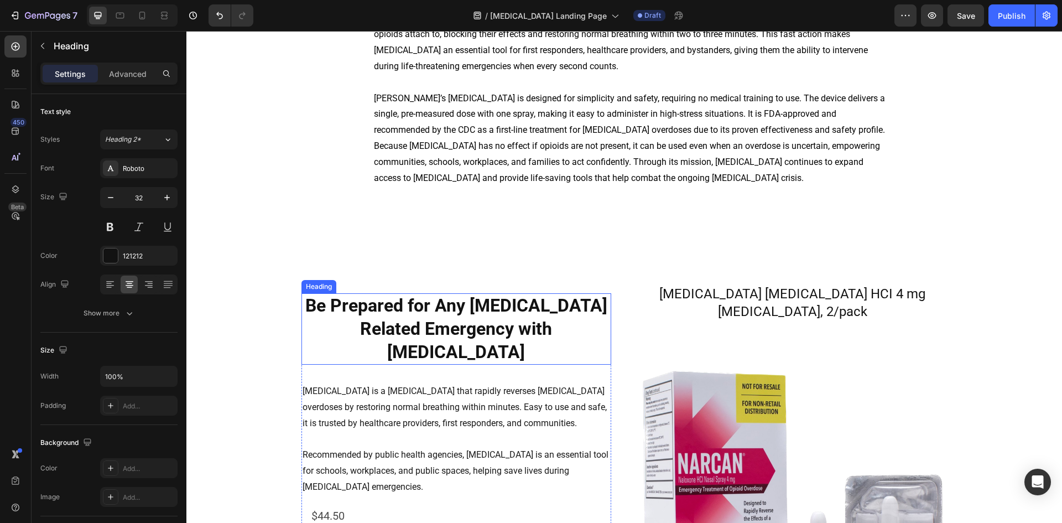
click at [474, 328] on strong "Be Prepared for Any [MEDICAL_DATA] Related Emergency with [MEDICAL_DATA]" at bounding box center [456, 328] width 302 height 67
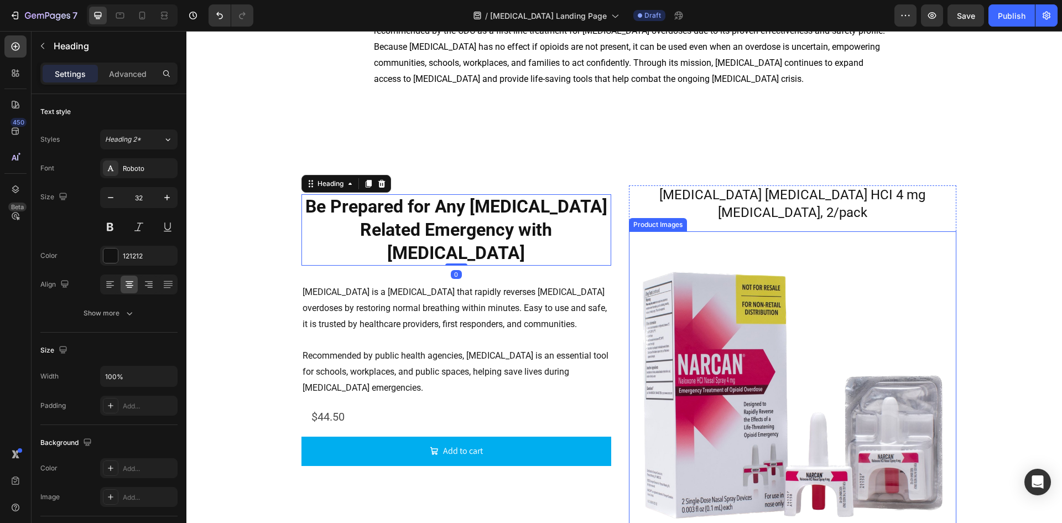
scroll to position [1383, 0]
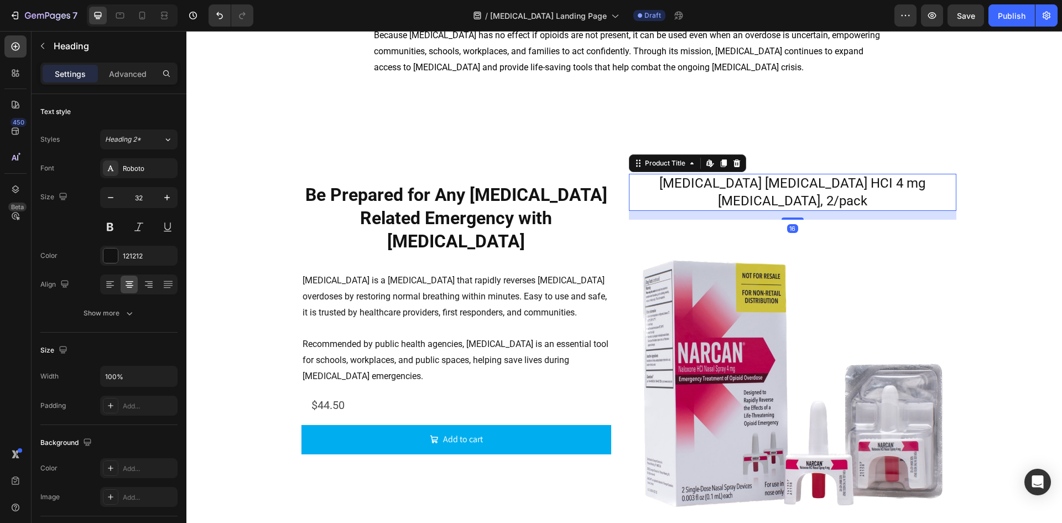
click at [755, 191] on h2 "[MEDICAL_DATA] [MEDICAL_DATA] HCI 4 mg [MEDICAL_DATA], 2/pack" at bounding box center [793, 192] width 328 height 37
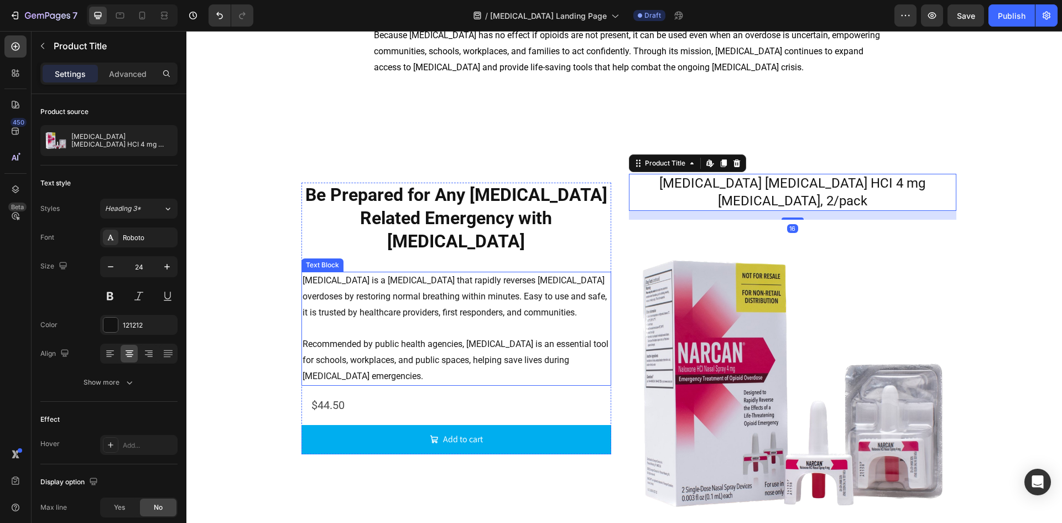
click at [481, 336] on p "Recommended by public health agencies, [MEDICAL_DATA] is an essential tool for …" at bounding box center [457, 360] width 308 height 48
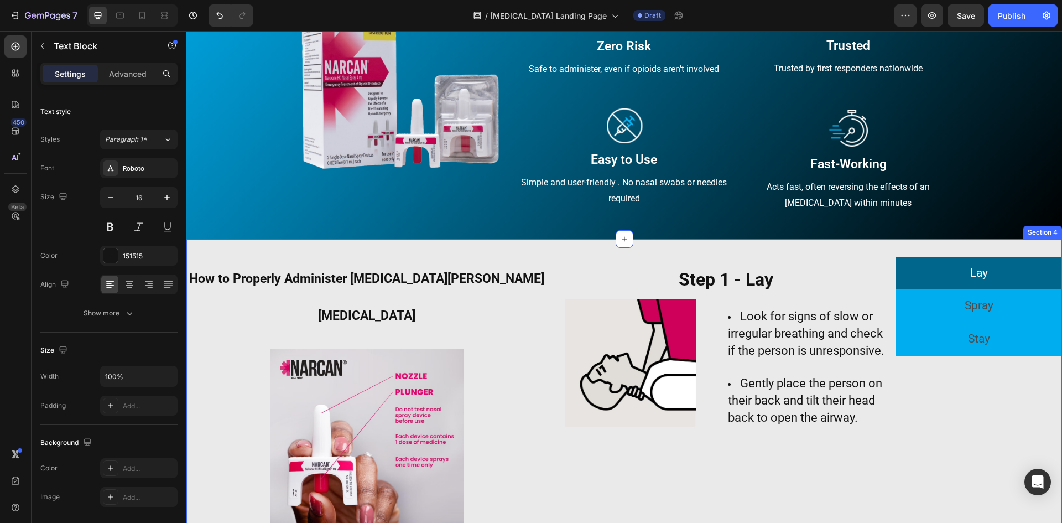
scroll to position [775, 0]
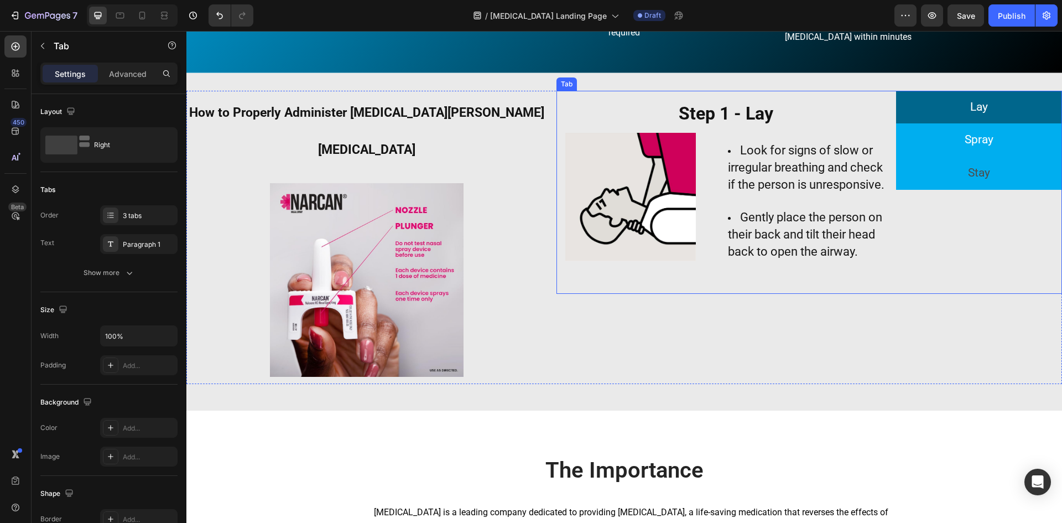
click at [935, 134] on li "Spray" at bounding box center [979, 139] width 166 height 33
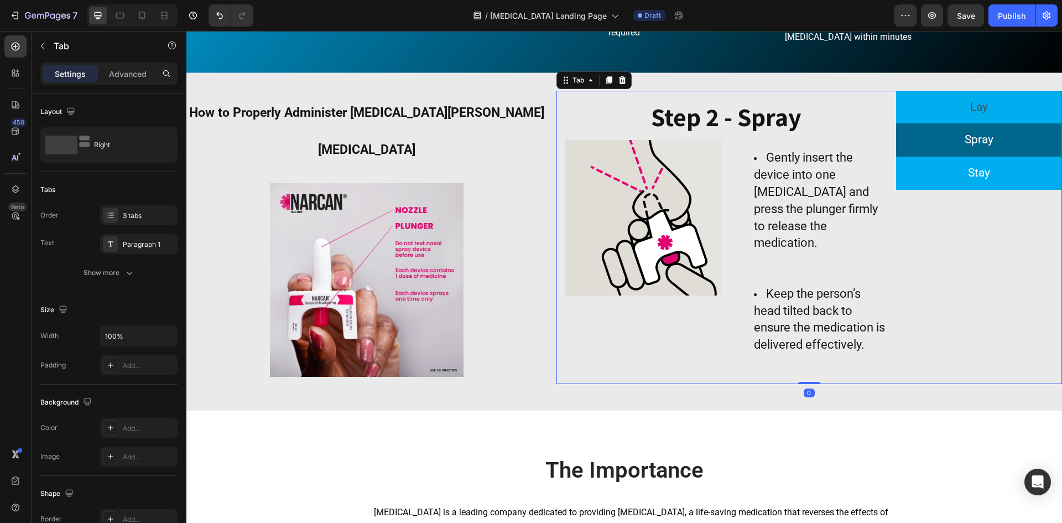
click at [949, 172] on li "Stay" at bounding box center [979, 173] width 166 height 33
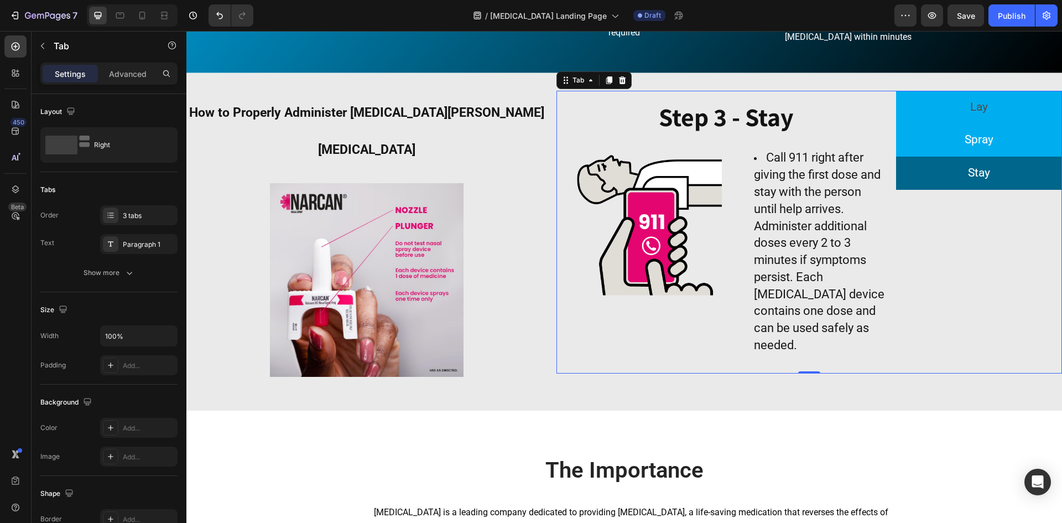
click at [948, 151] on li "Spray" at bounding box center [979, 139] width 166 height 33
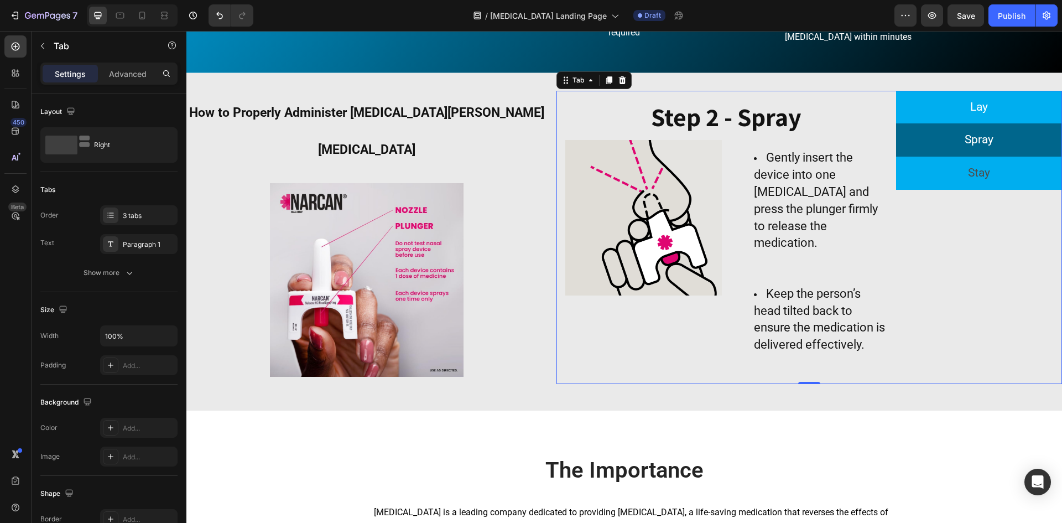
click at [955, 120] on li "Lay" at bounding box center [979, 107] width 166 height 33
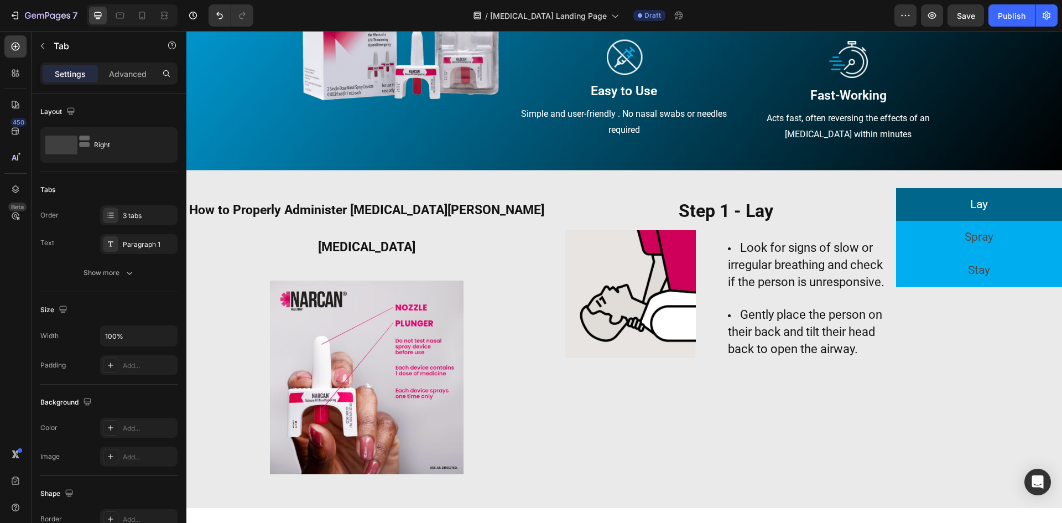
scroll to position [677, 0]
click at [982, 233] on p "Spray" at bounding box center [979, 237] width 29 height 21
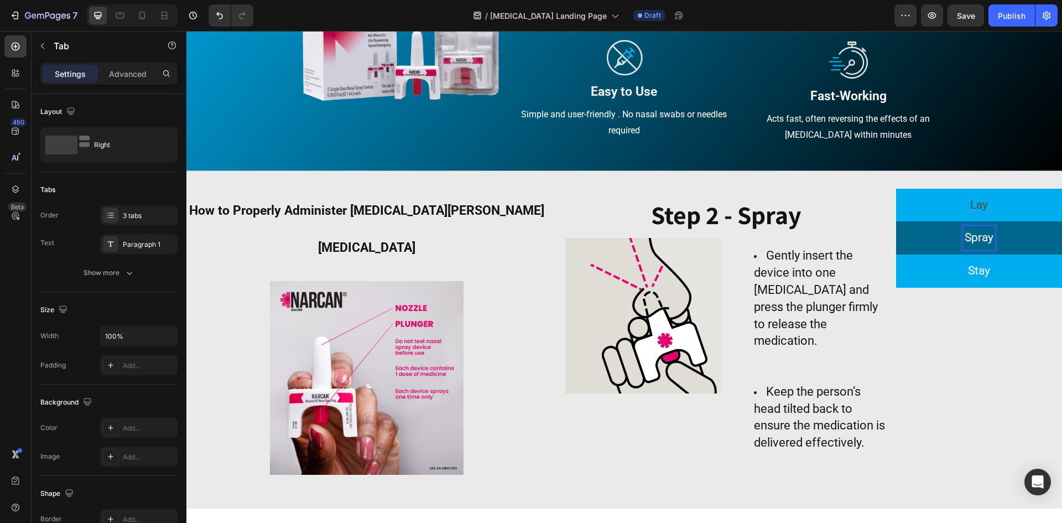
click at [968, 279] on p "Stay" at bounding box center [979, 271] width 22 height 21
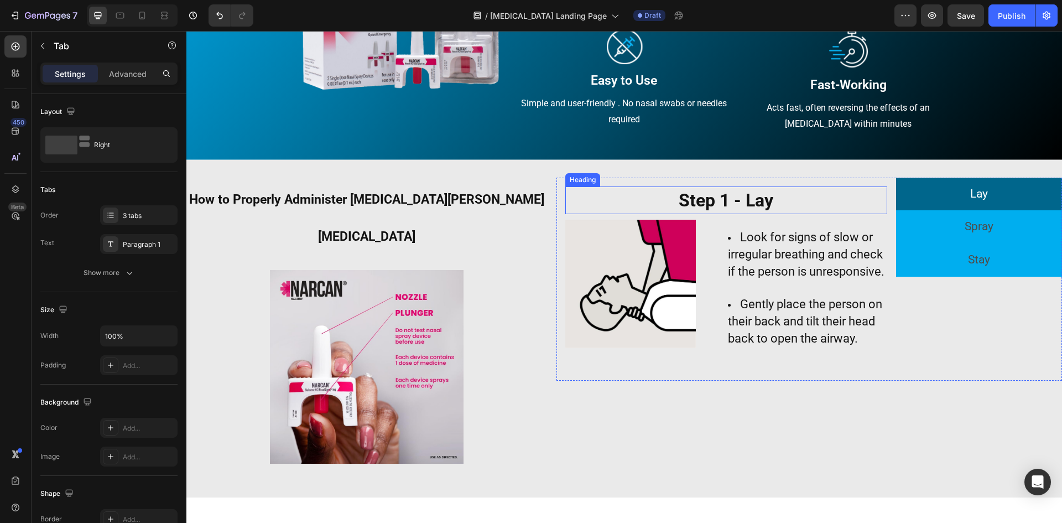
scroll to position [830, 0]
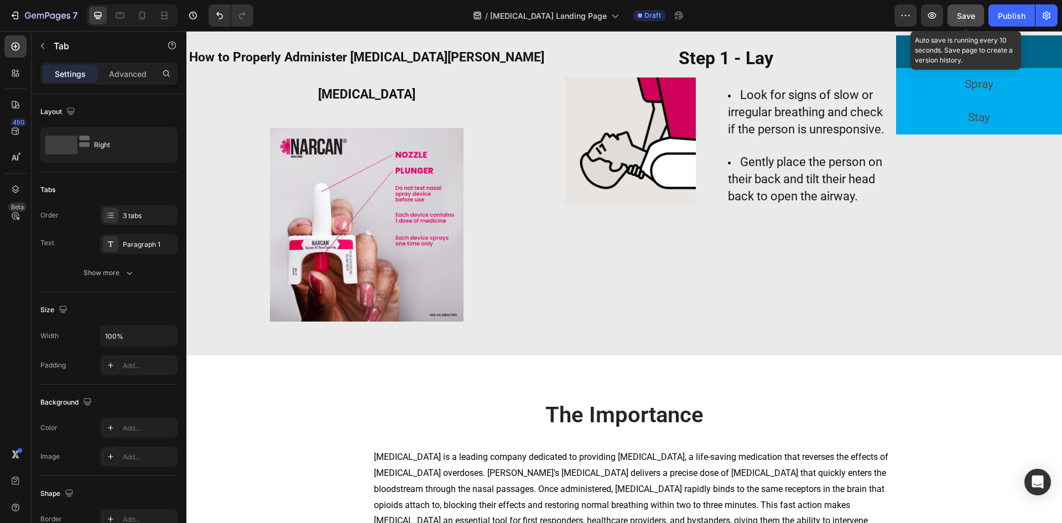
click at [952, 15] on button "Save" at bounding box center [966, 15] width 37 height 22
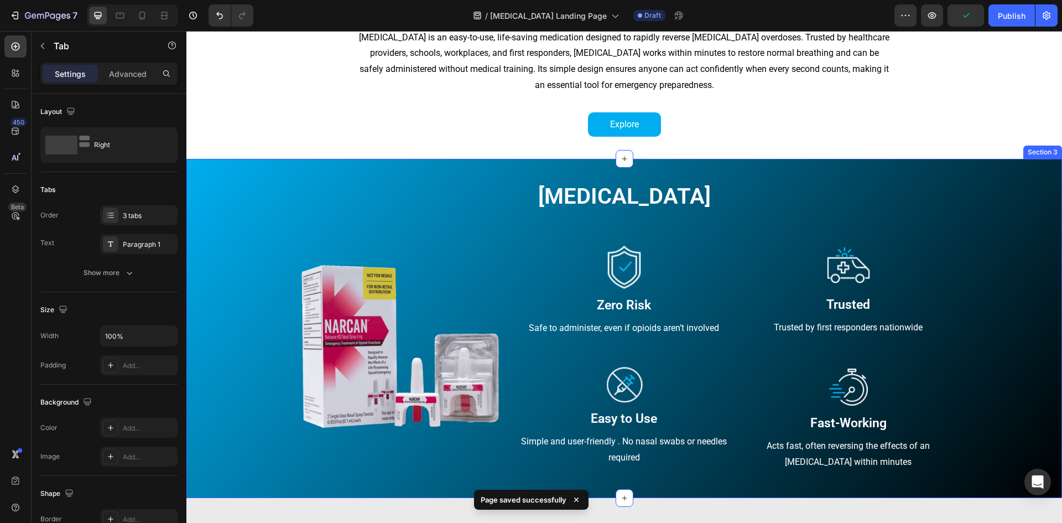
scroll to position [443, 0]
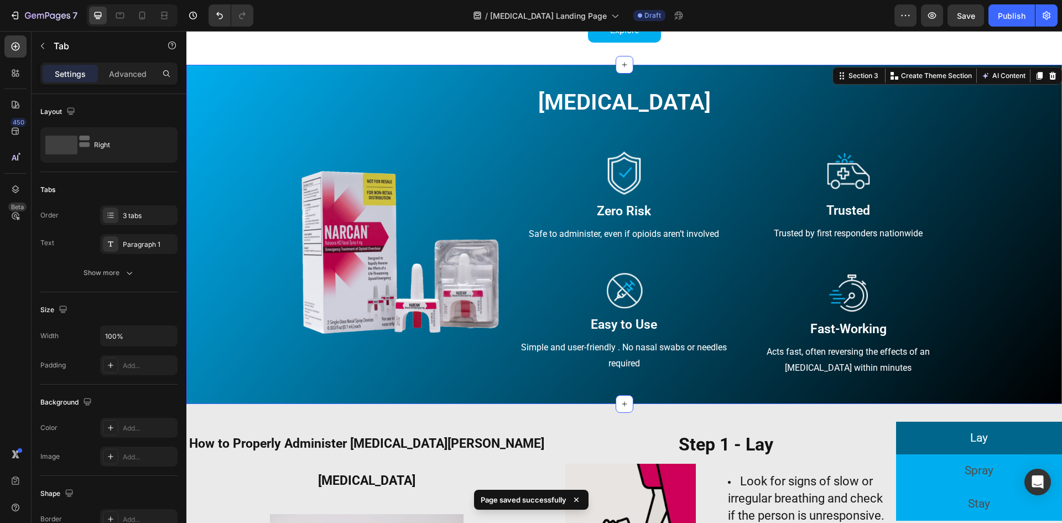
click at [240, 229] on div "[MEDICAL_DATA] Heading Row Image Image Zero Risk Text block Safe to administer,…" at bounding box center [624, 232] width 859 height 290
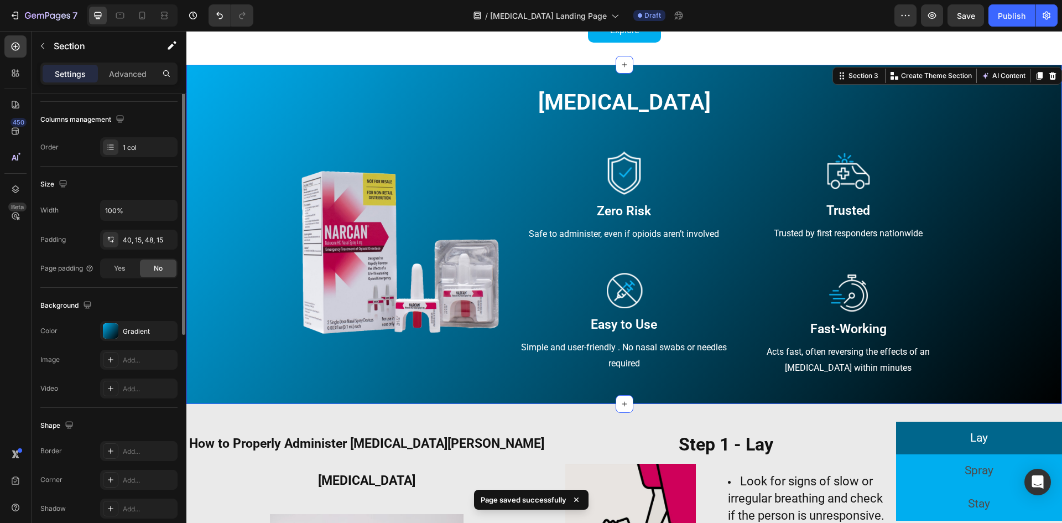
scroll to position [215, 0]
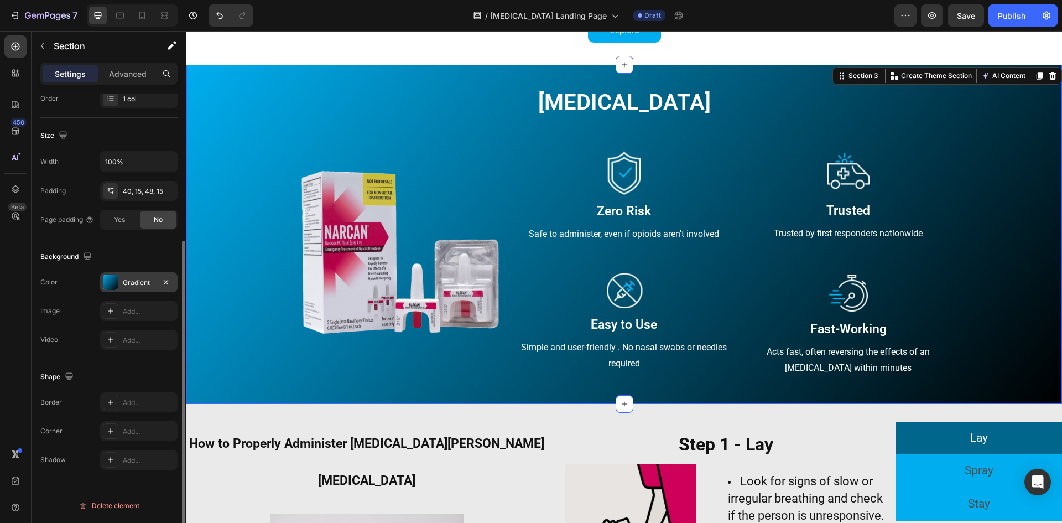
click at [131, 286] on div "Gradient" at bounding box center [139, 283] width 32 height 10
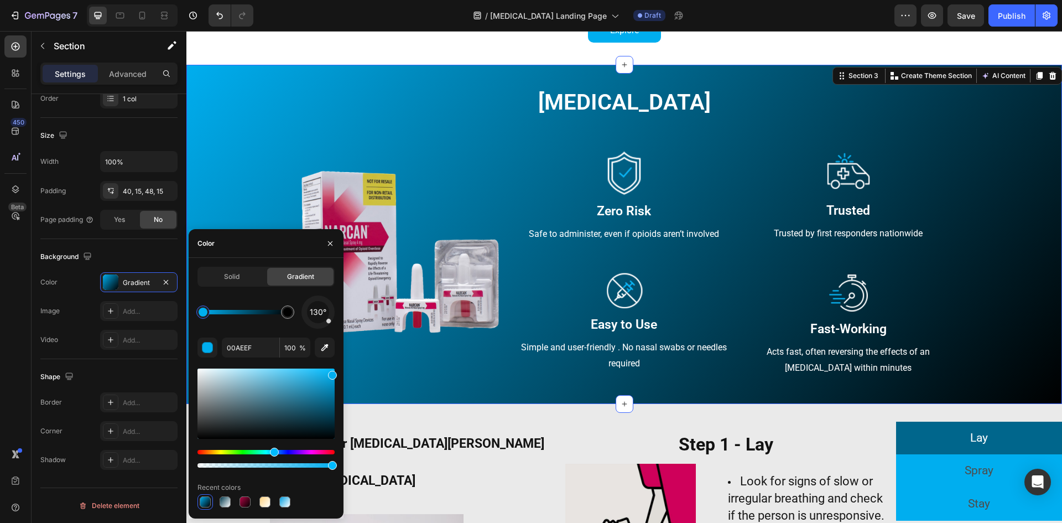
click at [327, 329] on div "130° 00AEEF 100 % Recent colors" at bounding box center [266, 402] width 137 height 214
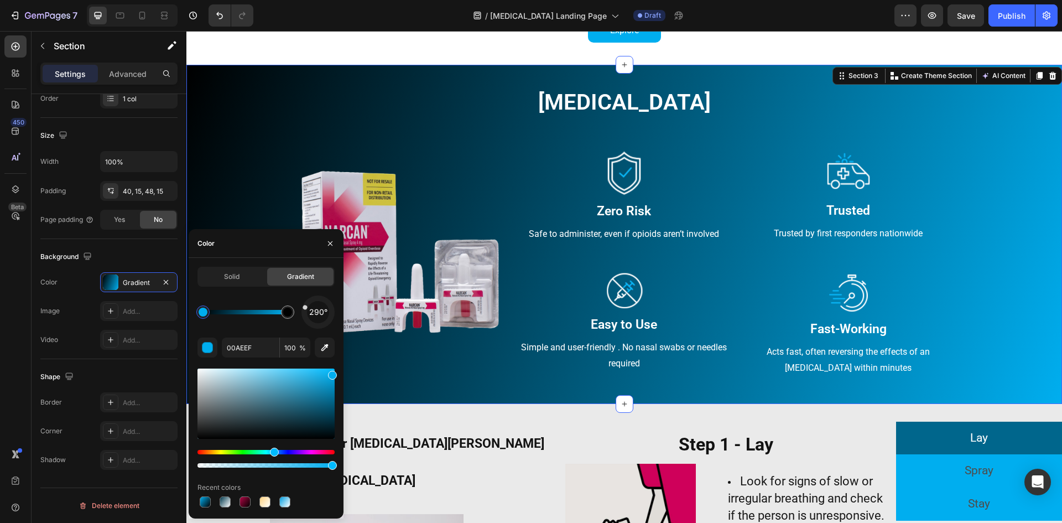
drag, startPoint x: 327, startPoint y: 321, endPoint x: 292, endPoint y: 303, distance: 40.1
click at [292, 303] on div "290°" at bounding box center [266, 311] width 137 height 33
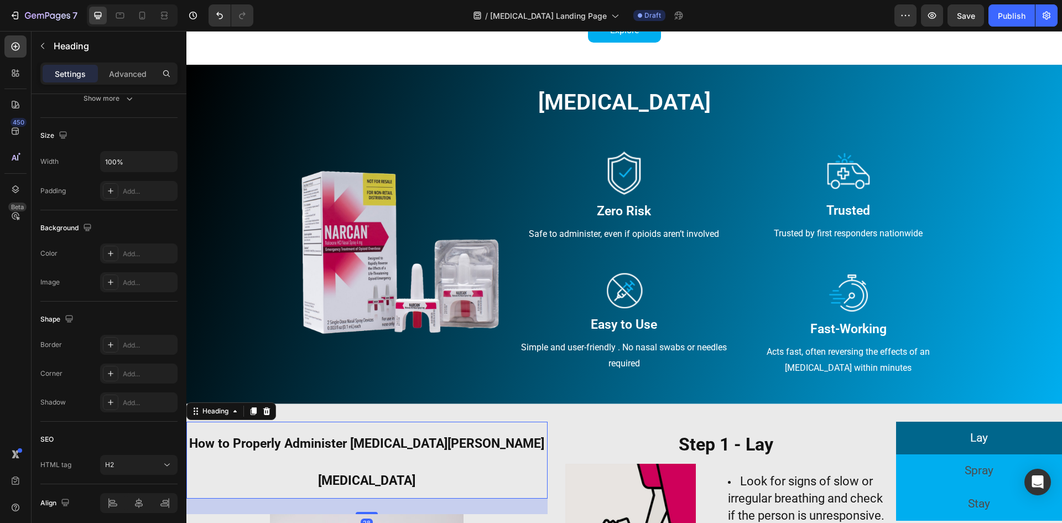
click at [426, 424] on h2 "How to Properly Administer [MEDICAL_DATA][PERSON_NAME][MEDICAL_DATA]" at bounding box center [366, 460] width 361 height 77
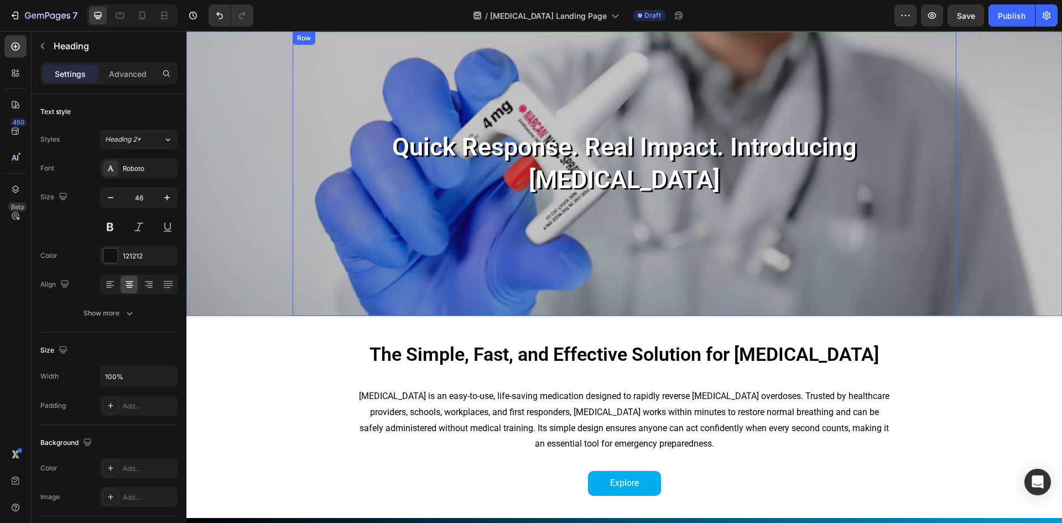
scroll to position [0, 0]
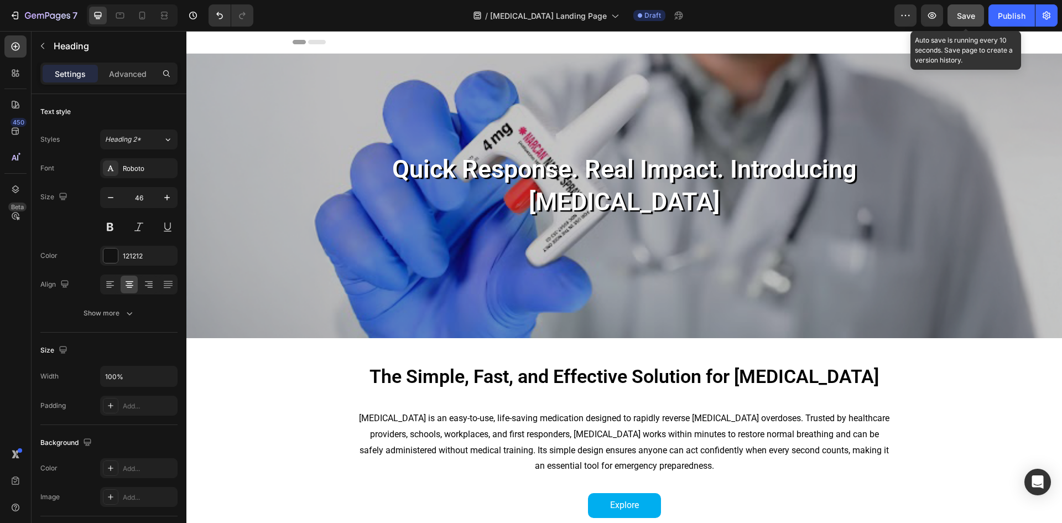
click at [960, 17] on span "Save" at bounding box center [966, 15] width 18 height 9
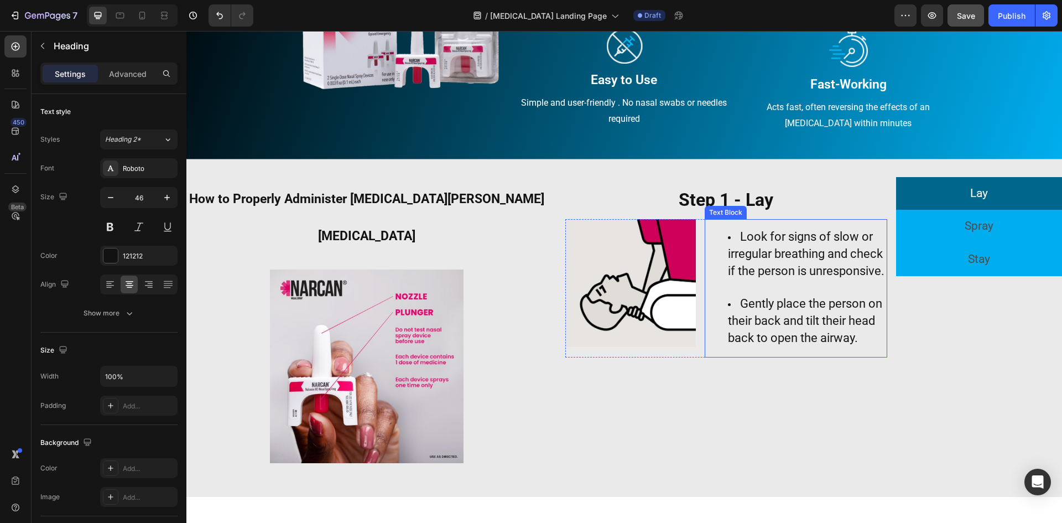
scroll to position [732, 0]
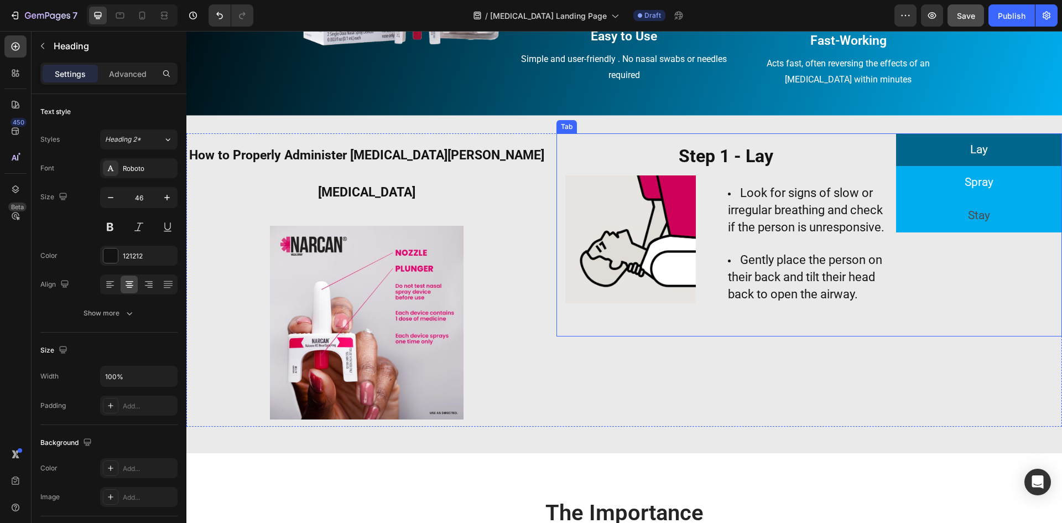
click at [1004, 176] on li "Spray" at bounding box center [979, 182] width 166 height 33
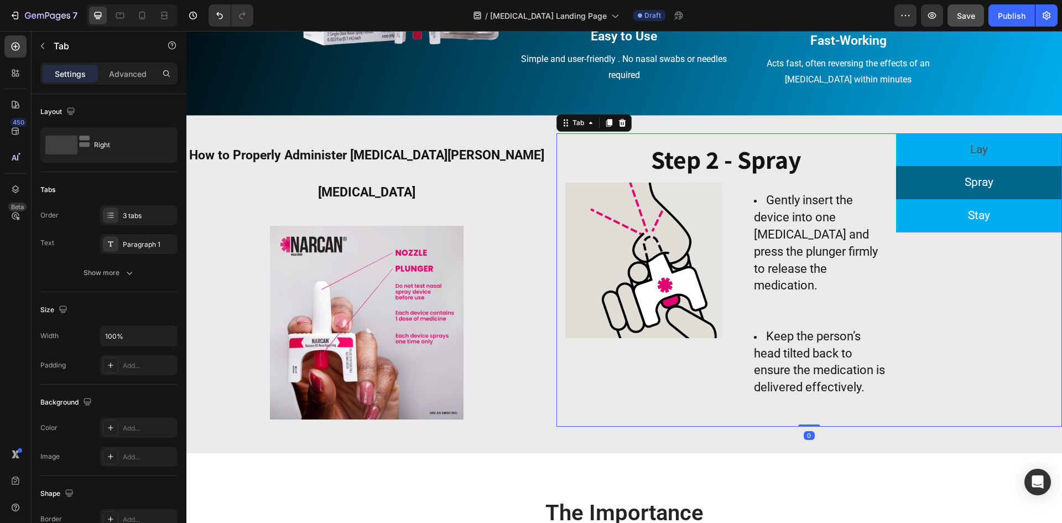
click at [979, 209] on p "Stay" at bounding box center [979, 215] width 22 height 21
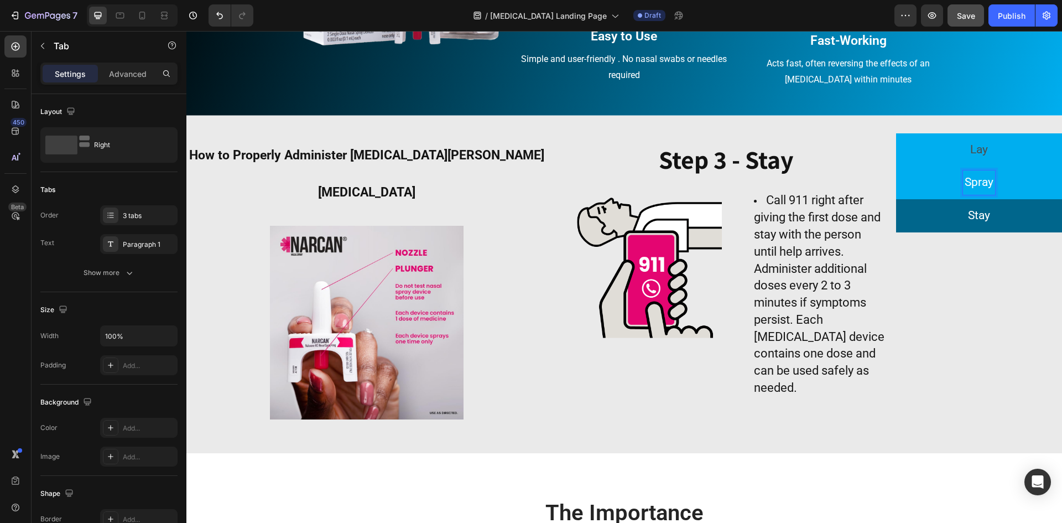
click at [977, 175] on p "Spray" at bounding box center [979, 182] width 29 height 21
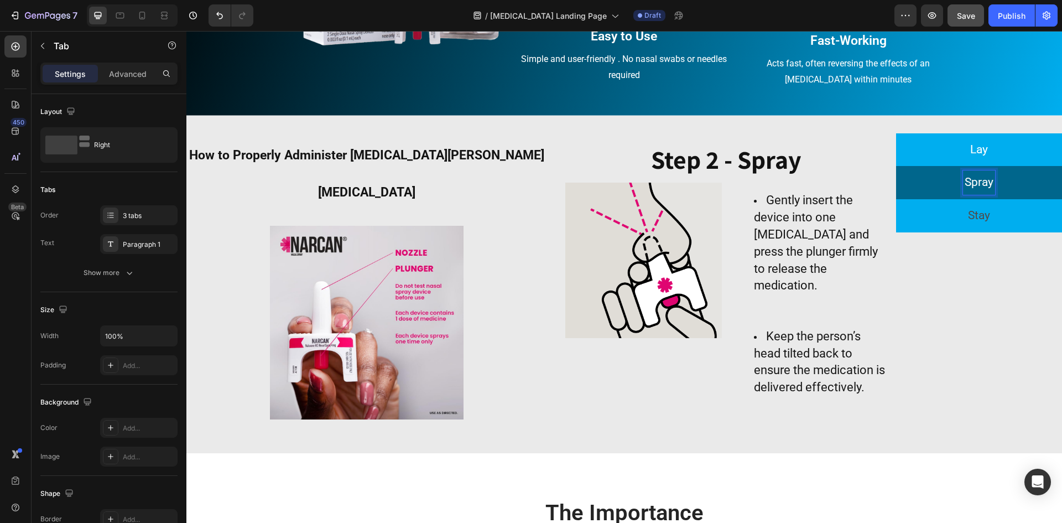
click at [977, 155] on p "Lay" at bounding box center [980, 149] width 18 height 21
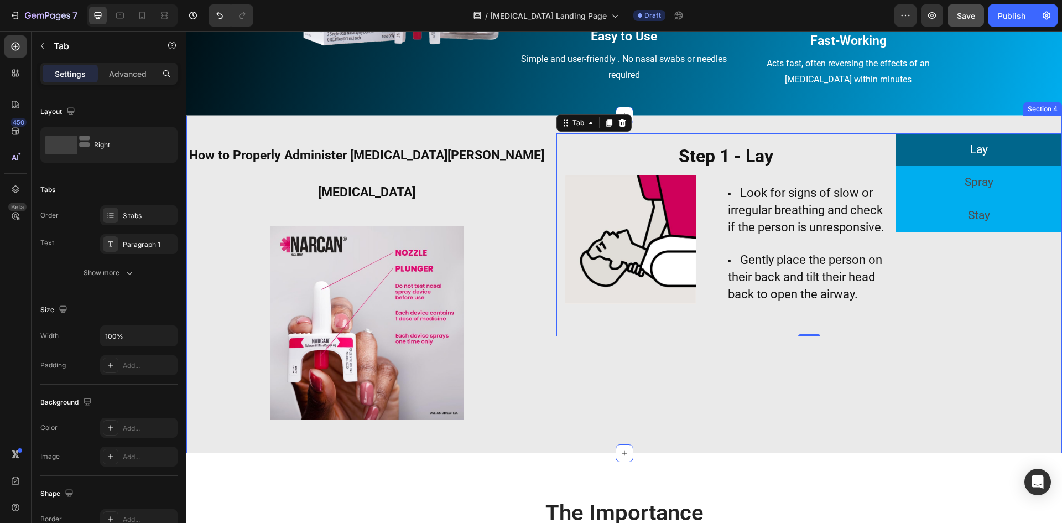
click at [530, 391] on div "How to Properly Administer [MEDICAL_DATA] [MEDICAL_DATA] Heading Image Lay Spra…" at bounding box center [624, 284] width 876 height 303
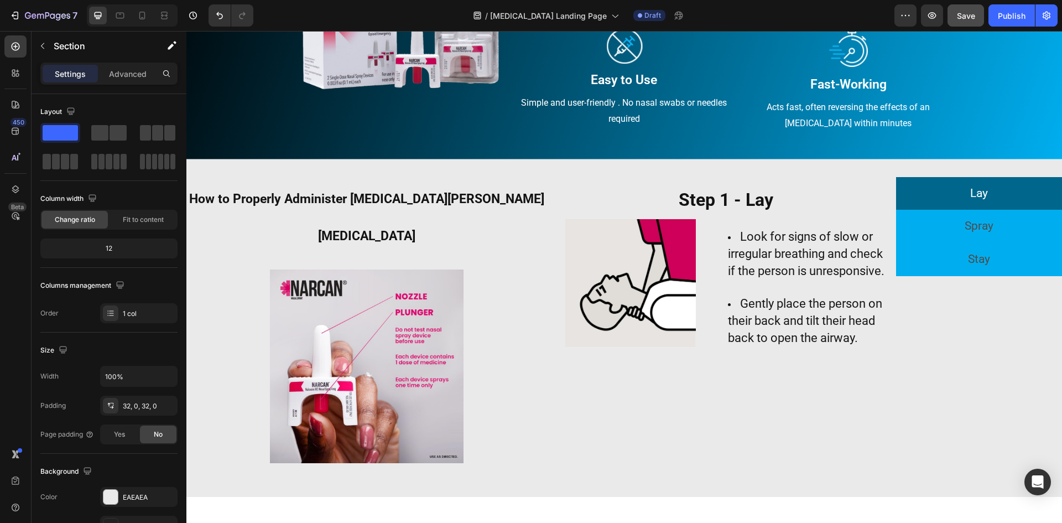
scroll to position [621, 0]
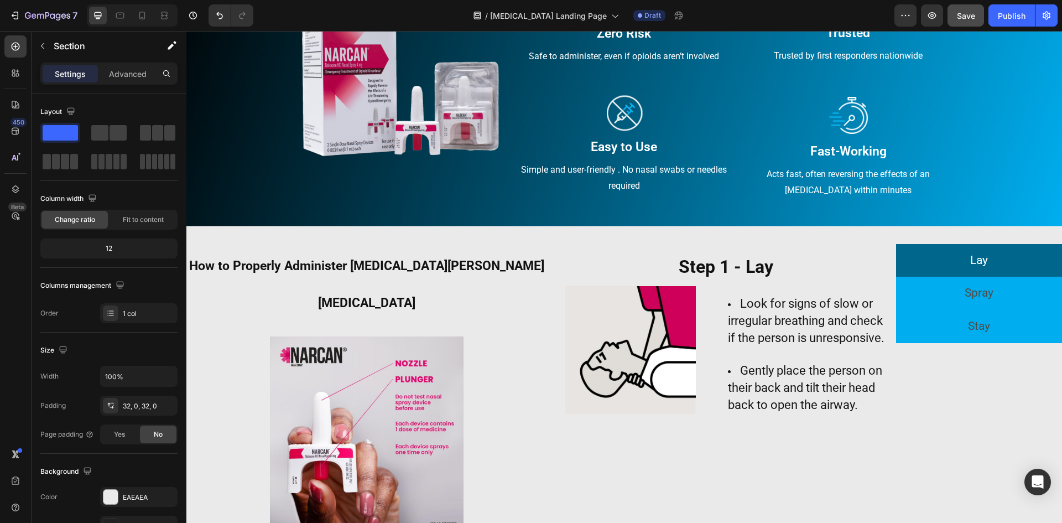
click at [525, 510] on div "How to Properly Administer [MEDICAL_DATA] [MEDICAL_DATA] Heading Image Lay Spra…" at bounding box center [624, 395] width 876 height 338
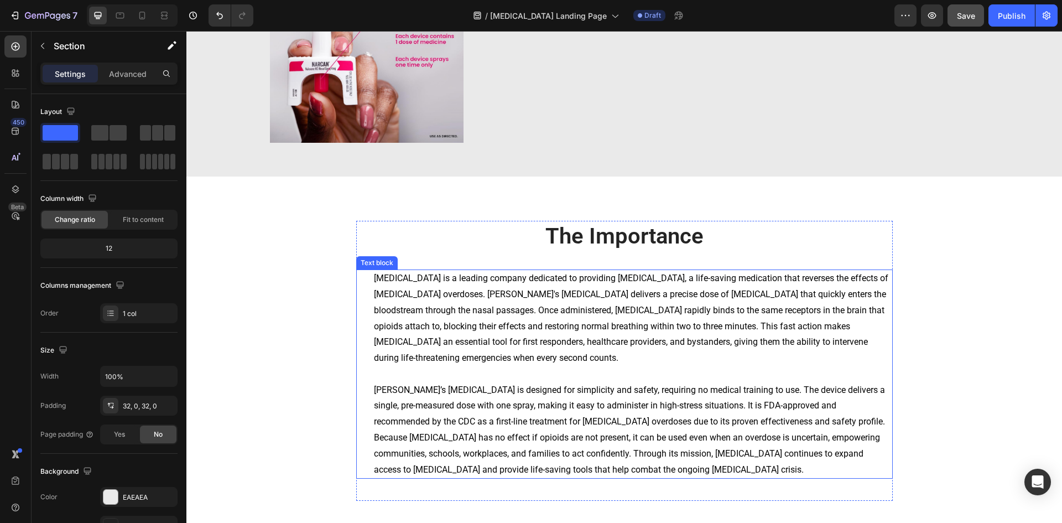
scroll to position [1119, 0]
